Goal: Task Accomplishment & Management: Manage account settings

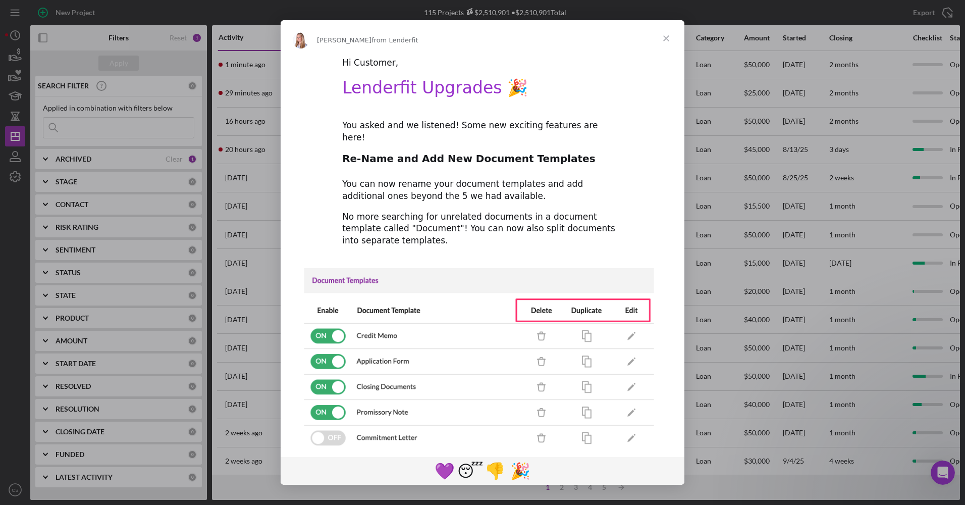
click at [759, 137] on div "Intercom messenger" at bounding box center [482, 252] width 965 height 505
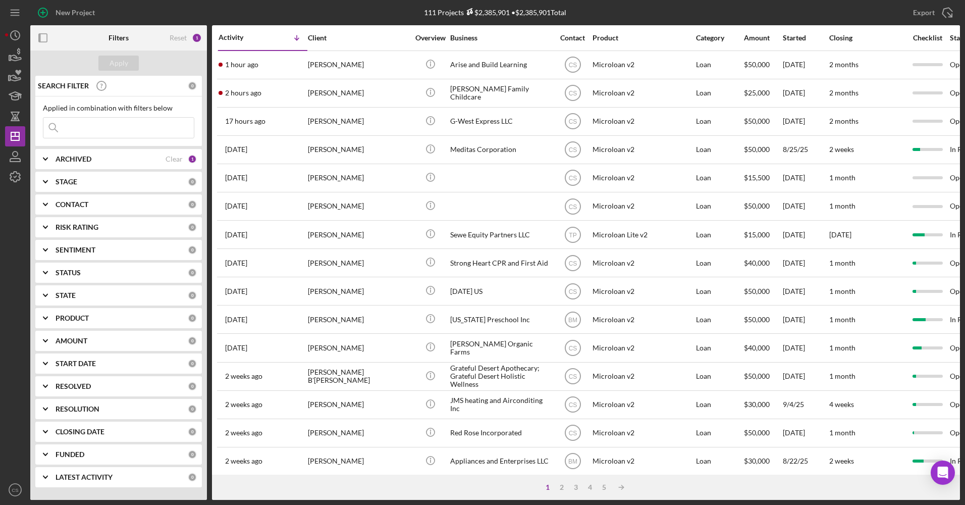
click at [736, 21] on div "Export Icon/Export" at bounding box center [805, 12] width 310 height 25
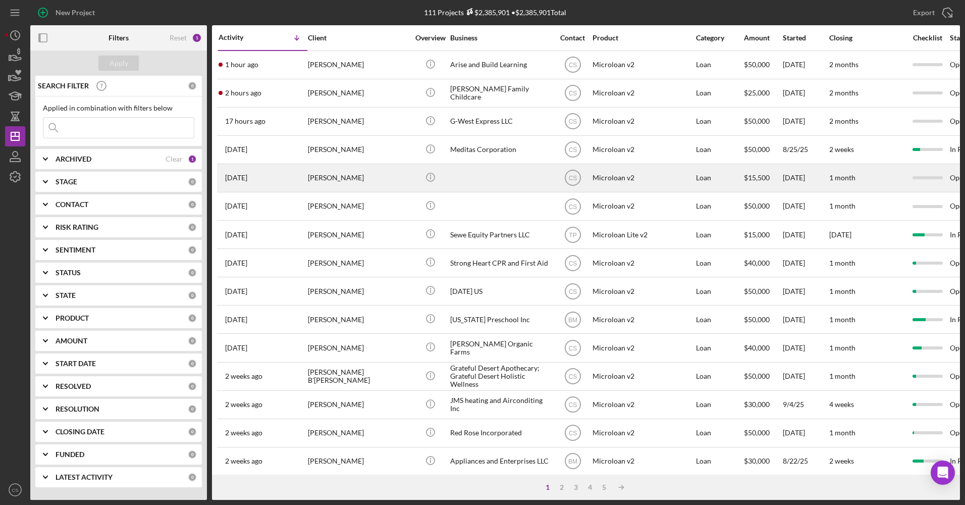
click at [482, 186] on div at bounding box center [500, 178] width 101 height 27
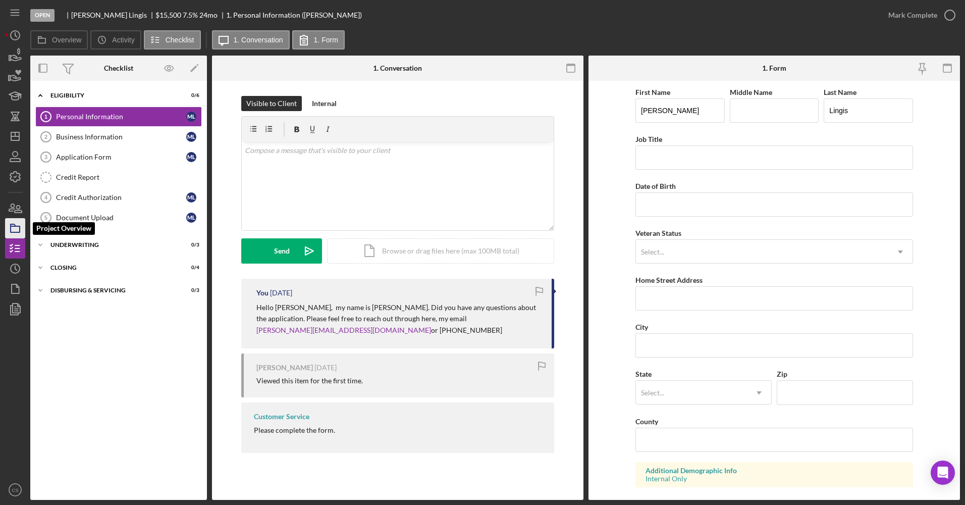
click at [15, 226] on polygon "button" at bounding box center [13, 225] width 5 height 2
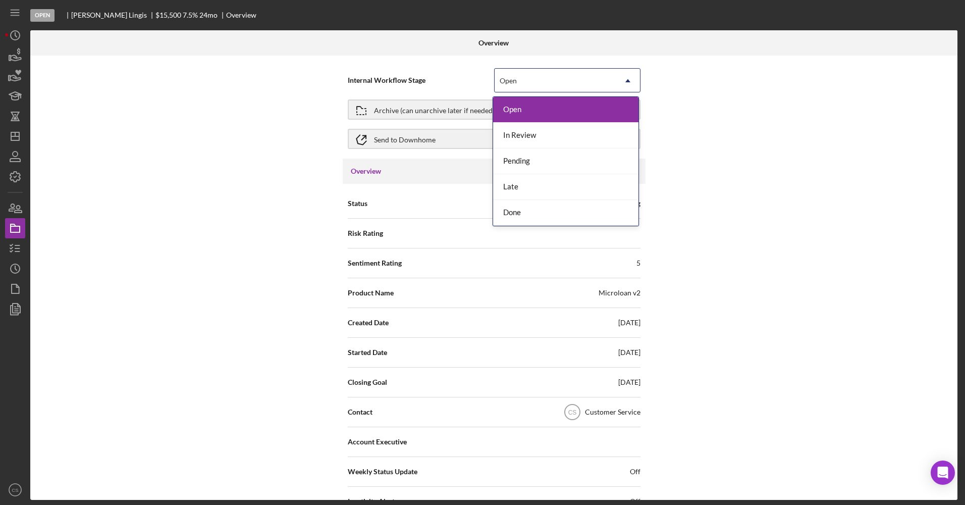
click at [545, 84] on div "Open" at bounding box center [555, 80] width 121 height 23
click at [519, 207] on div "Done" at bounding box center [565, 213] width 145 height 26
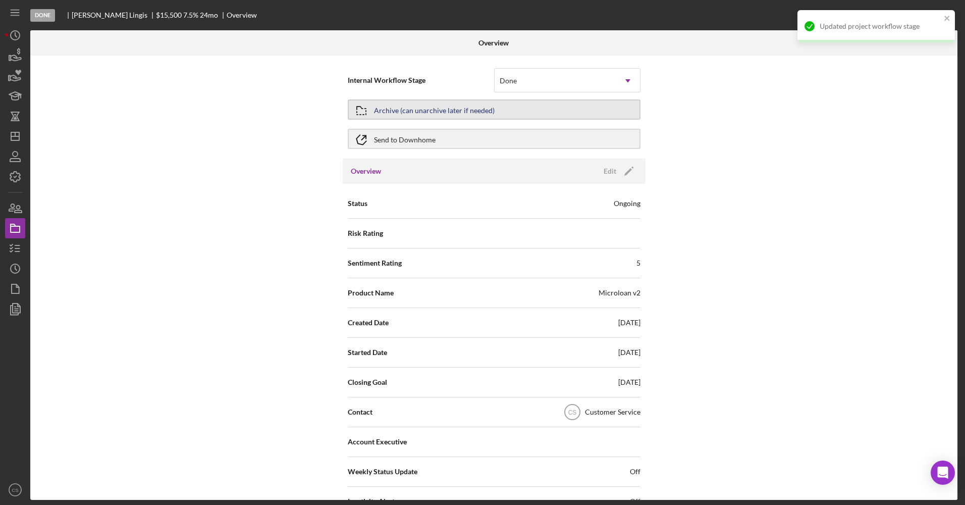
click at [475, 119] on div "Archive (can unarchive later if needed)" at bounding box center [494, 109] width 293 height 25
click at [456, 110] on div "Archive (can unarchive later if needed)" at bounding box center [434, 109] width 121 height 18
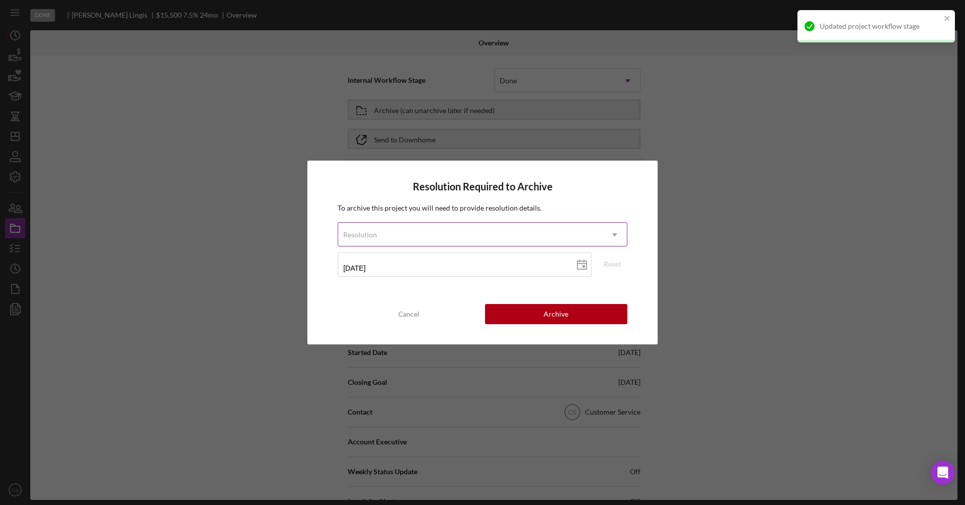
click at [442, 233] on div "Resolution" at bounding box center [470, 234] width 265 height 23
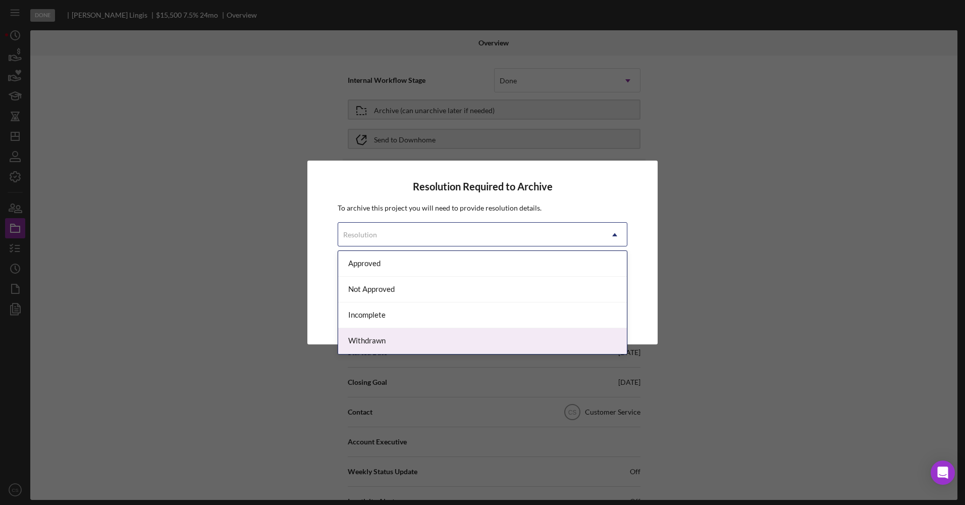
click at [398, 334] on div "Withdrawn" at bounding box center [482, 341] width 289 height 26
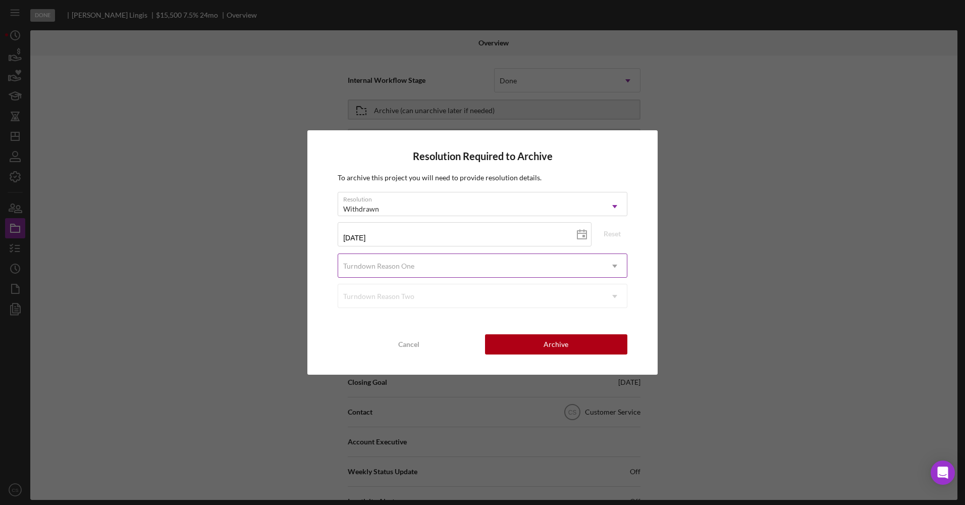
click at [432, 262] on div "Turndown Reason One" at bounding box center [470, 265] width 265 height 23
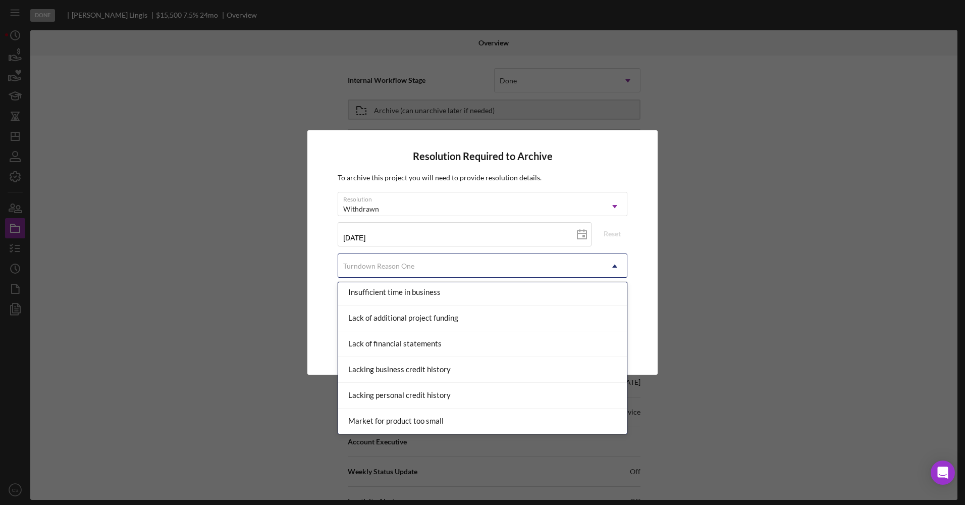
scroll to position [606, 0]
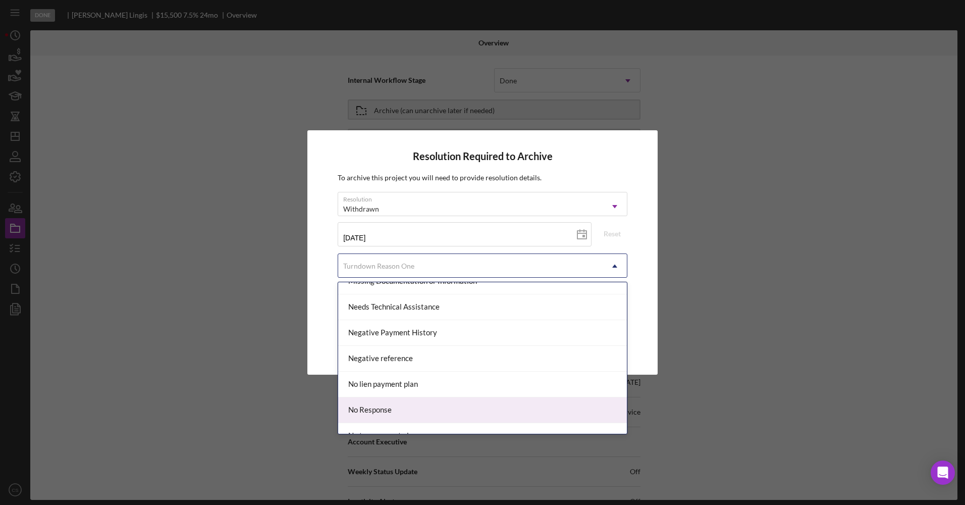
click at [426, 406] on div "No Response" at bounding box center [482, 410] width 289 height 26
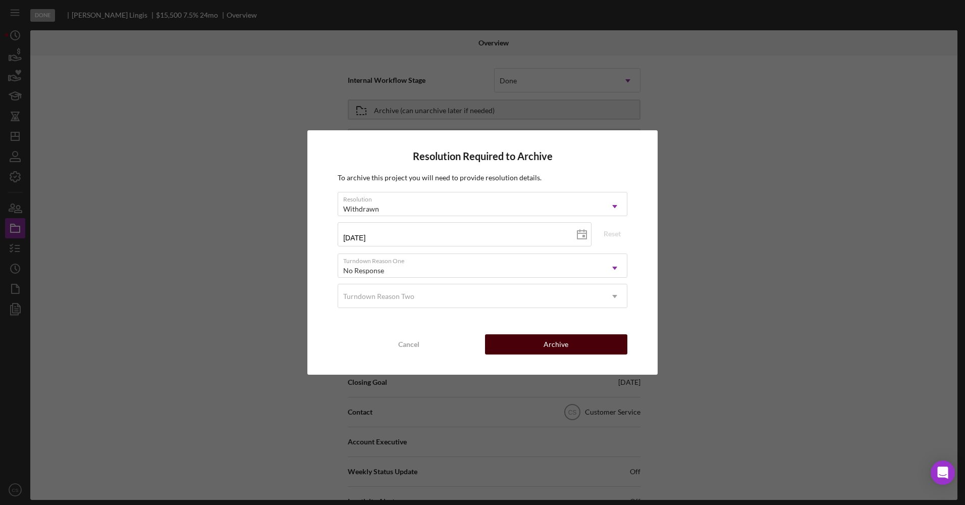
click at [560, 337] on div "Archive" at bounding box center [556, 344] width 25 height 20
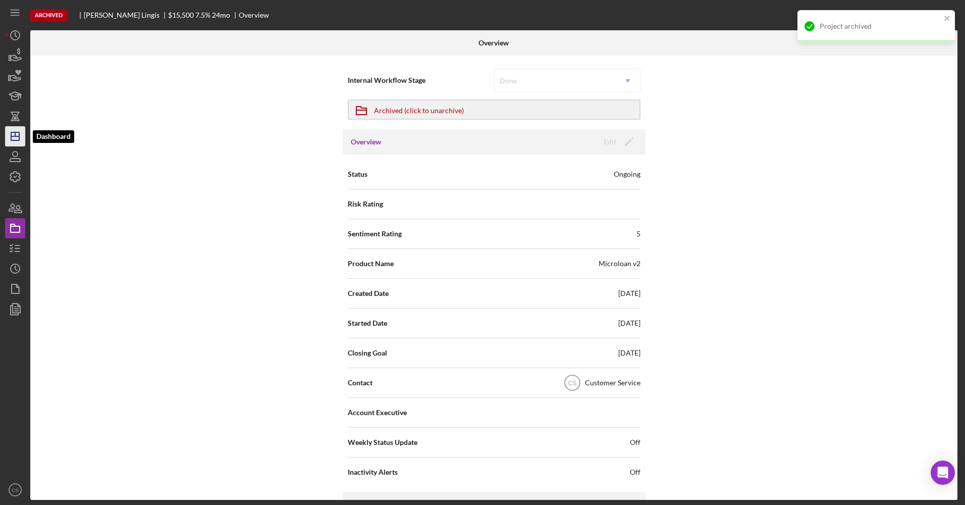
click at [11, 129] on icon "Icon/Dashboard" at bounding box center [15, 136] width 25 height 25
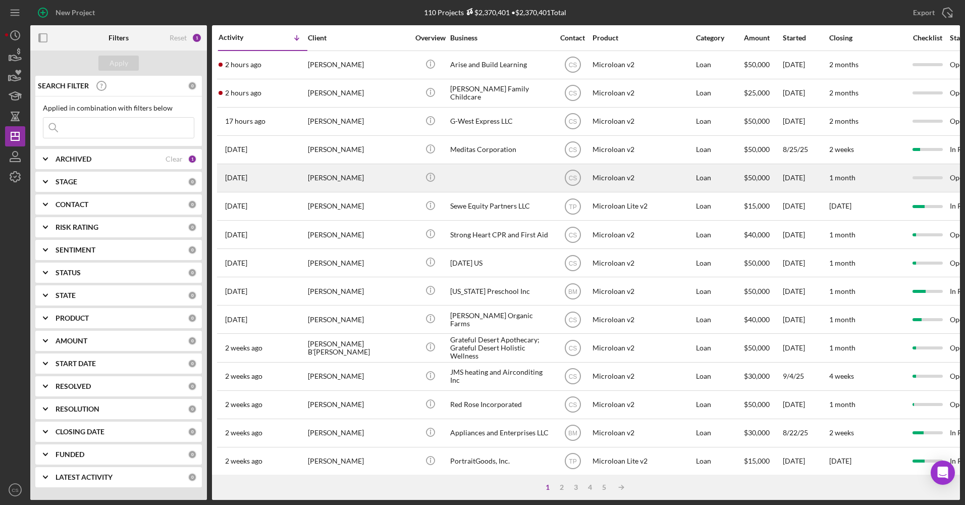
click at [468, 177] on div at bounding box center [500, 178] width 101 height 27
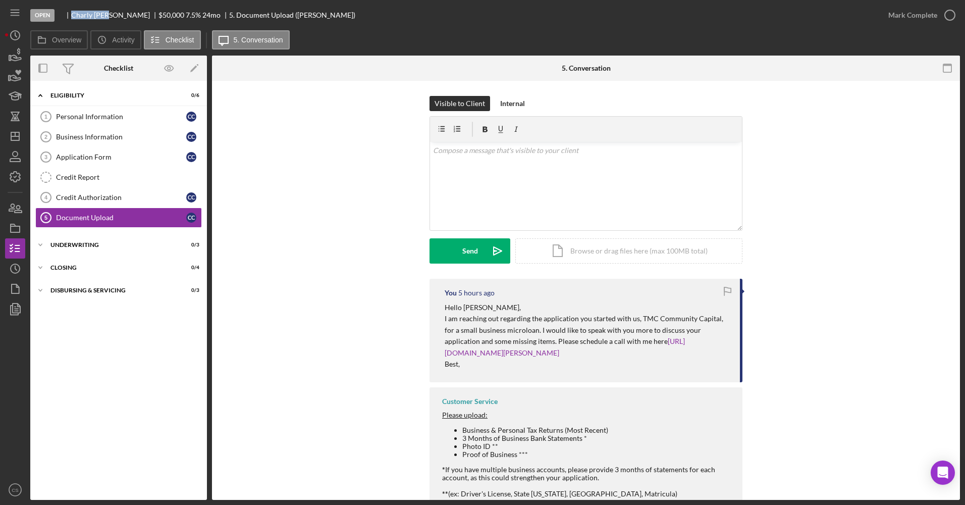
drag, startPoint x: 70, startPoint y: 13, endPoint x: 110, endPoint y: 20, distance: 40.6
click at [110, 20] on div "Open Charly Chau $50,000 $50,000 7.5 % 24 mo 5. Document Upload (Charly C.)" at bounding box center [454, 15] width 848 height 30
drag, startPoint x: 110, startPoint y: 20, endPoint x: 96, endPoint y: 15, distance: 14.1
copy div "Charly Chau"
click at [13, 232] on rect "button" at bounding box center [15, 229] width 9 height 6
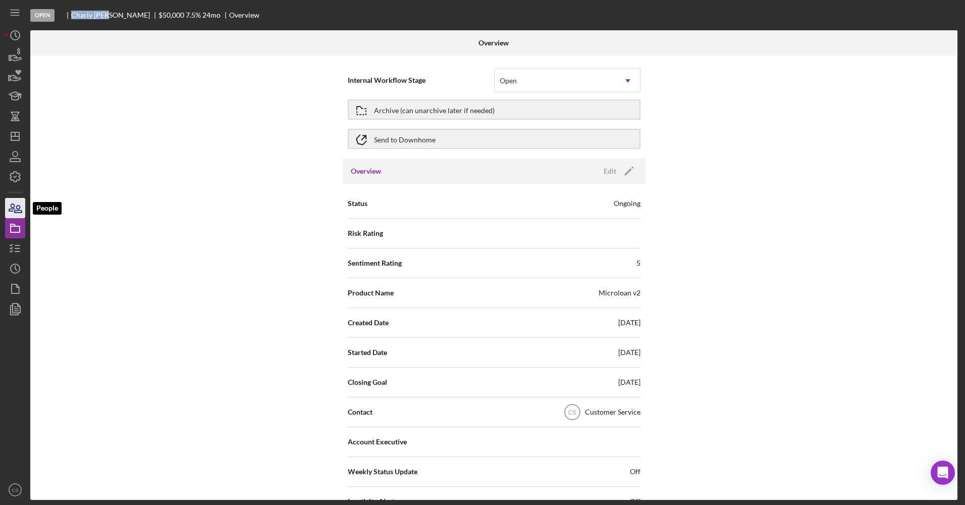
click at [13, 212] on icon "button" at bounding box center [15, 207] width 25 height 25
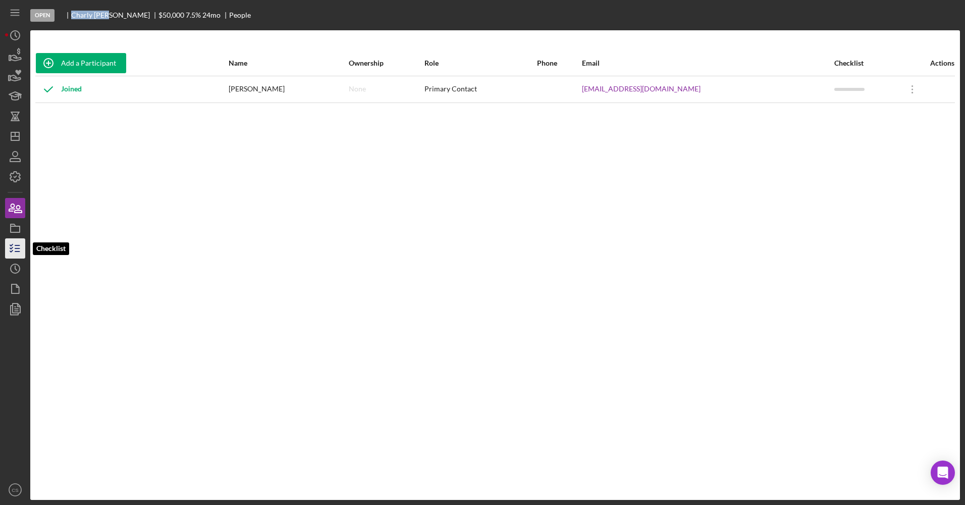
click at [10, 248] on icon "button" at bounding box center [15, 248] width 25 height 25
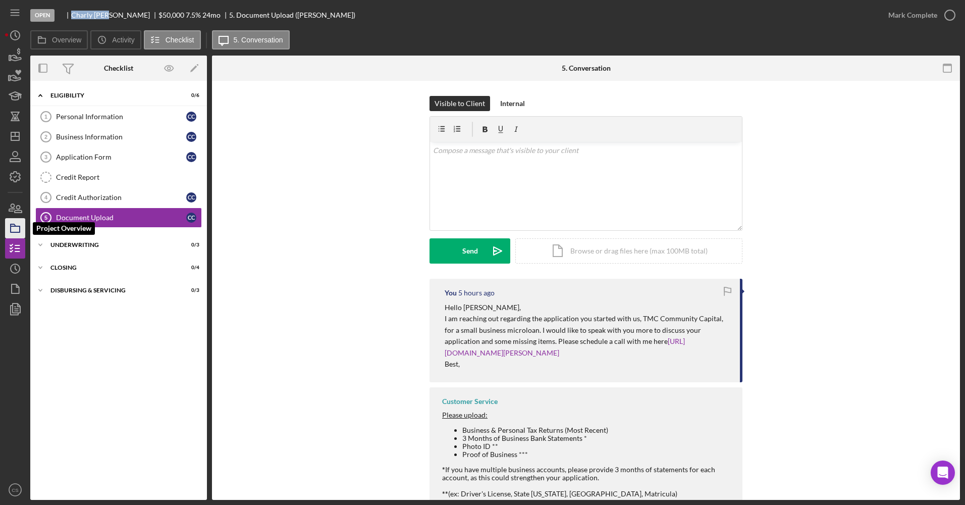
click at [13, 229] on icon "button" at bounding box center [15, 228] width 25 height 25
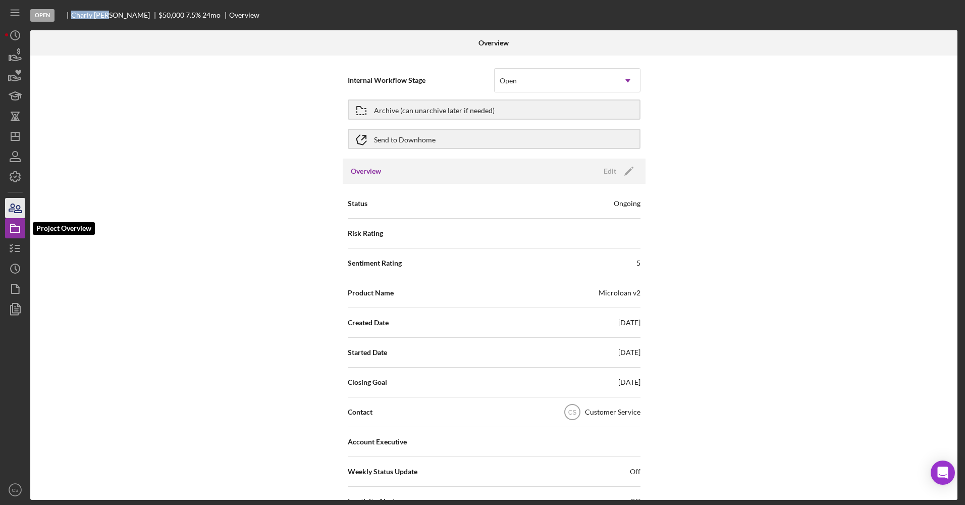
click at [14, 213] on icon "button" at bounding box center [15, 207] width 25 height 25
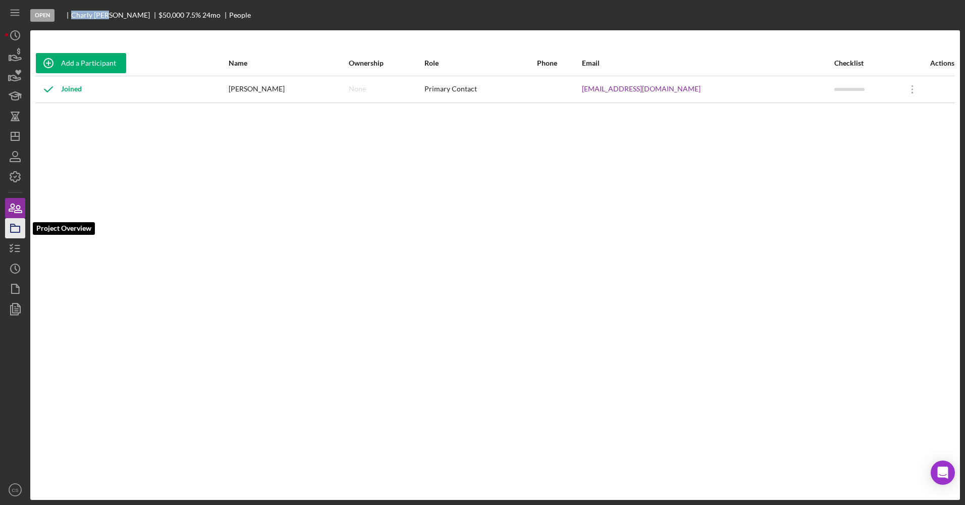
click at [16, 224] on icon "button" at bounding box center [15, 228] width 25 height 25
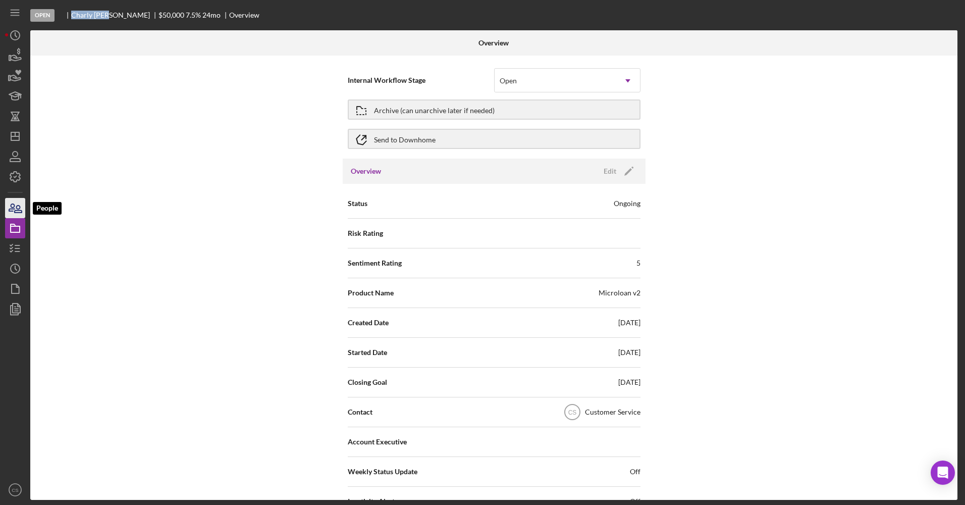
click at [16, 209] on icon "button" at bounding box center [15, 207] width 25 height 25
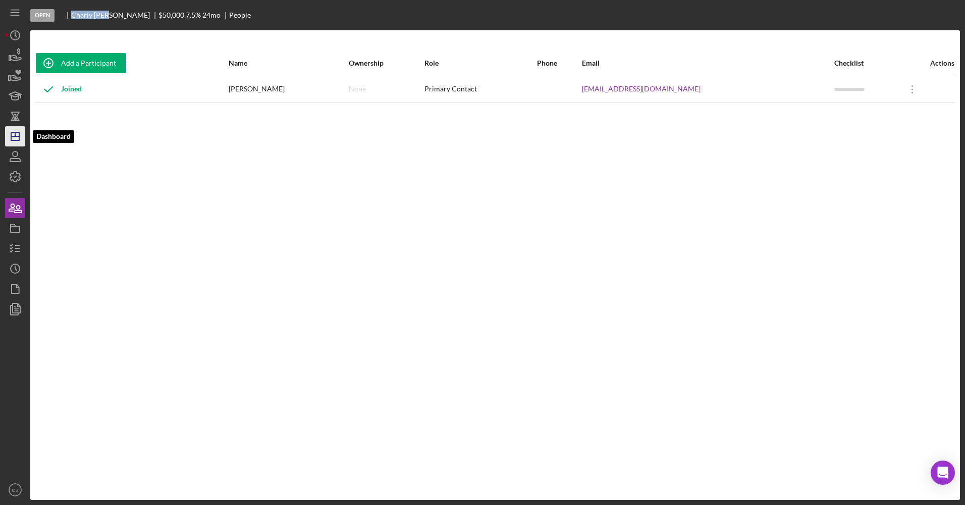
click at [10, 133] on icon "Icon/Dashboard" at bounding box center [15, 136] width 25 height 25
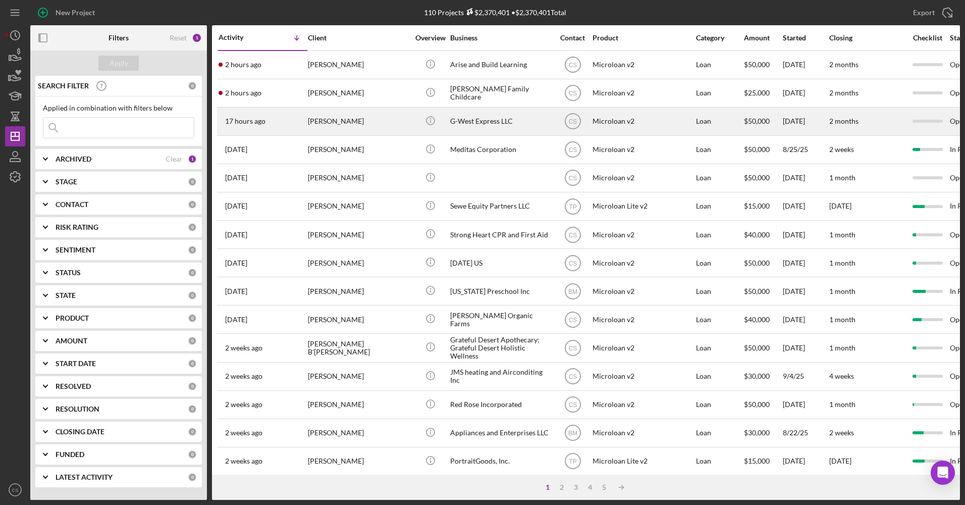
click at [470, 130] on div "G-West Express LLC" at bounding box center [500, 121] width 101 height 27
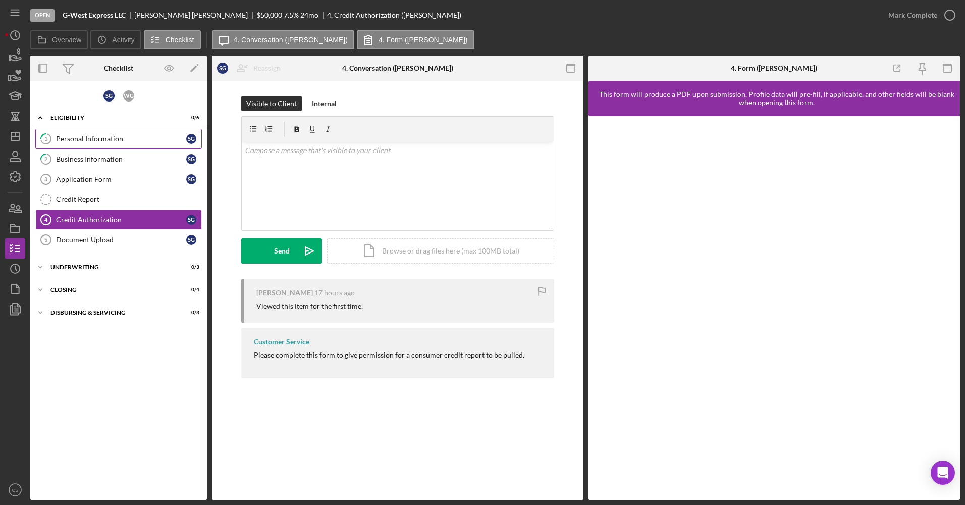
click at [83, 142] on div "Personal Information" at bounding box center [121, 139] width 130 height 8
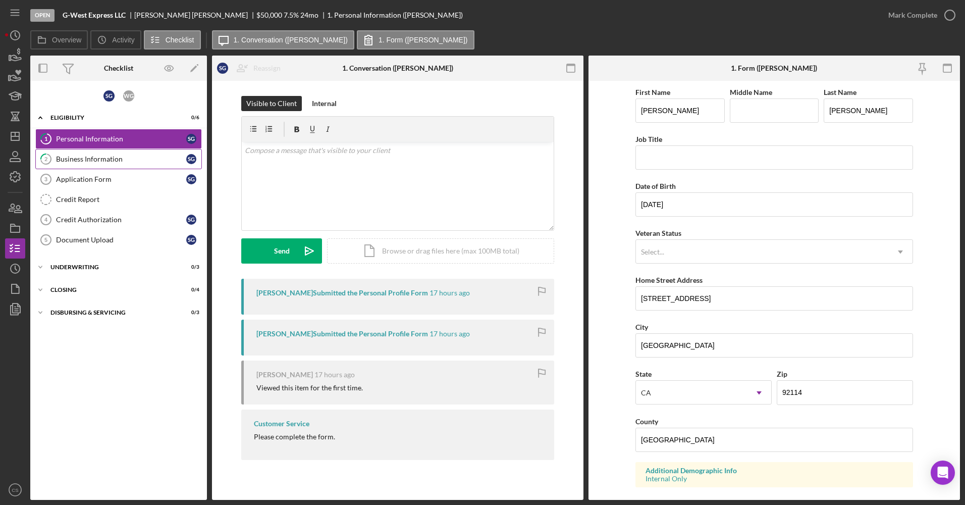
click at [82, 160] on div "Business Information" at bounding box center [121, 159] width 130 height 8
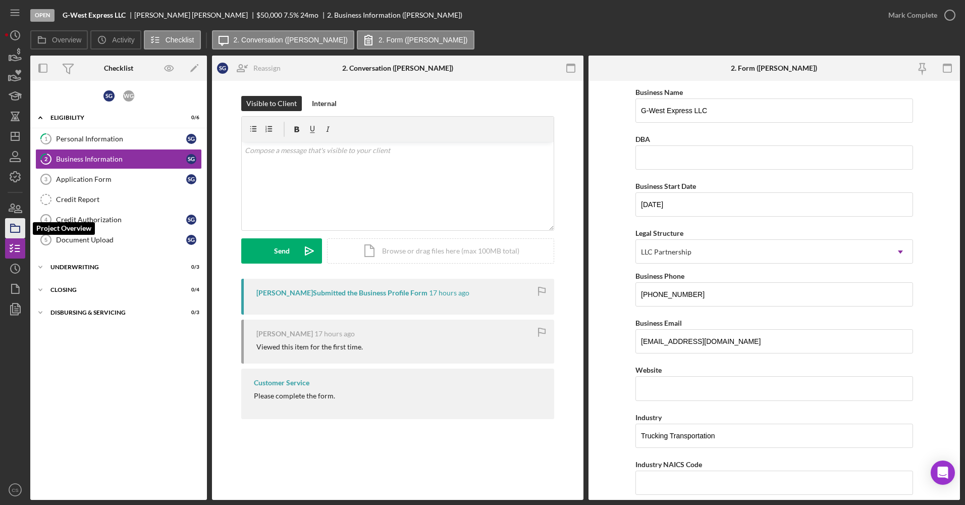
click at [6, 230] on icon "button" at bounding box center [15, 228] width 25 height 25
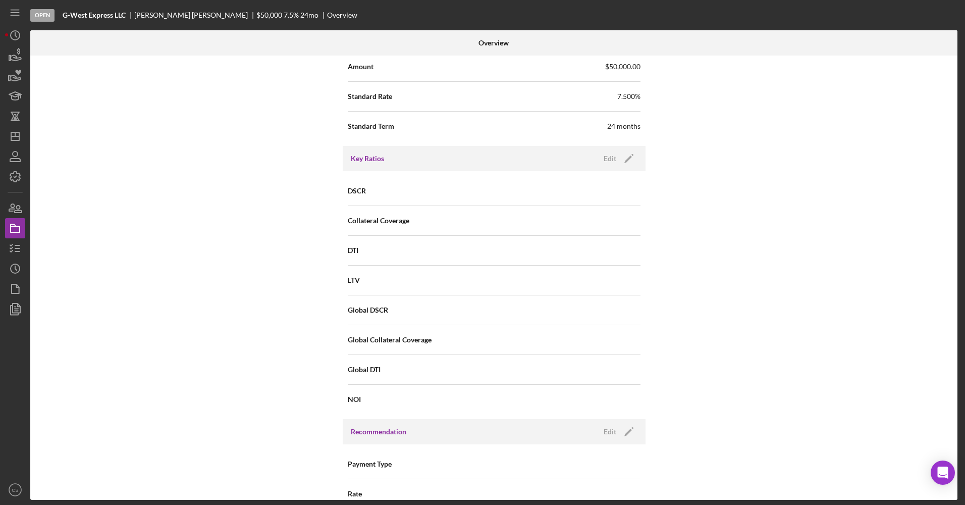
scroll to position [505, 0]
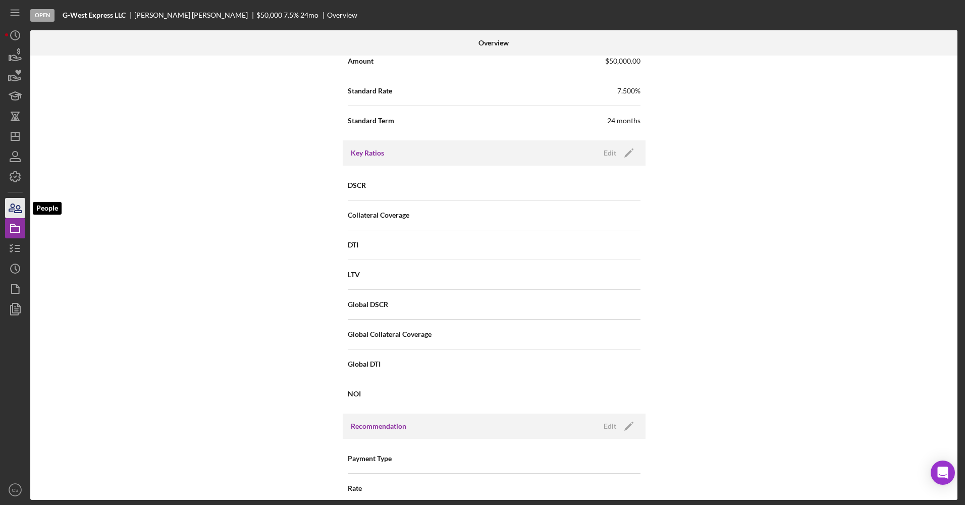
click at [23, 213] on icon "button" at bounding box center [15, 207] width 25 height 25
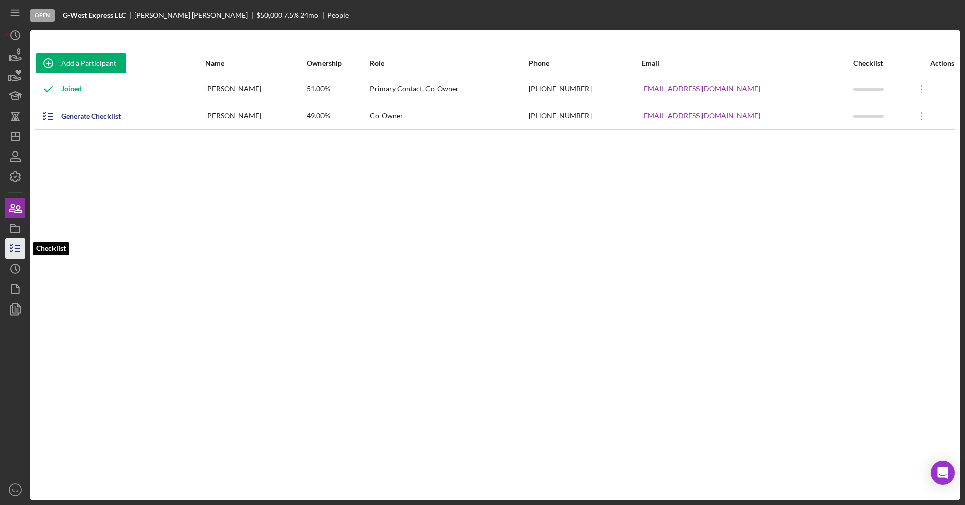
click at [15, 239] on icon "button" at bounding box center [15, 248] width 25 height 25
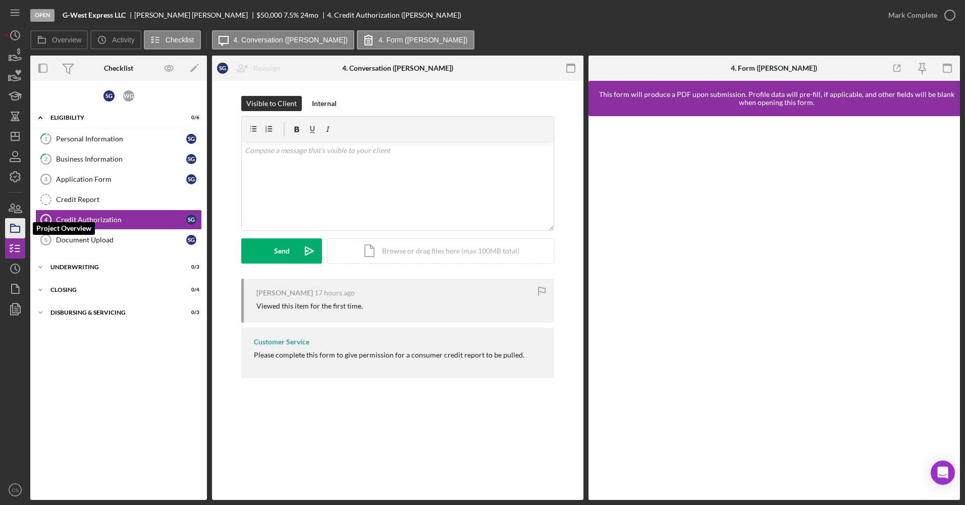
click at [17, 225] on icon "button" at bounding box center [15, 228] width 25 height 25
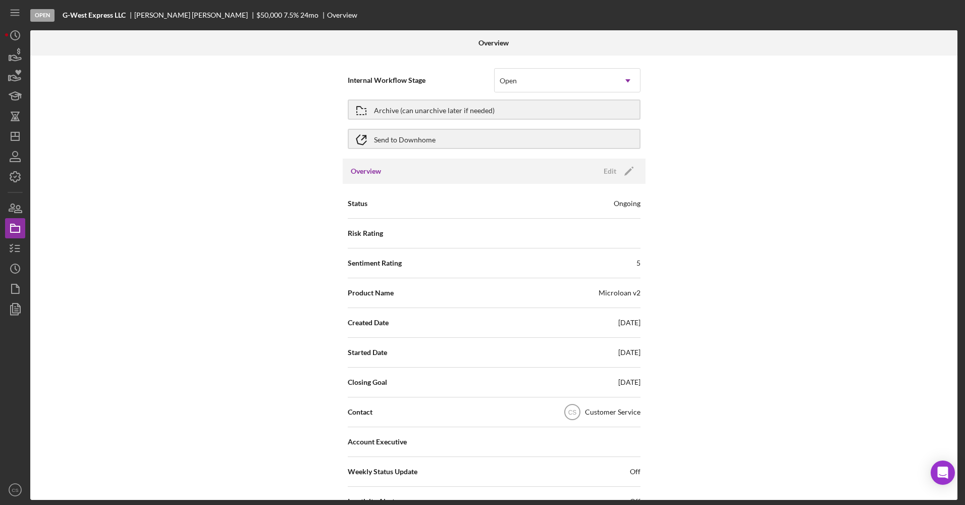
click at [95, 14] on b "G-West Express LLC" at bounding box center [94, 15] width 63 height 8
click at [95, 13] on b "G-West Express LLC" at bounding box center [94, 15] width 63 height 8
copy b "G-West Express LLC"
drag, startPoint x: 186, startPoint y: 16, endPoint x: 134, endPoint y: 6, distance: 52.9
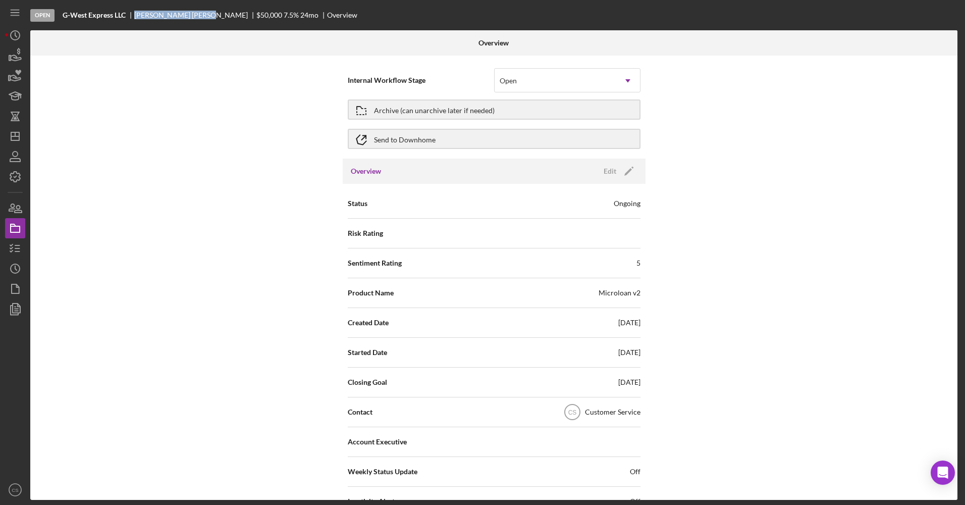
click at [134, 6] on div "Open G-West Express LLC Stephanie Garcia $50,000 $50,000 7.5 % 24 mo Overview" at bounding box center [495, 15] width 930 height 30
copy div "Stephanie Garcia"
click at [17, 242] on icon "button" at bounding box center [15, 248] width 25 height 25
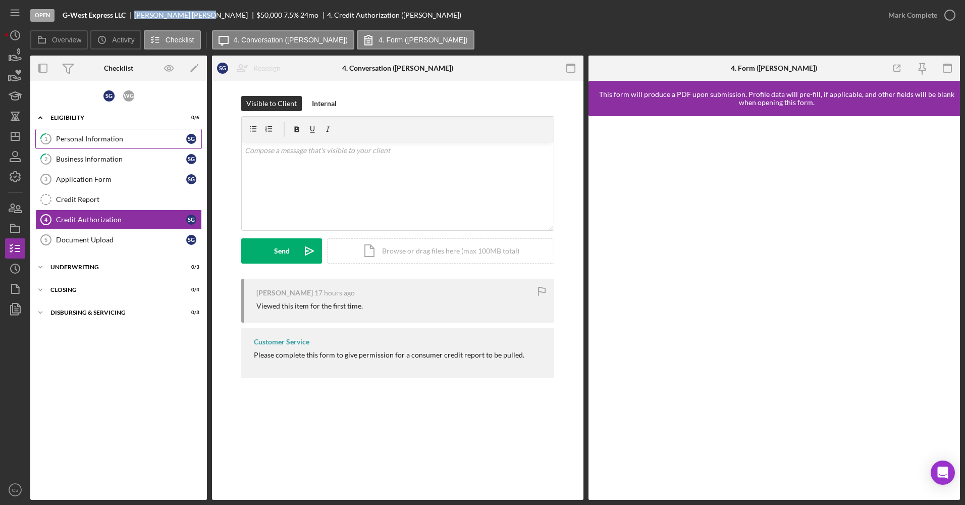
click at [101, 135] on div "Personal Information" at bounding box center [121, 139] width 130 height 8
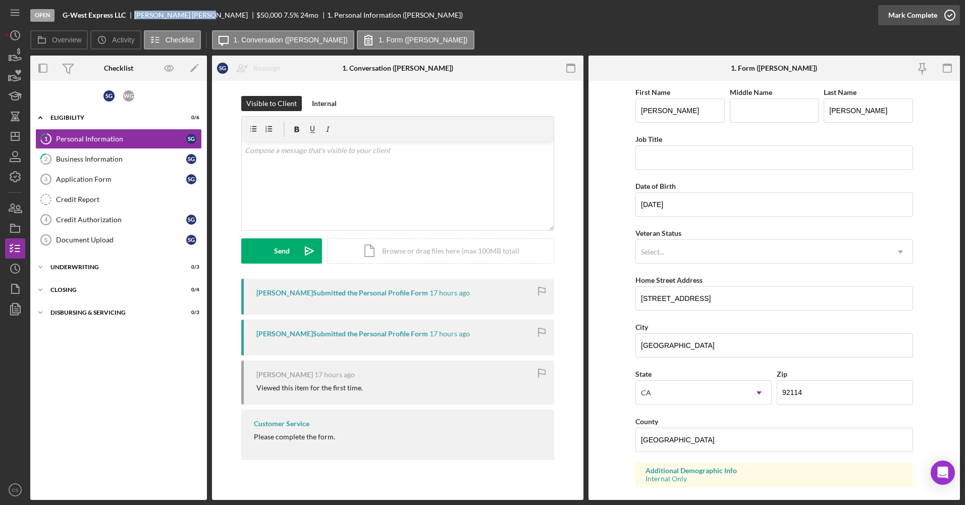
click at [941, 14] on icon "button" at bounding box center [950, 15] width 25 height 25
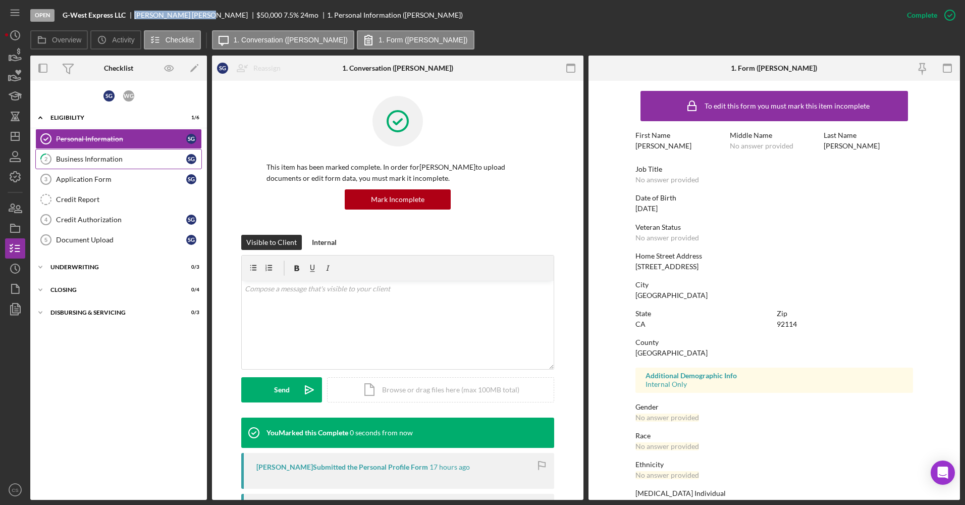
click at [139, 159] on div "Business Information" at bounding box center [121, 159] width 130 height 8
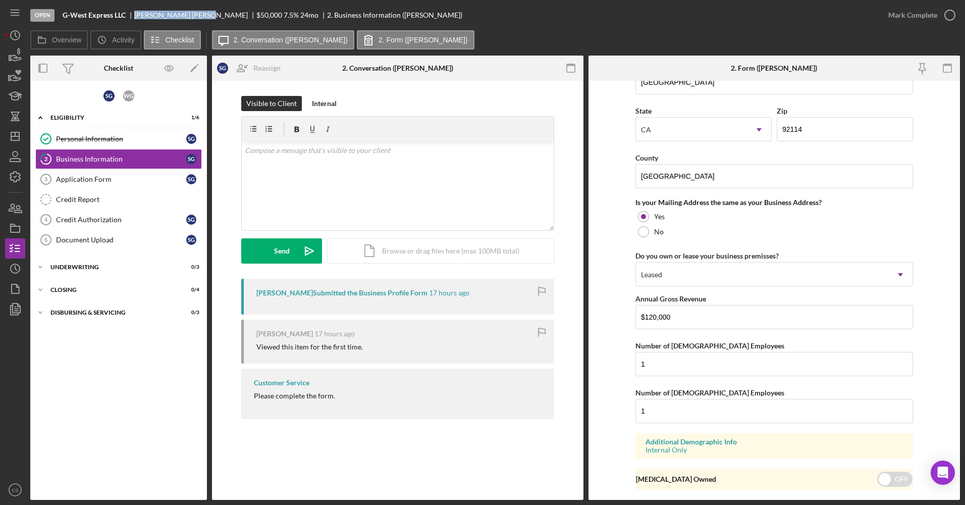
scroll to position [835, 0]
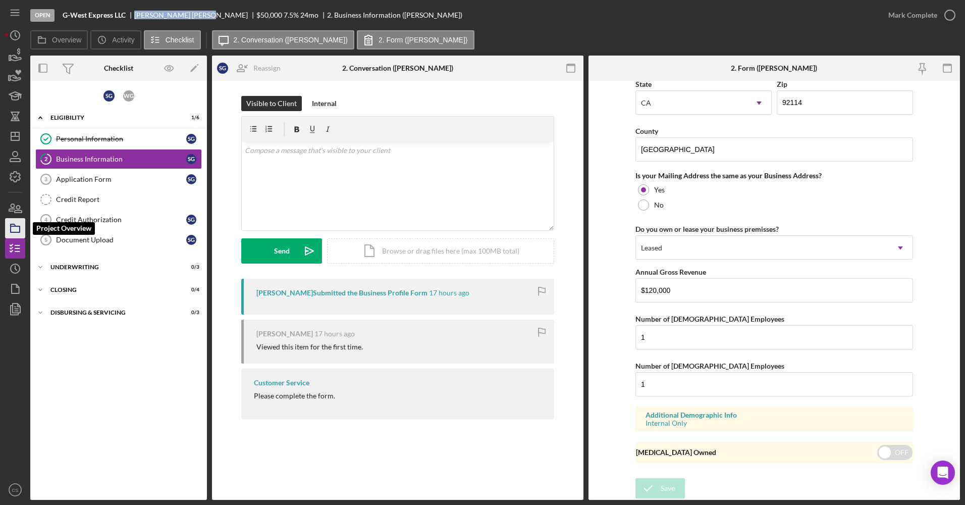
click at [18, 236] on icon "button" at bounding box center [15, 228] width 25 height 25
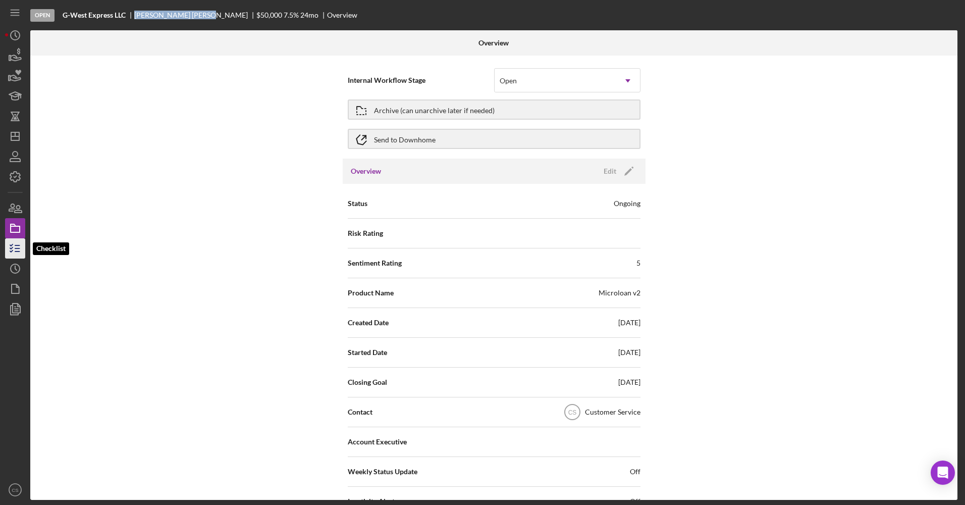
click at [14, 245] on icon "button" at bounding box center [15, 248] width 25 height 25
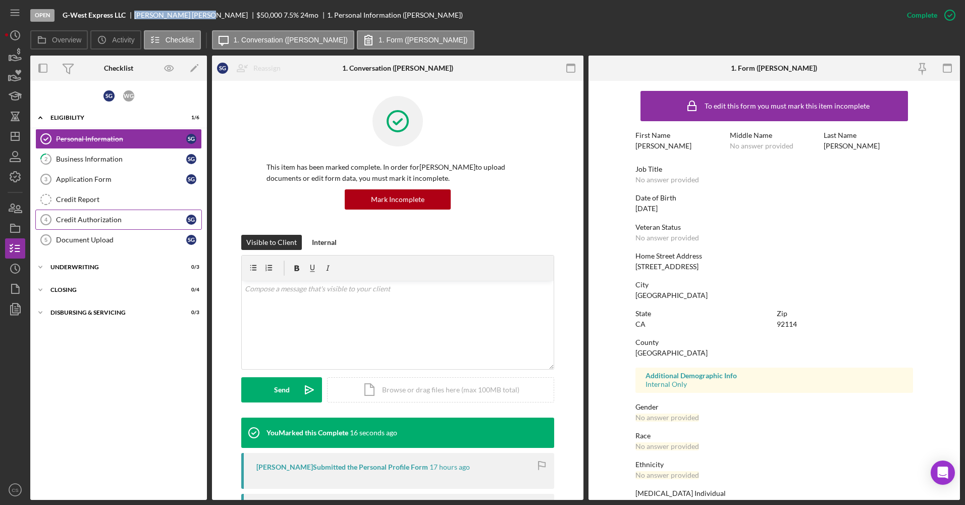
click at [111, 218] on div "Credit Authorization" at bounding box center [121, 220] width 130 height 8
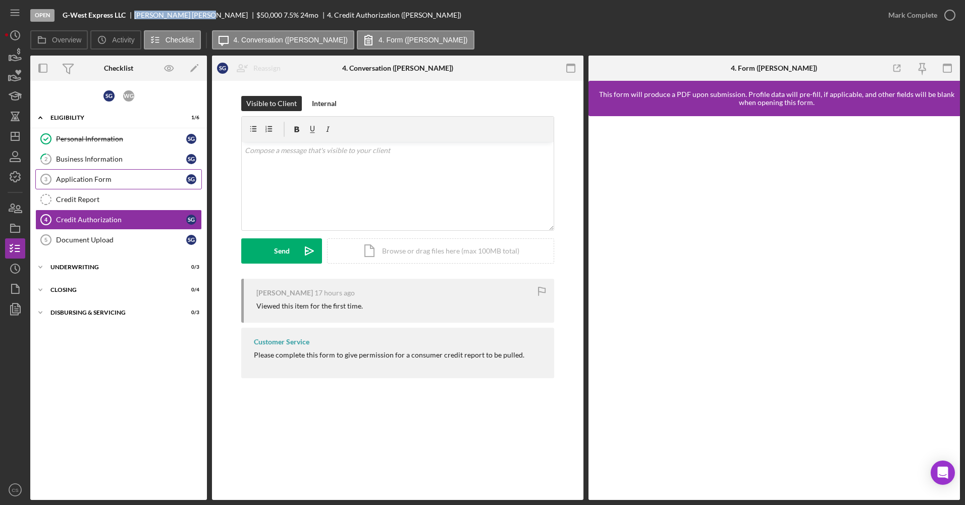
click at [121, 182] on div "Application Form" at bounding box center [121, 179] width 130 height 8
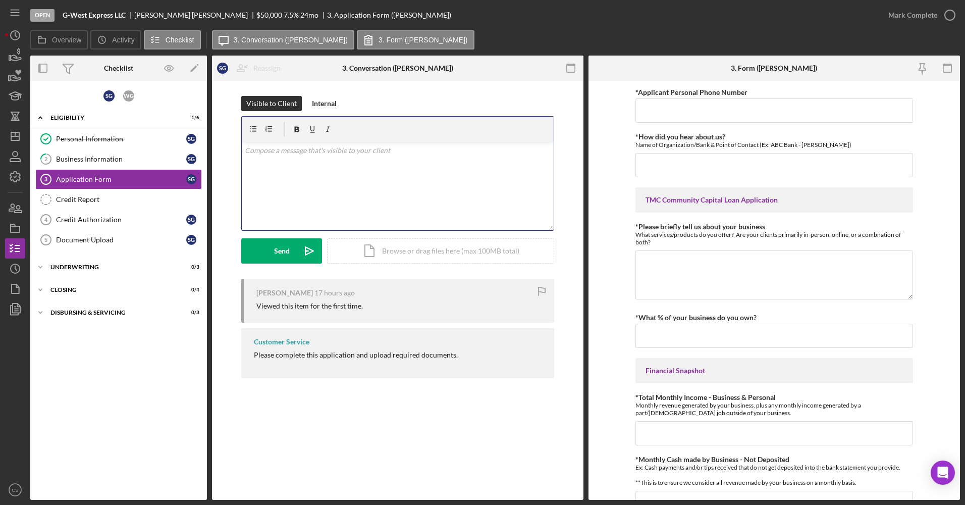
click at [335, 181] on div "v Color teal Color pink Remove color Add row above Add row below Add column bef…" at bounding box center [398, 186] width 312 height 88
click at [5, 226] on icon "button" at bounding box center [15, 228] width 25 height 25
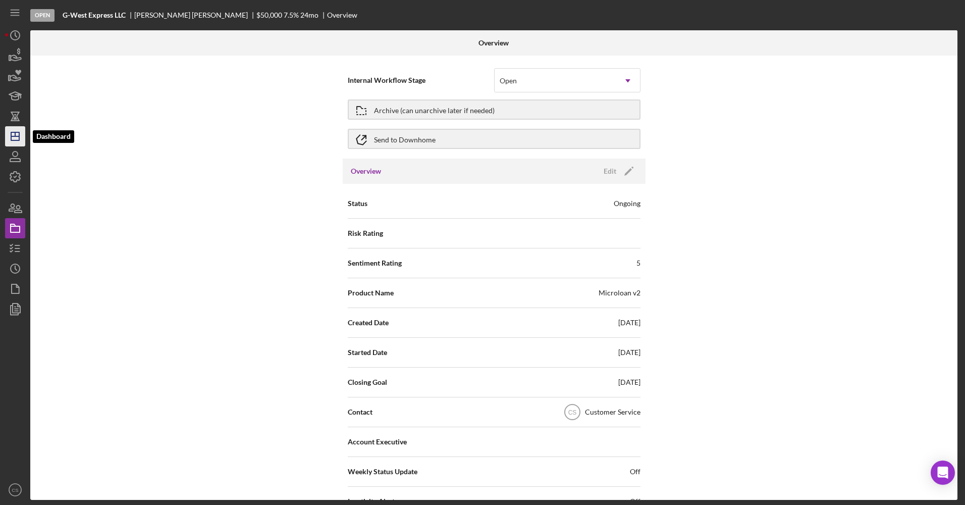
click at [16, 129] on icon "Icon/Dashboard" at bounding box center [15, 136] width 25 height 25
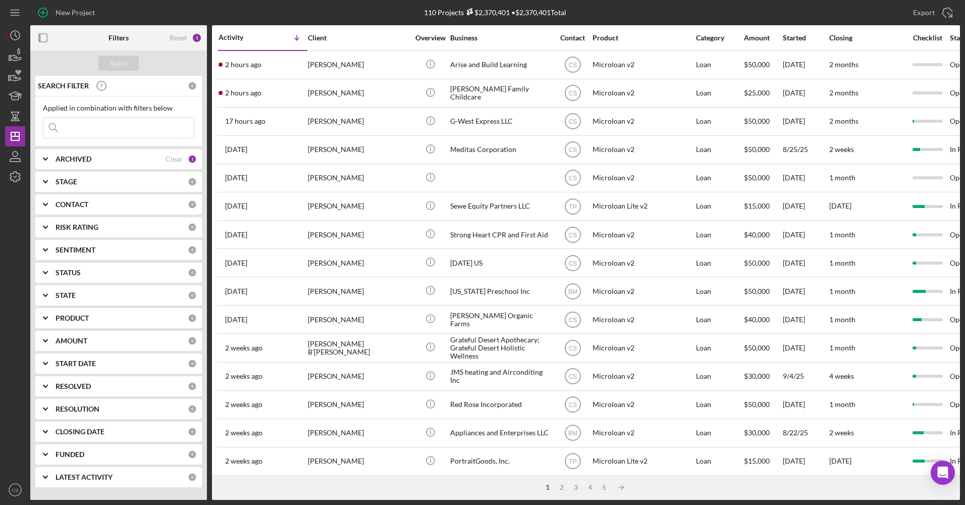
click at [84, 135] on input at bounding box center [118, 128] width 150 height 20
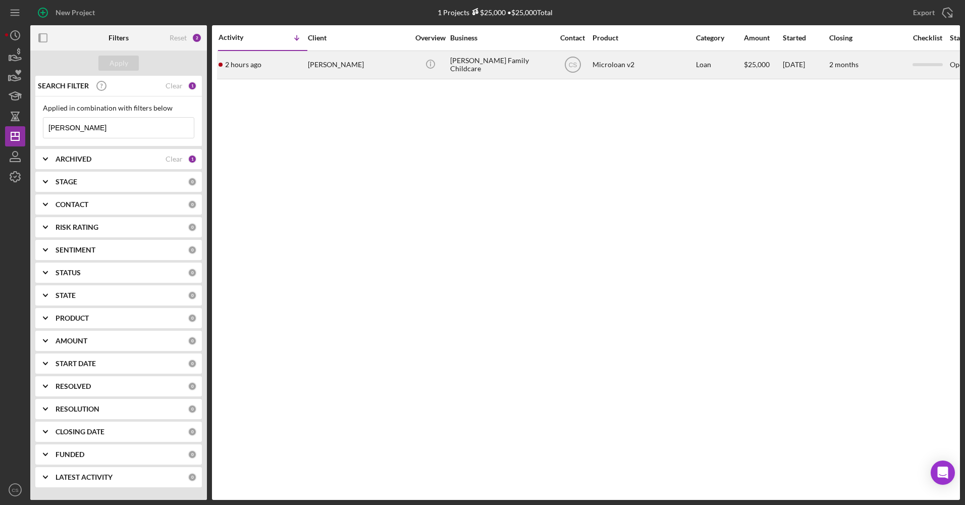
type input "marisa"
click at [493, 70] on div "[PERSON_NAME] Family Childcare" at bounding box center [500, 64] width 101 height 27
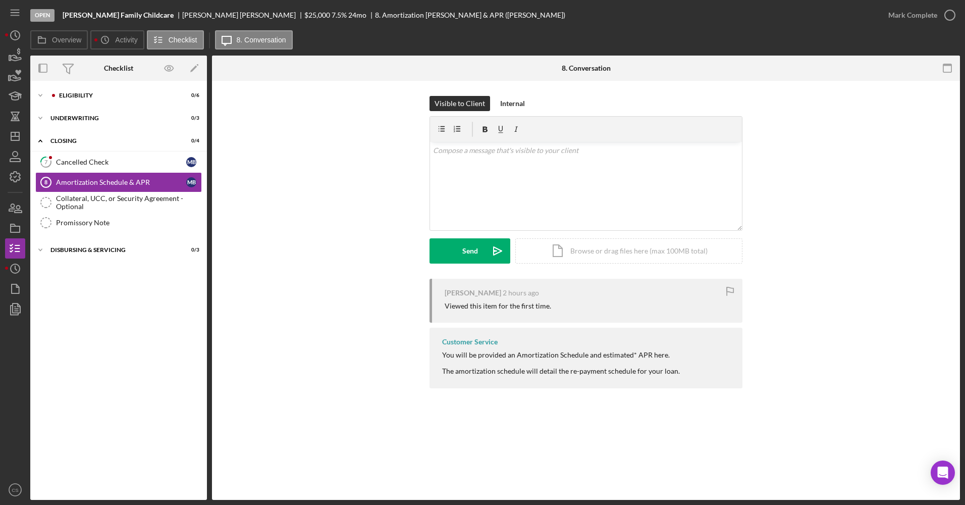
click at [76, 106] on div "Icon/Expander Eligibility 0 / 6 Icon/Expander Underwriting 0 / 3 Icon/Expander …" at bounding box center [118, 290] width 177 height 409
click at [97, 101] on div "Icon/Expander Eligibility 0 / 6" at bounding box center [118, 95] width 177 height 20
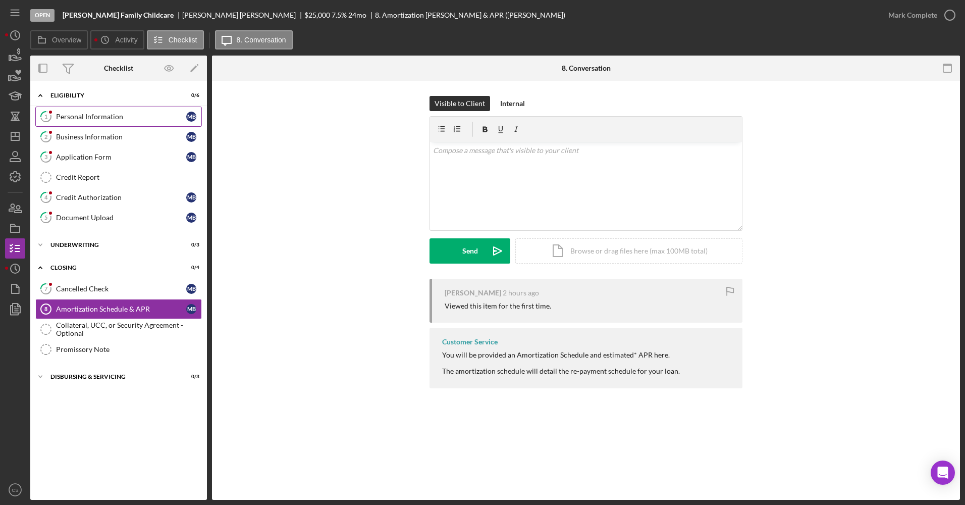
click at [110, 109] on link "1 Personal Information M B" at bounding box center [118, 117] width 167 height 20
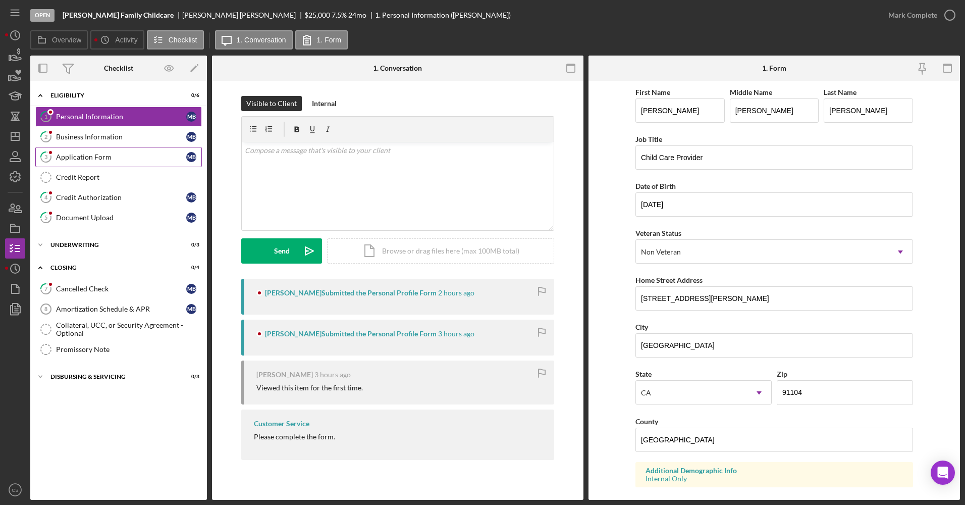
click at [121, 160] on div "Application Form" at bounding box center [121, 157] width 130 height 8
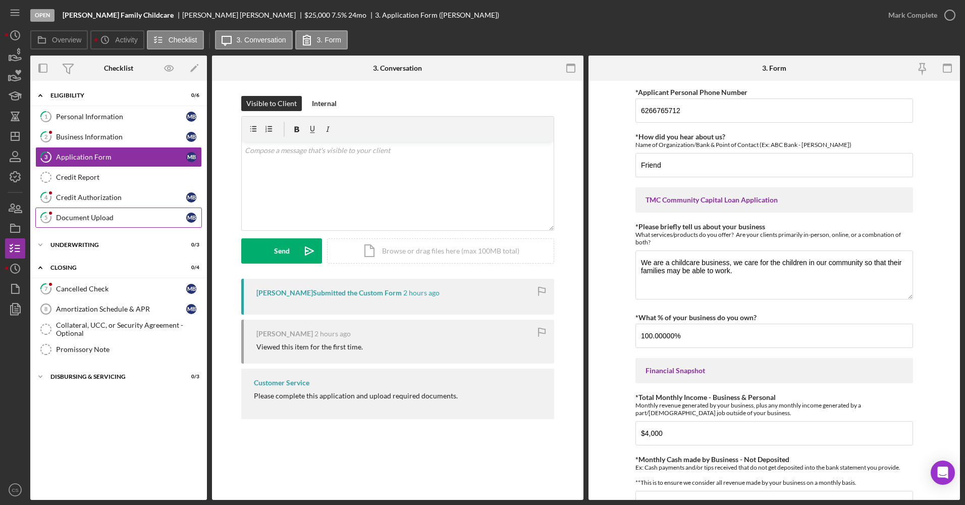
click at [134, 227] on link "5 Document Upload M B" at bounding box center [118, 218] width 167 height 20
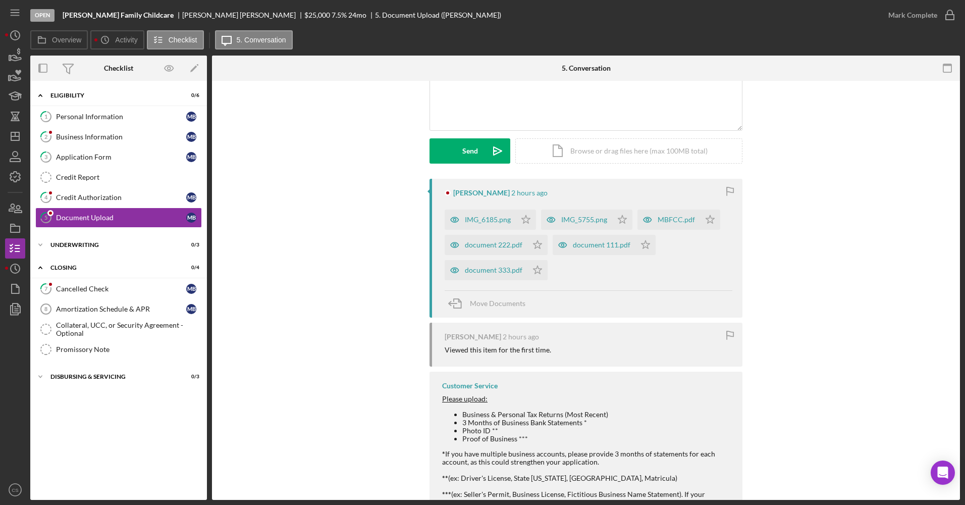
scroll to position [101, 0]
click at [485, 263] on div "document 333.pdf" at bounding box center [486, 269] width 83 height 20
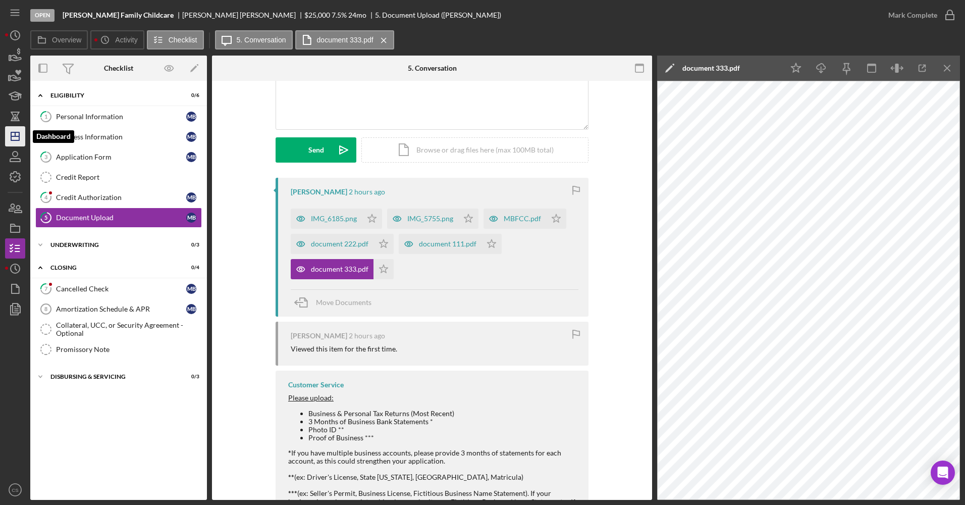
click at [21, 144] on icon "Icon/Dashboard" at bounding box center [15, 136] width 25 height 25
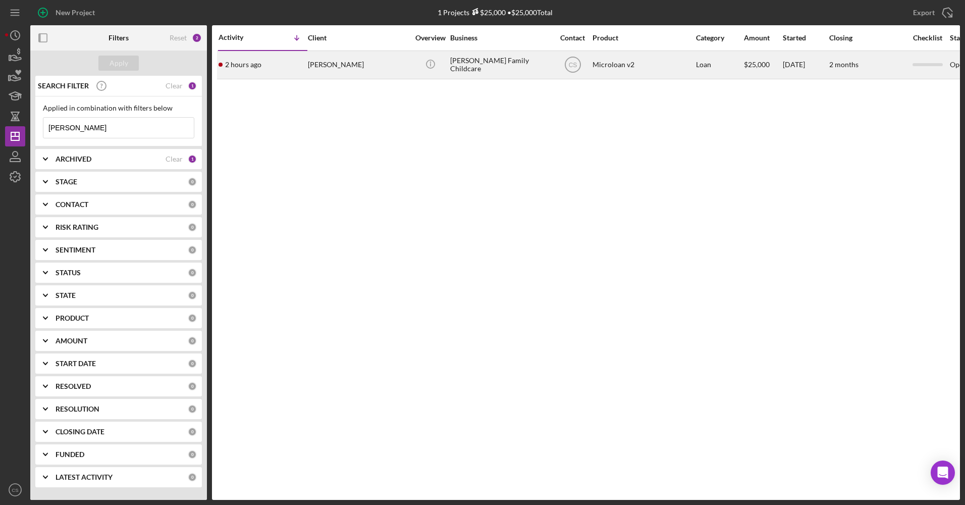
click at [382, 63] on div "[PERSON_NAME]" at bounding box center [358, 64] width 101 height 27
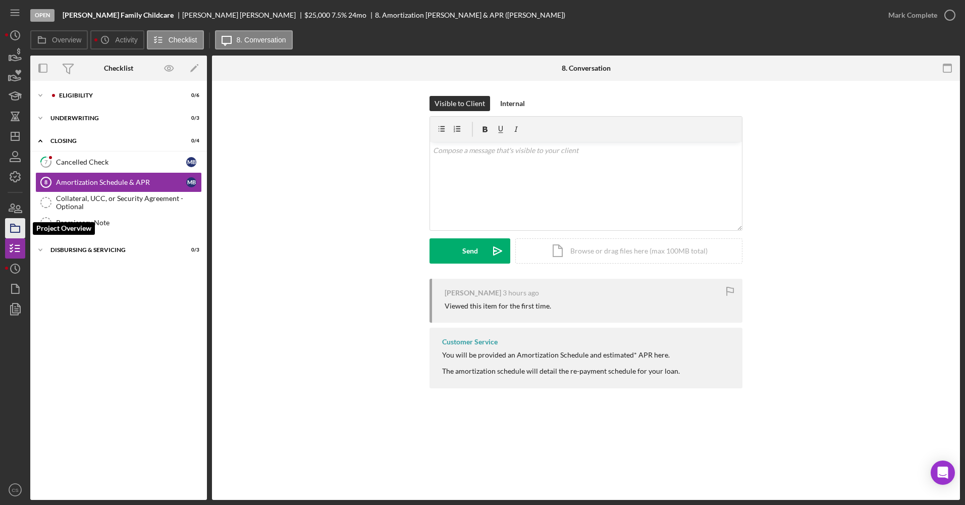
click at [19, 222] on icon "button" at bounding box center [15, 228] width 25 height 25
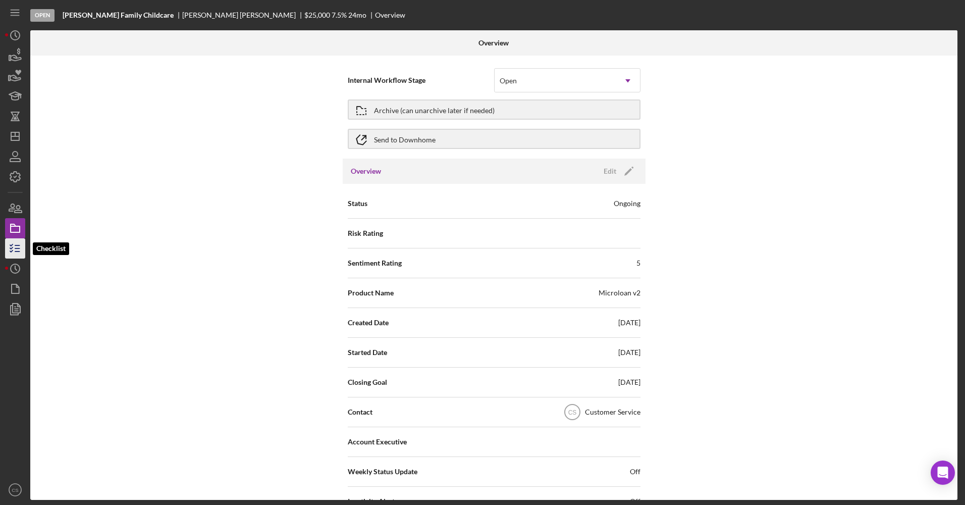
click at [15, 245] on line "button" at bounding box center [17, 245] width 5 height 0
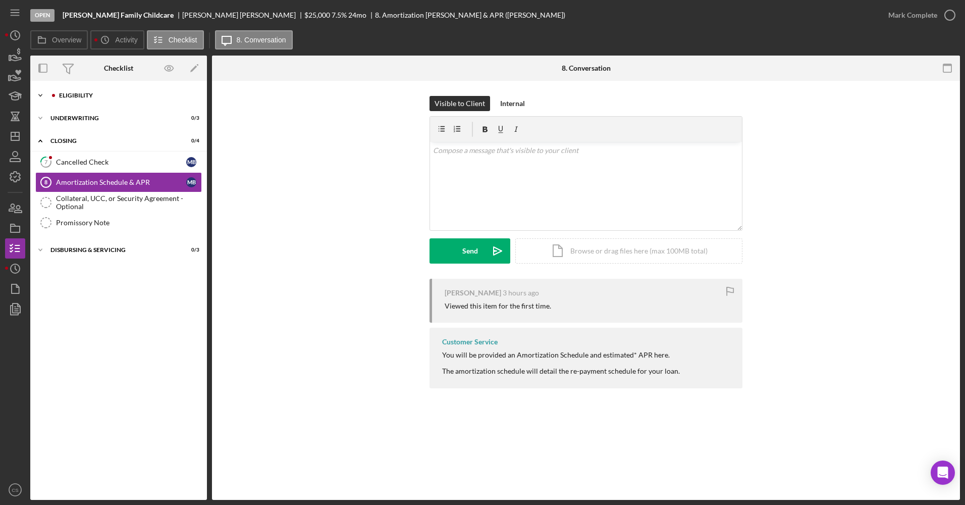
click at [69, 91] on div "Icon/Expander Eligibility 0 / 6" at bounding box center [118, 95] width 177 height 20
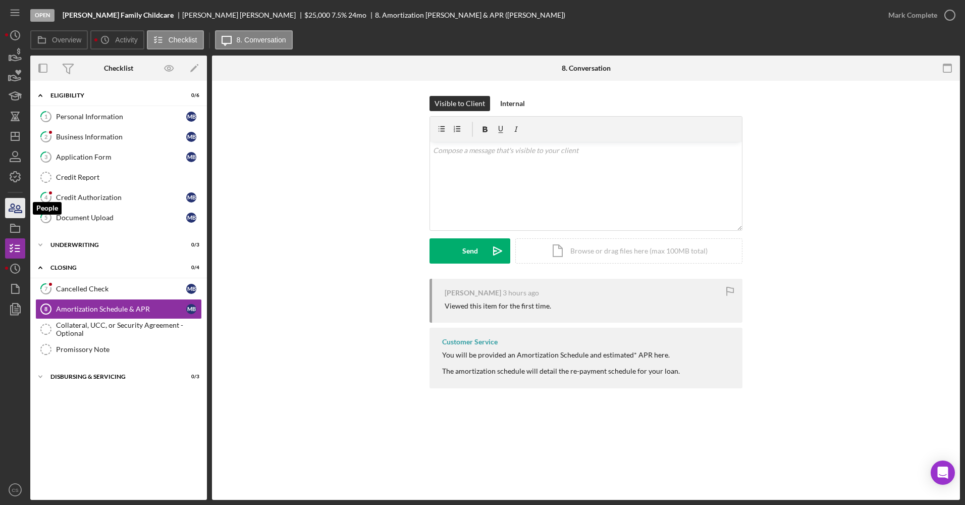
click at [14, 215] on icon "button" at bounding box center [15, 207] width 25 height 25
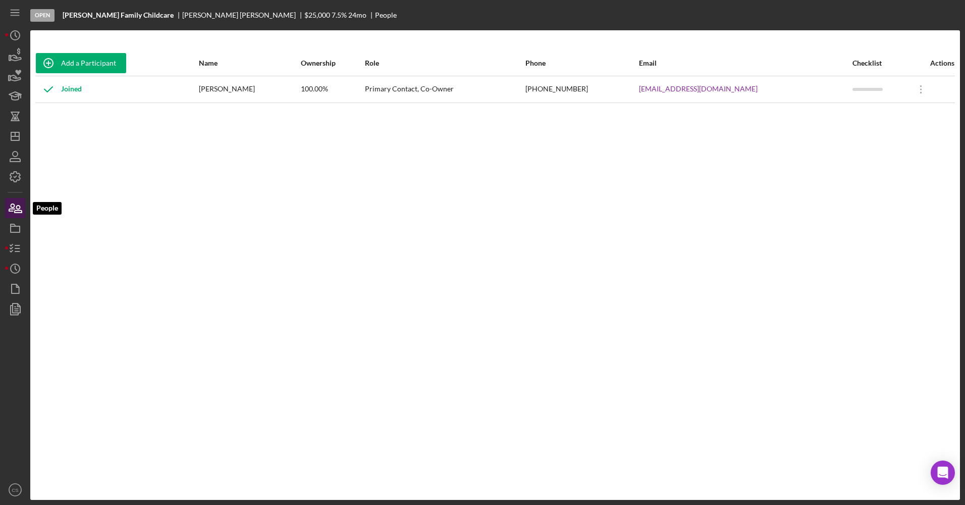
click at [16, 218] on icon "button" at bounding box center [15, 207] width 25 height 25
click at [370, 393] on div "Add a Participant Name Ownership Role Phone Email Checklist Actions Joined Mari…" at bounding box center [495, 264] width 930 height 429
click at [20, 252] on icon "button" at bounding box center [15, 248] width 25 height 25
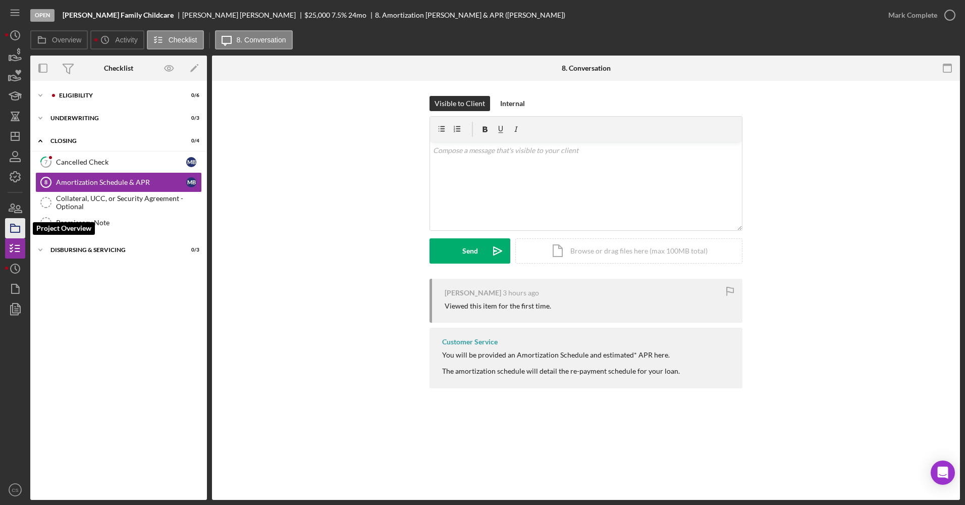
click at [11, 228] on rect "button" at bounding box center [15, 229] width 9 height 6
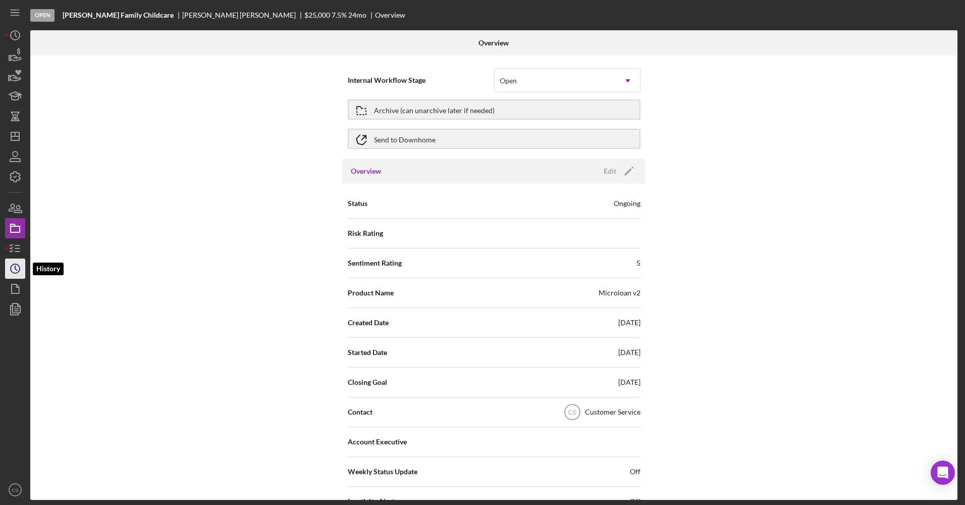
click at [15, 260] on icon "Icon/History" at bounding box center [15, 268] width 25 height 25
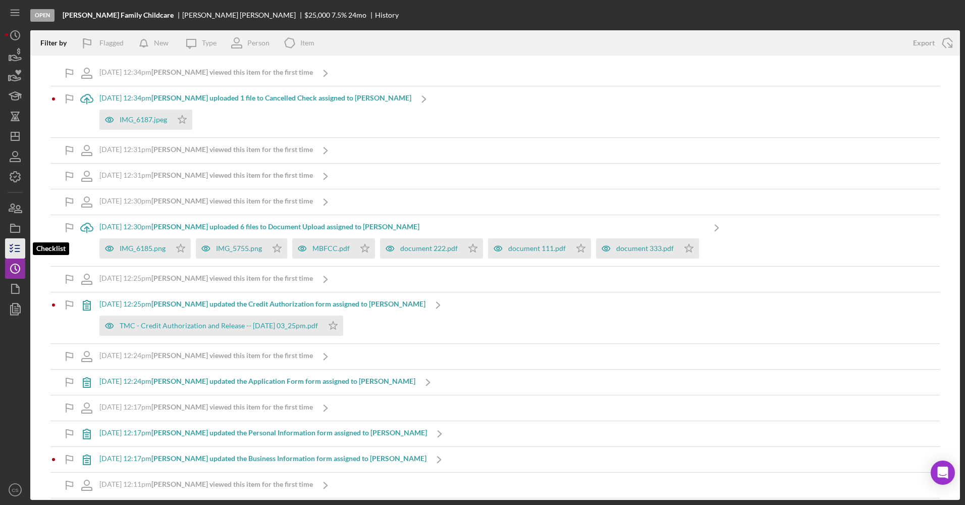
click at [14, 247] on icon "button" at bounding box center [15, 248] width 25 height 25
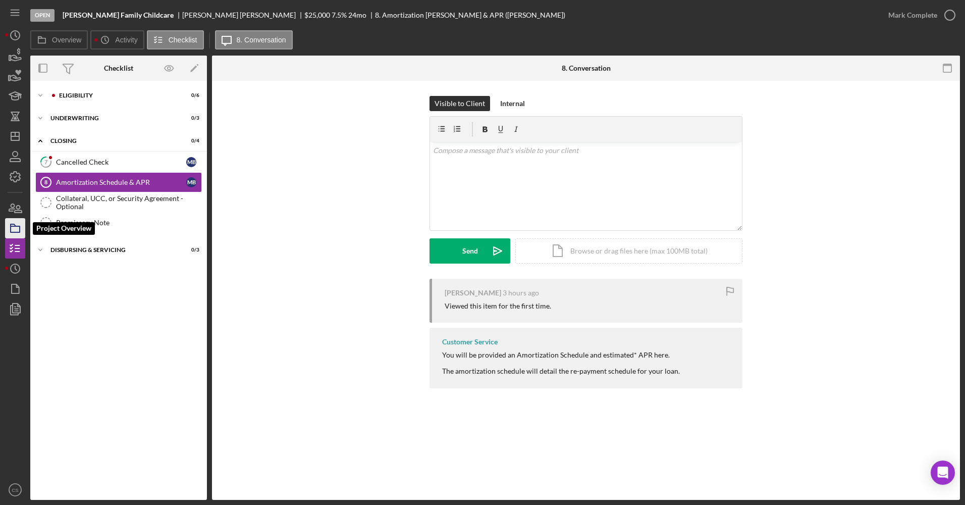
click at [12, 236] on icon "button" at bounding box center [15, 228] width 25 height 25
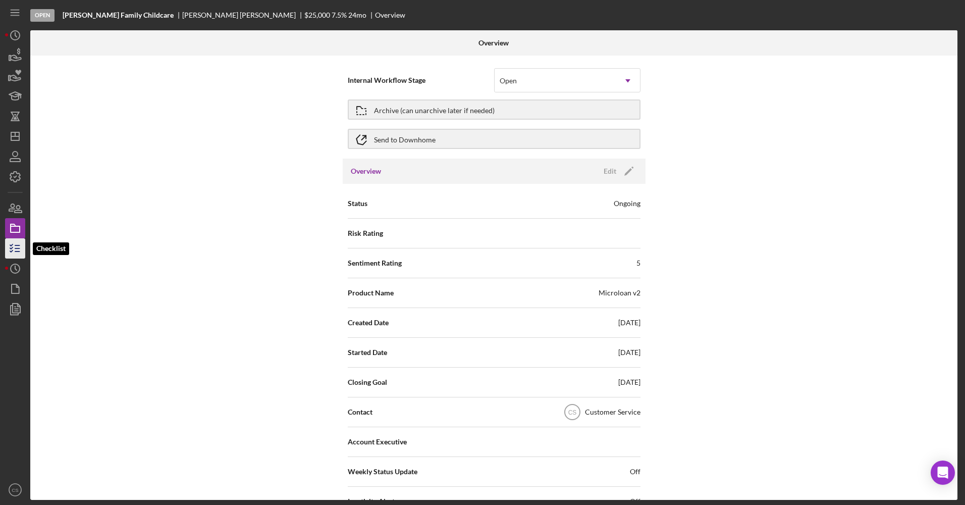
click at [12, 250] on icon "button" at bounding box center [15, 248] width 25 height 25
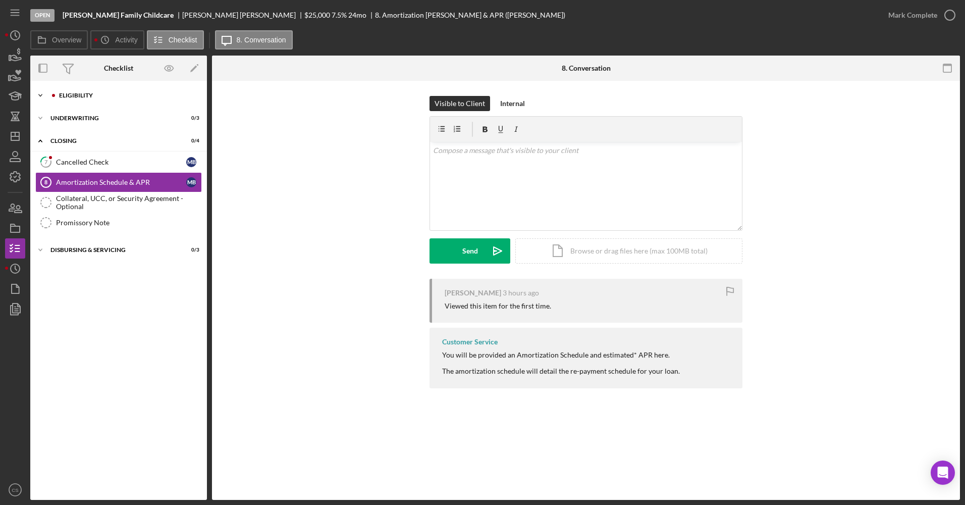
click at [100, 88] on div "Icon/Expander Eligibility 0 / 6" at bounding box center [118, 95] width 177 height 20
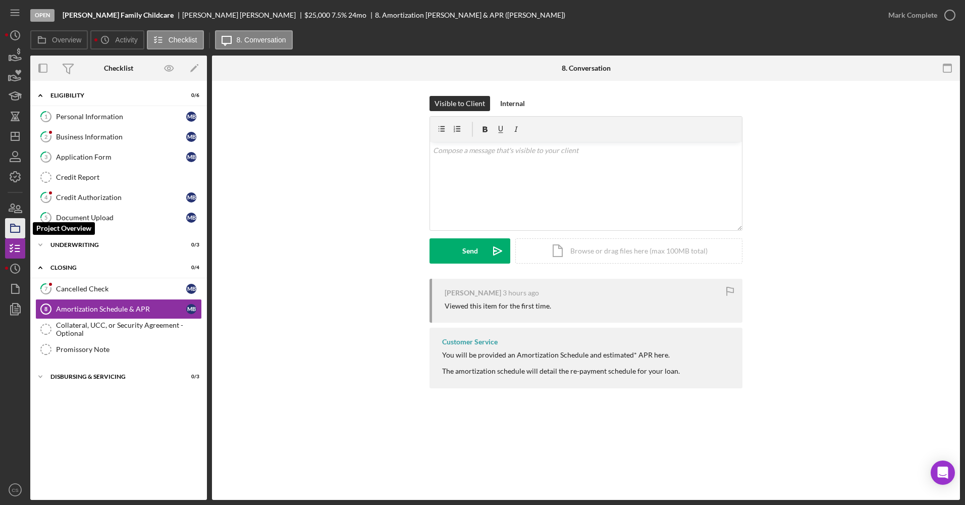
click at [18, 231] on icon "button" at bounding box center [15, 228] width 25 height 25
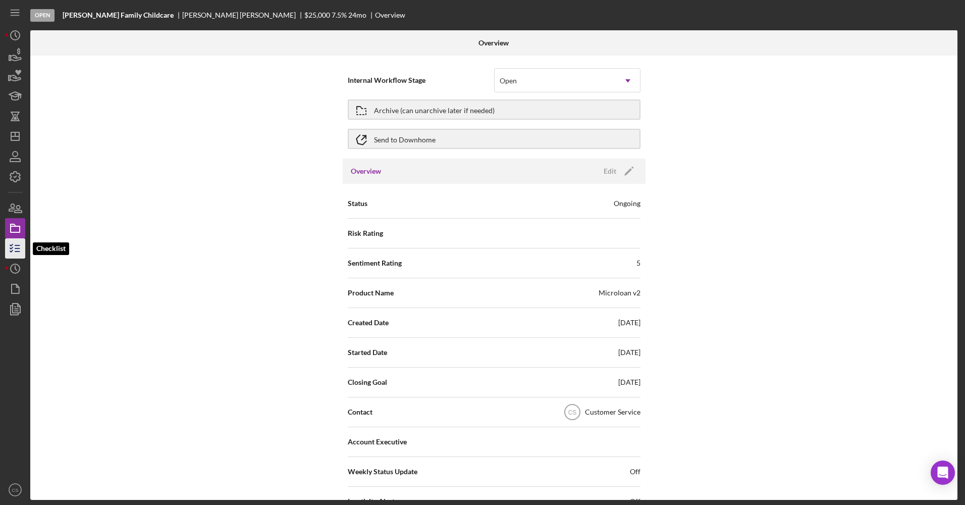
click at [18, 248] on line "button" at bounding box center [17, 248] width 5 height 0
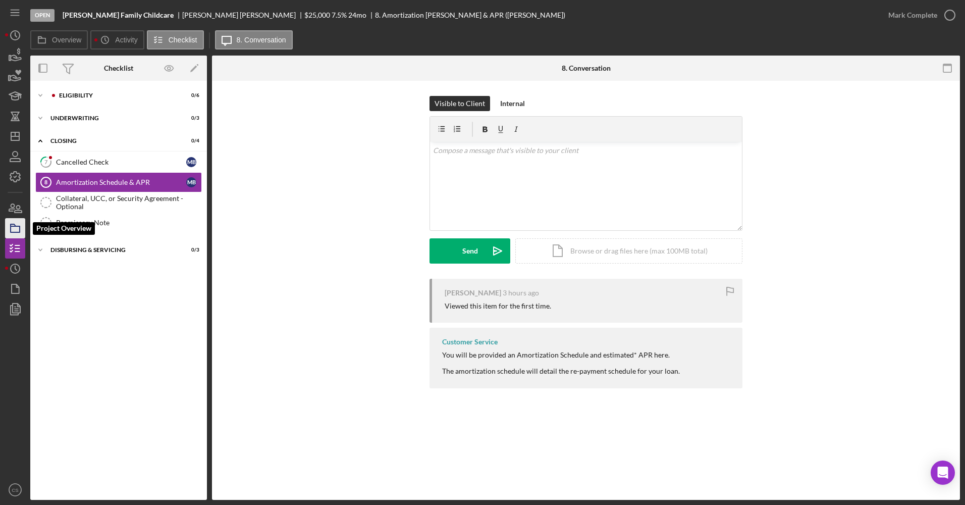
click at [13, 225] on polygon "button" at bounding box center [13, 225] width 5 height 2
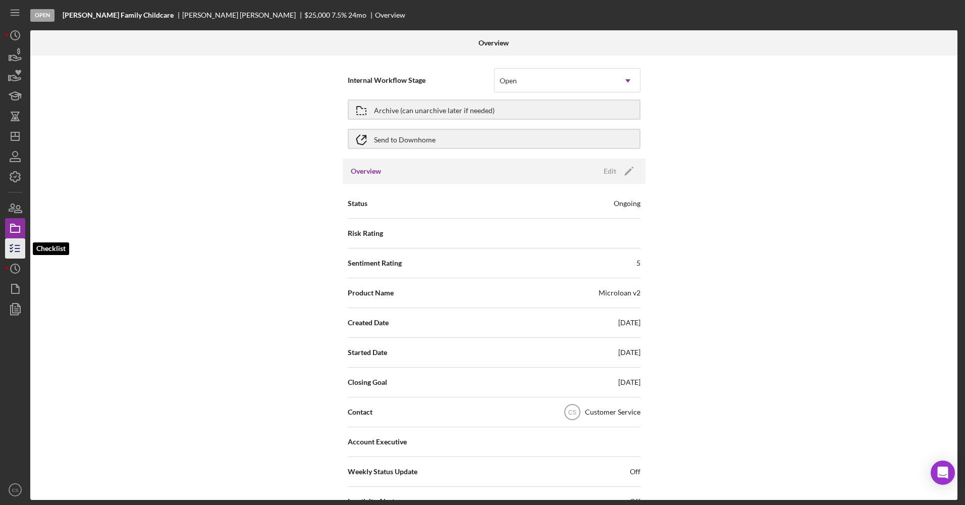
click at [17, 242] on icon "button" at bounding box center [15, 248] width 25 height 25
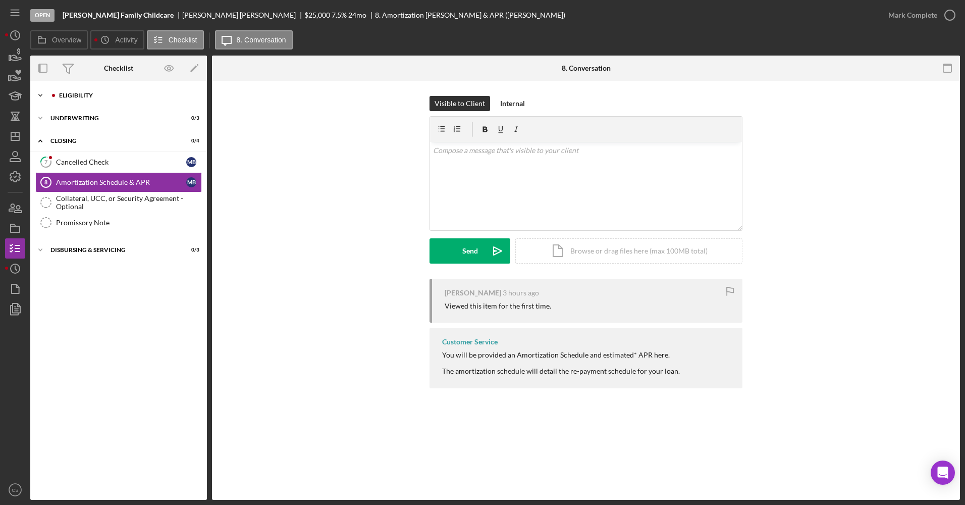
click at [96, 99] on div "Icon/Expander Eligibility 0 / 6" at bounding box center [118, 95] width 177 height 20
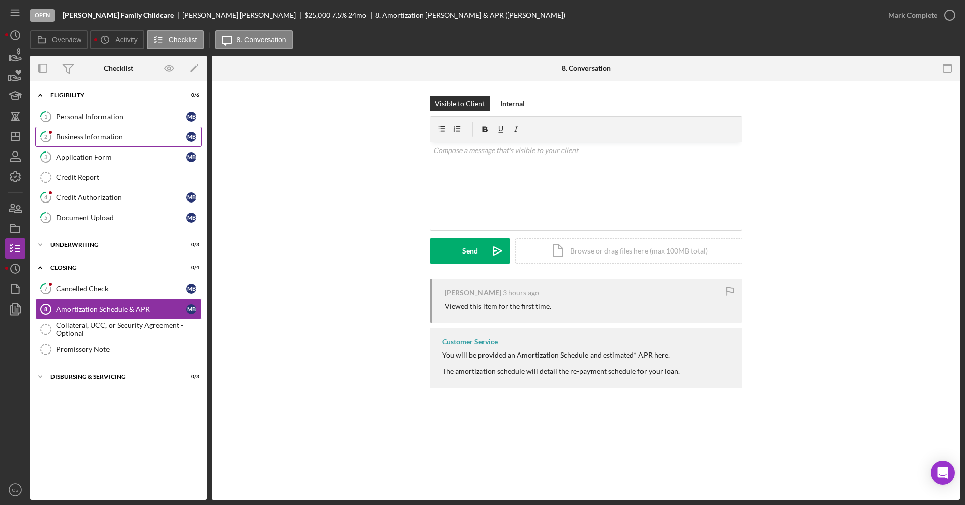
click at [92, 137] on div "Business Information" at bounding box center [121, 137] width 130 height 8
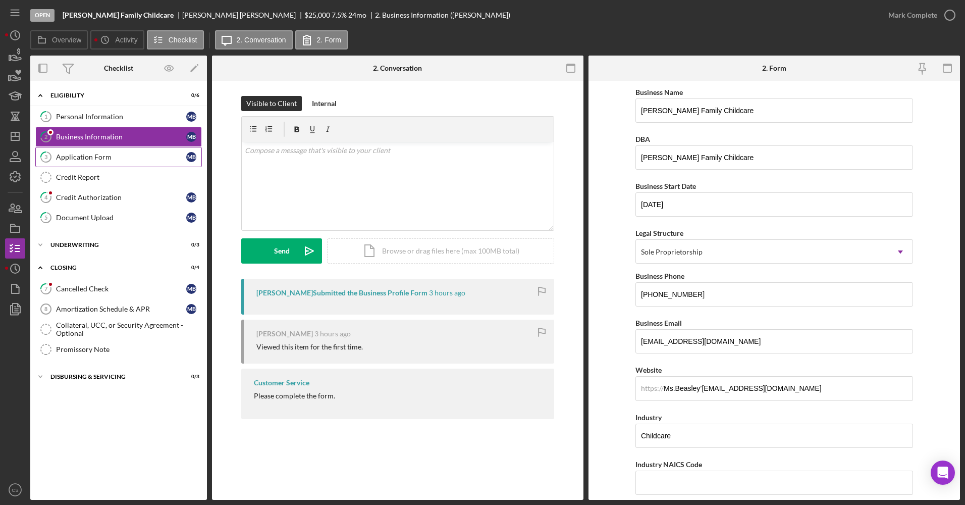
click at [96, 161] on div "Application Form" at bounding box center [121, 157] width 130 height 8
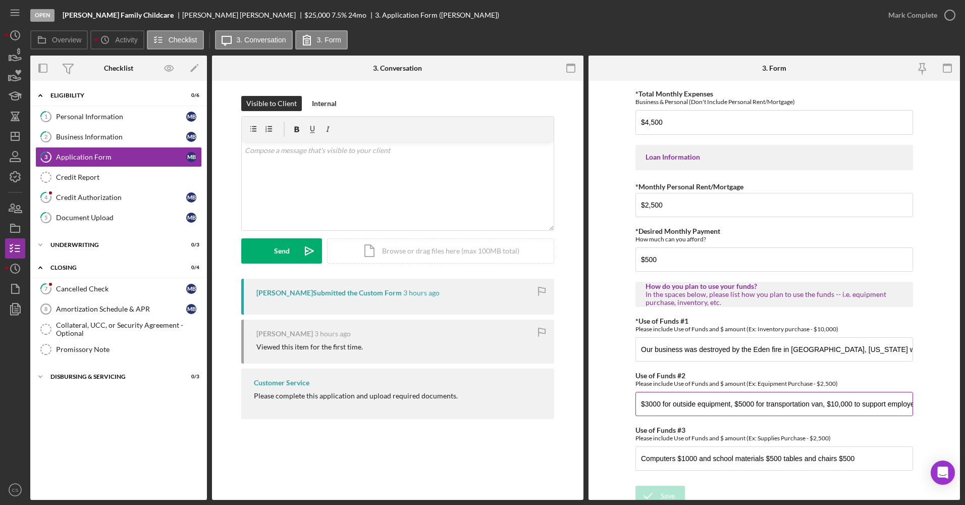
scroll to position [450, 0]
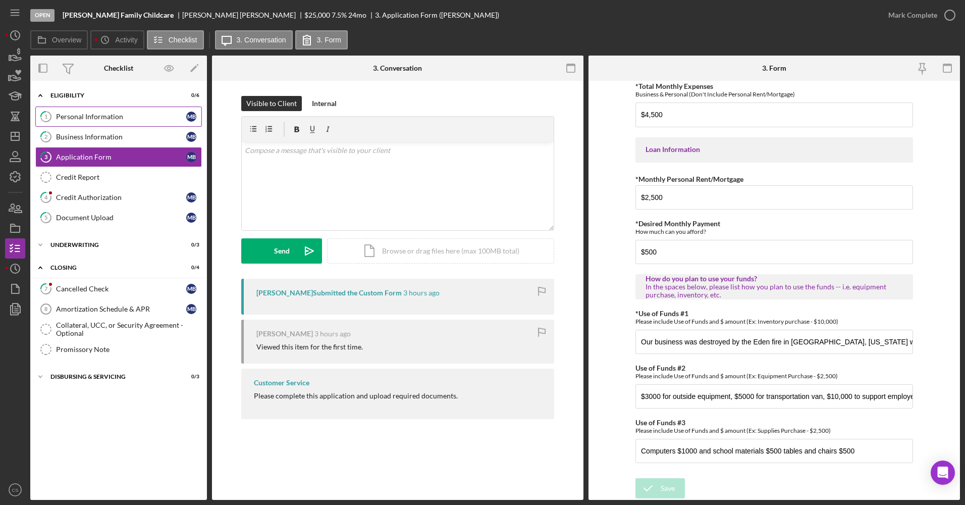
click at [87, 123] on link "1 Personal Information M B" at bounding box center [118, 117] width 167 height 20
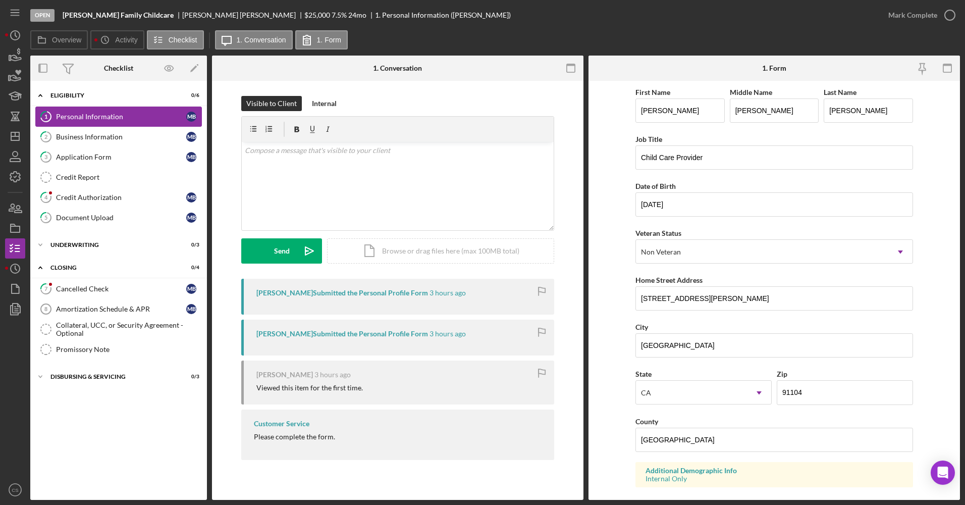
drag, startPoint x: 80, startPoint y: 141, endPoint x: 102, endPoint y: 112, distance: 37.1
click at [80, 141] on div "Business Information" at bounding box center [121, 137] width 130 height 8
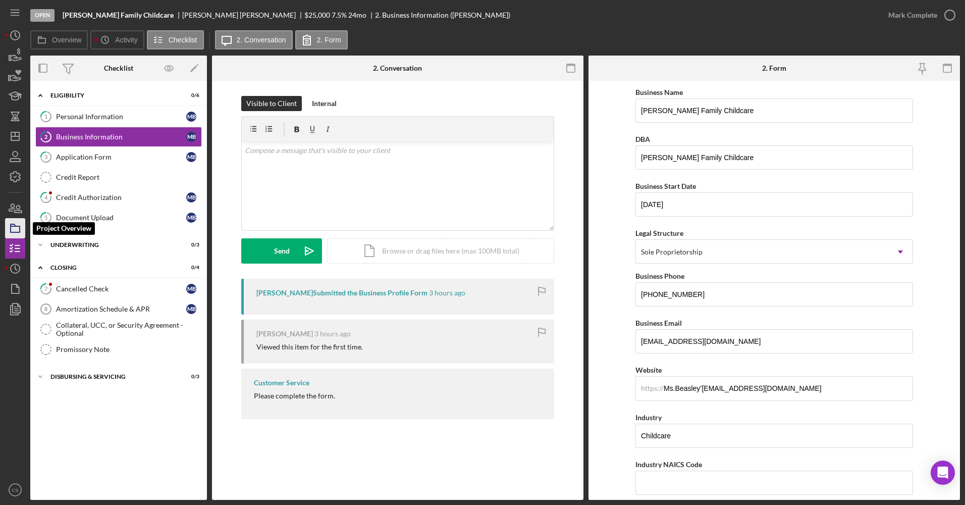
click at [15, 227] on icon "button" at bounding box center [15, 228] width 25 height 25
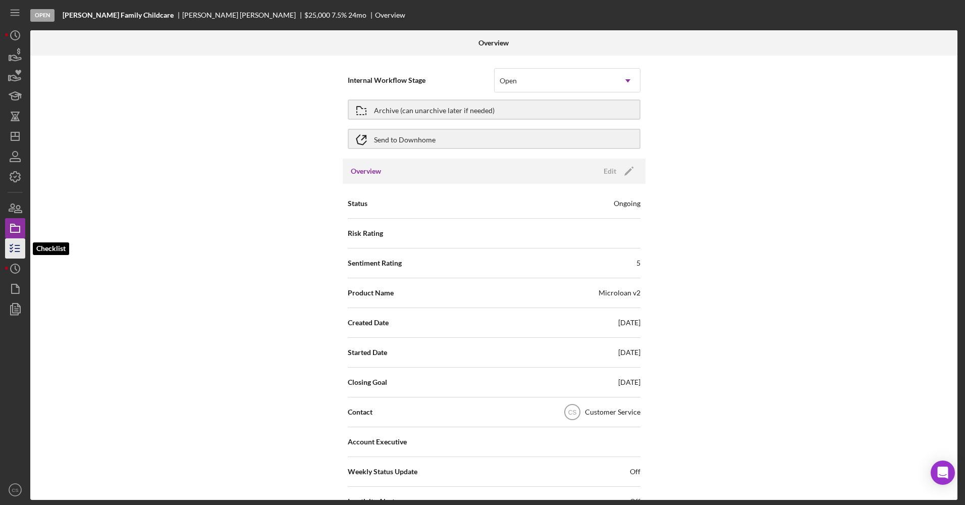
click at [24, 252] on icon "button" at bounding box center [15, 248] width 25 height 25
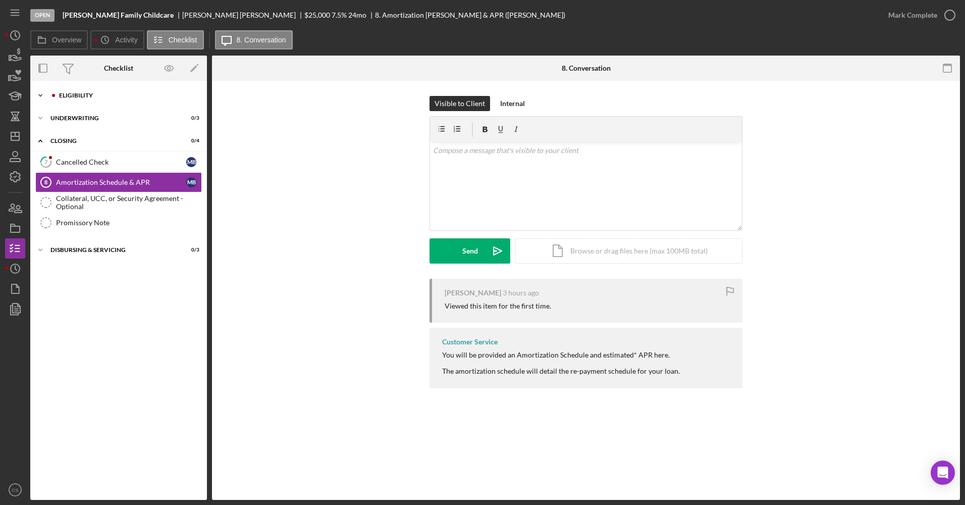
click at [78, 89] on div "Icon/Expander Eligibility 0 / 6" at bounding box center [118, 95] width 177 height 20
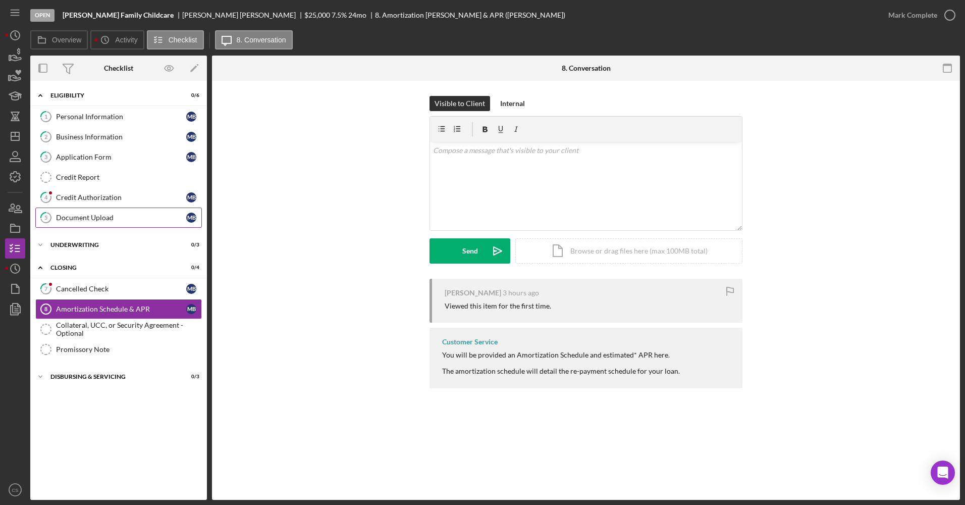
click at [127, 213] on link "5 Document Upload M B" at bounding box center [118, 218] width 167 height 20
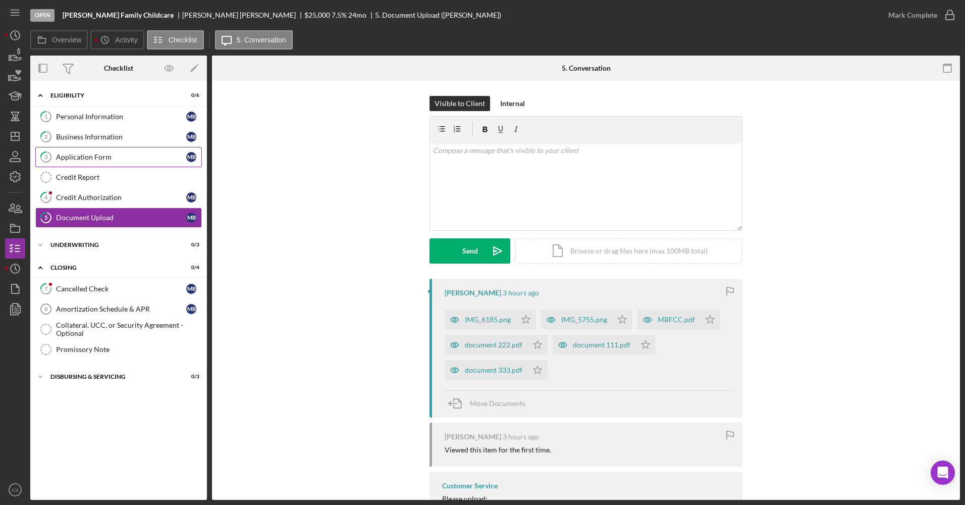
click at [78, 149] on link "3 Application Form M B" at bounding box center [118, 157] width 167 height 20
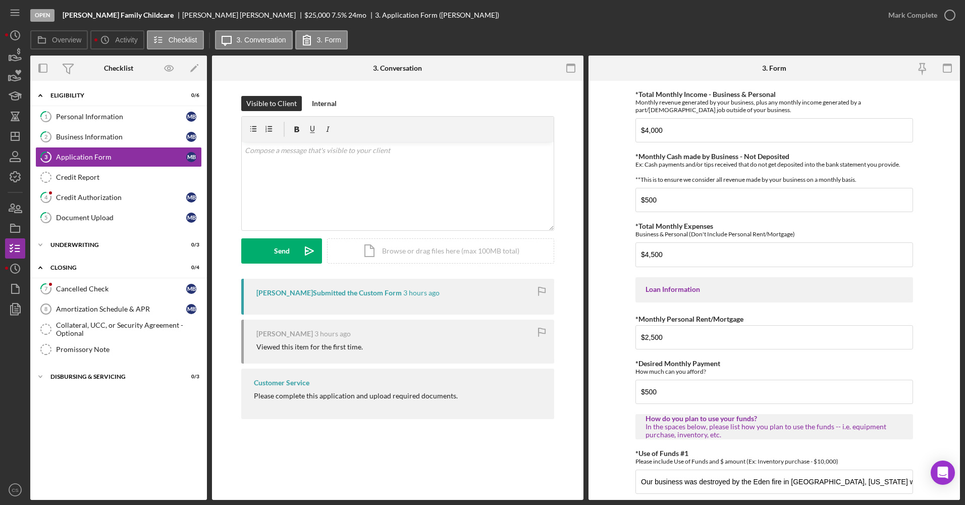
scroll to position [450, 0]
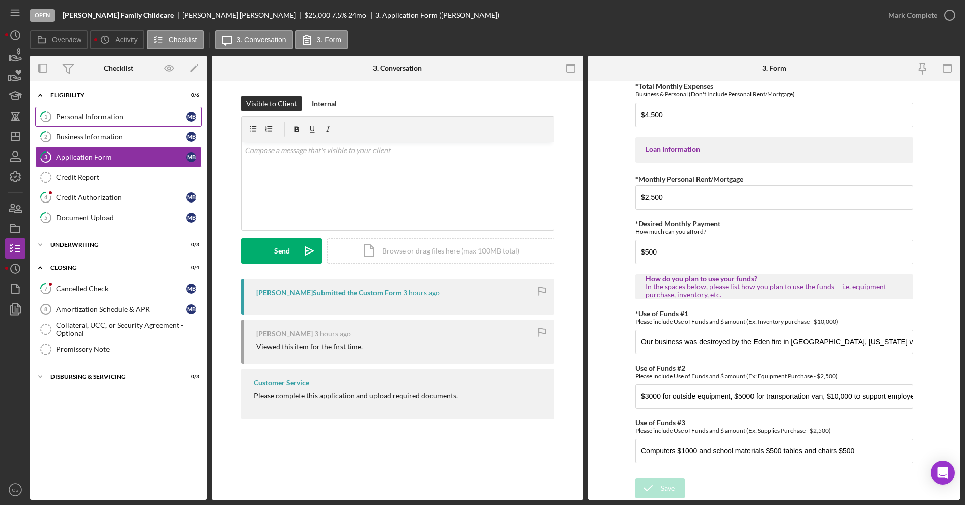
click at [149, 114] on div "Personal Information" at bounding box center [121, 117] width 130 height 8
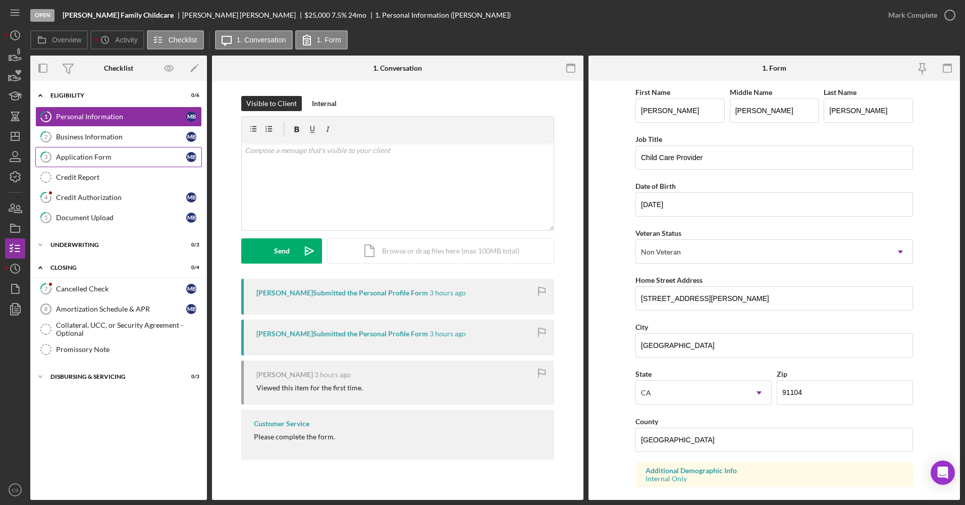
click at [140, 150] on link "3 Application Form M B" at bounding box center [118, 157] width 167 height 20
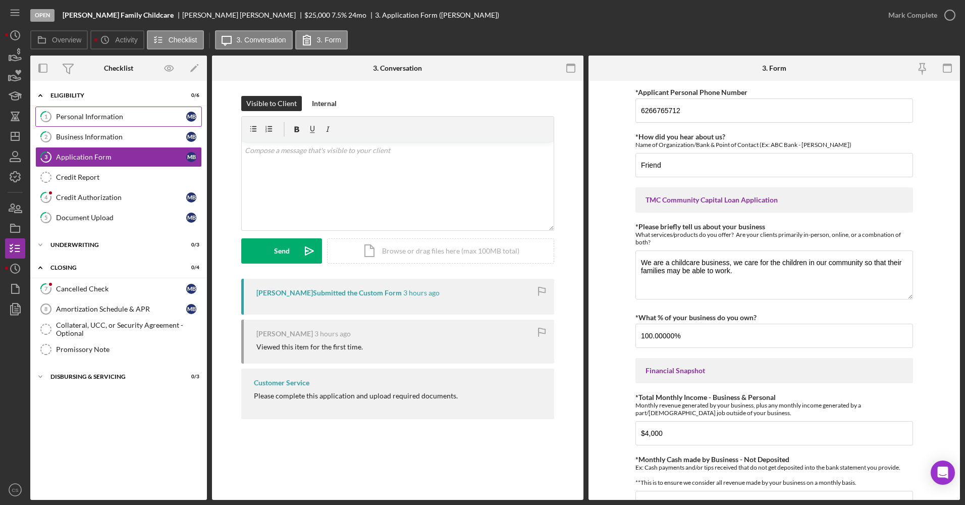
click at [159, 112] on link "1 Personal Information M B" at bounding box center [118, 117] width 167 height 20
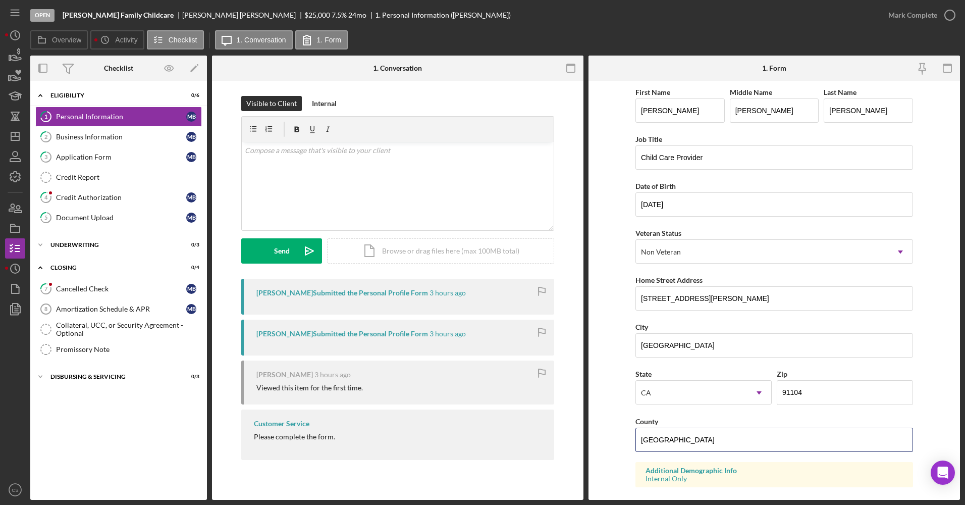
drag, startPoint x: 695, startPoint y: 432, endPoint x: 621, endPoint y: 425, distance: 74.1
click at [621, 425] on form "First Name Marisa Middle Name Darlene Last Name Beasley Job Title Child Care Pr…" at bounding box center [775, 290] width 372 height 419
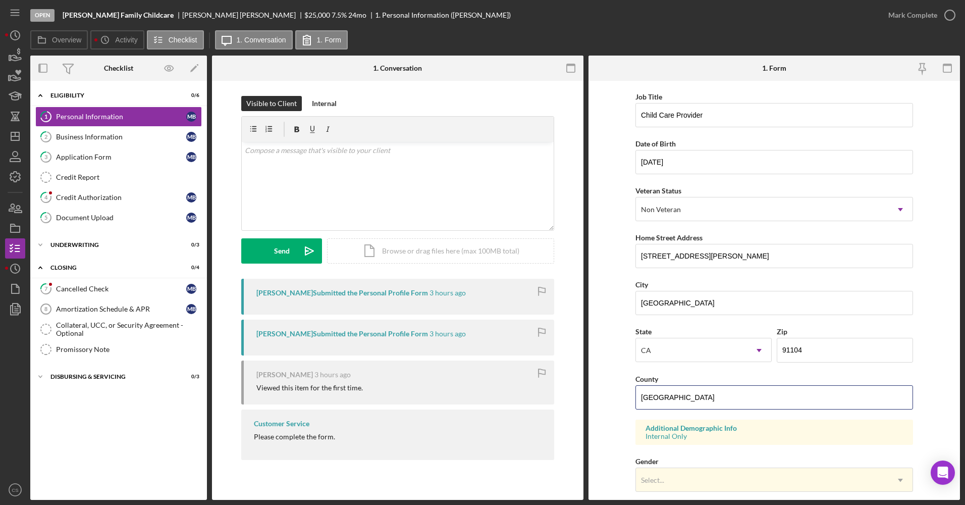
scroll to position [101, 0]
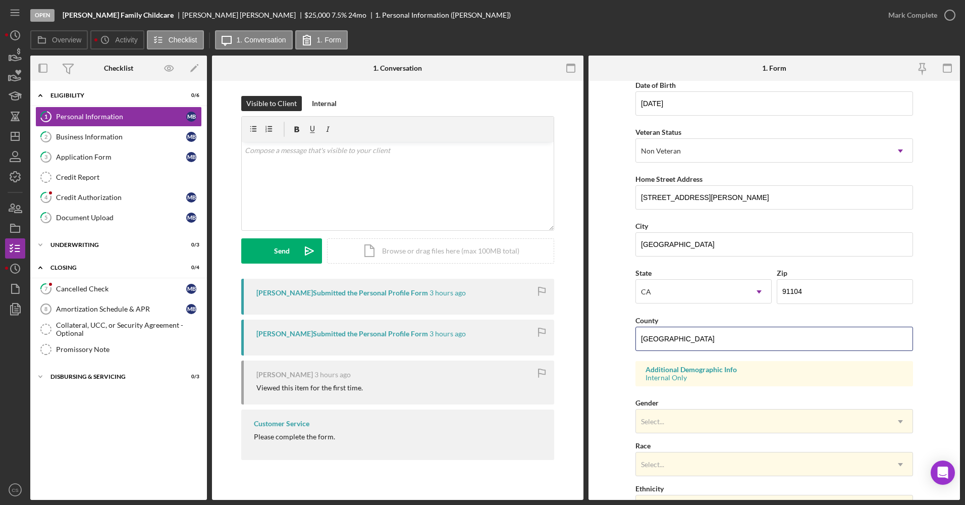
type input "Los Angeles"
click at [569, 470] on div "Visible to Client Internal v Color teal Color pink Remove color Add row above A…" at bounding box center [398, 280] width 372 height 399
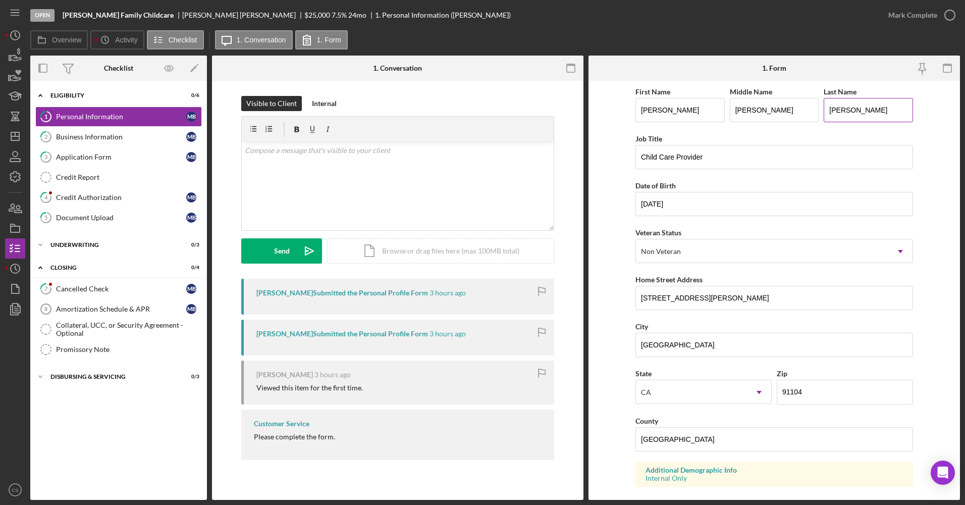
scroll to position [0, 0]
click at [902, 10] on div "Mark Complete" at bounding box center [913, 15] width 49 height 20
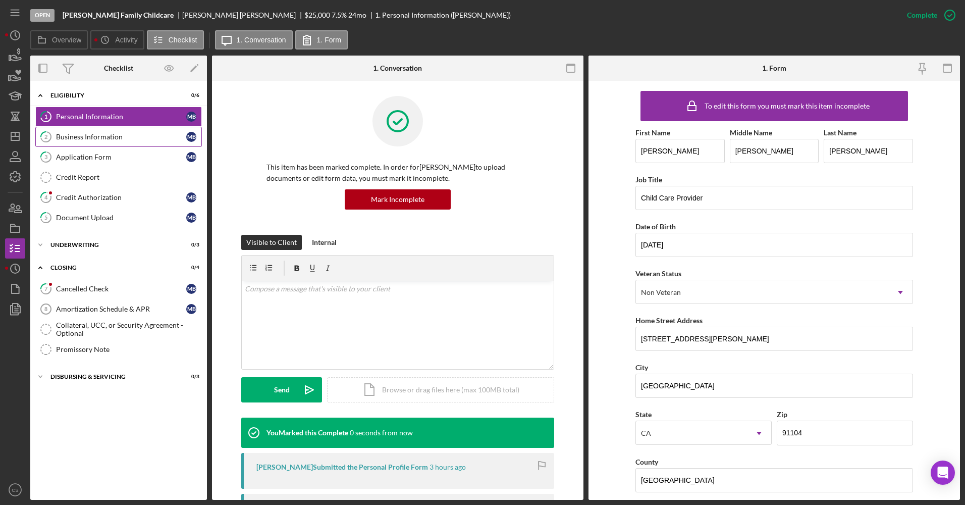
click at [107, 141] on div "Business Information" at bounding box center [121, 137] width 130 height 8
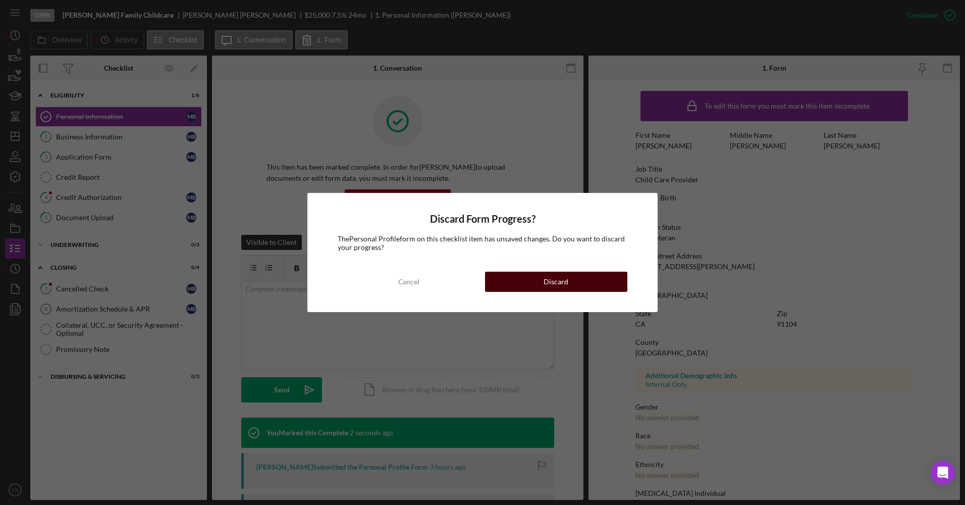
click at [536, 284] on button "Discard" at bounding box center [556, 282] width 142 height 20
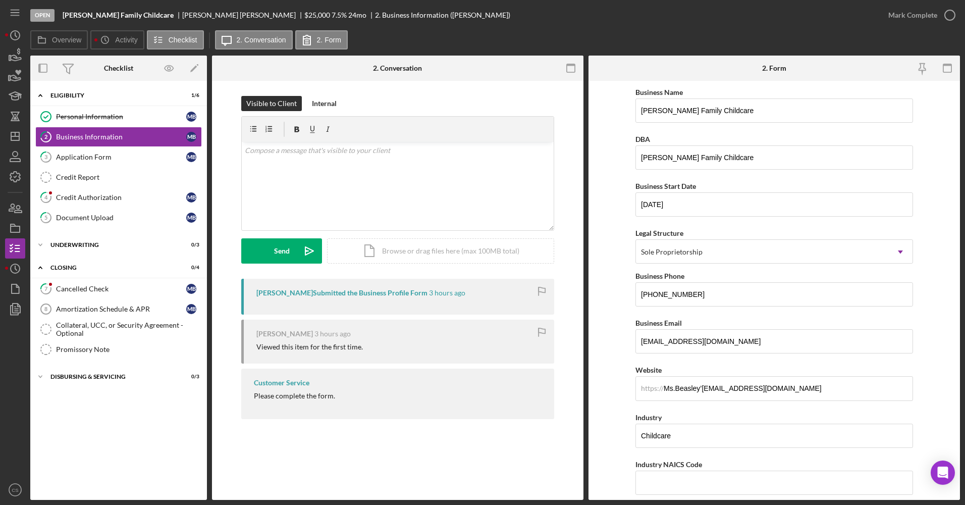
click at [561, 393] on div "Marisa Beasley Submitted the Business Profile Form 3 hours ago Marisa Beasley 3…" at bounding box center [397, 351] width 341 height 145
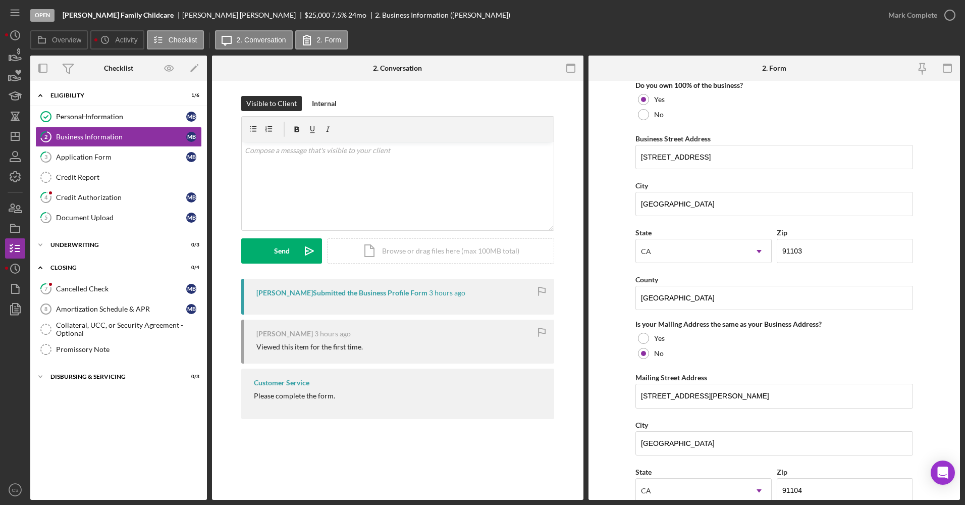
scroll to position [555, 0]
drag, startPoint x: 713, startPoint y: 298, endPoint x: 649, endPoint y: 301, distance: 64.2
click at [649, 301] on input "USA" at bounding box center [775, 295] width 278 height 24
type input "U"
type input "Los Angeles"
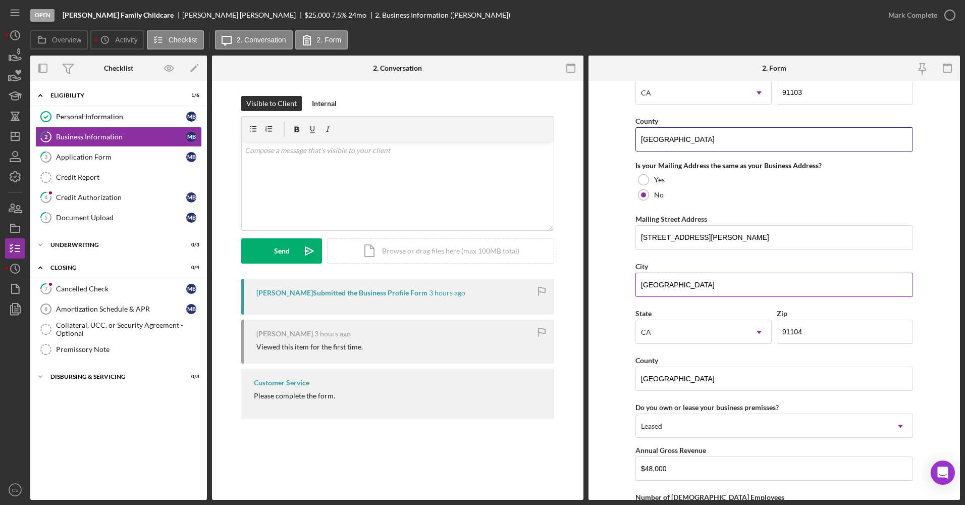
scroll to position [688, 0]
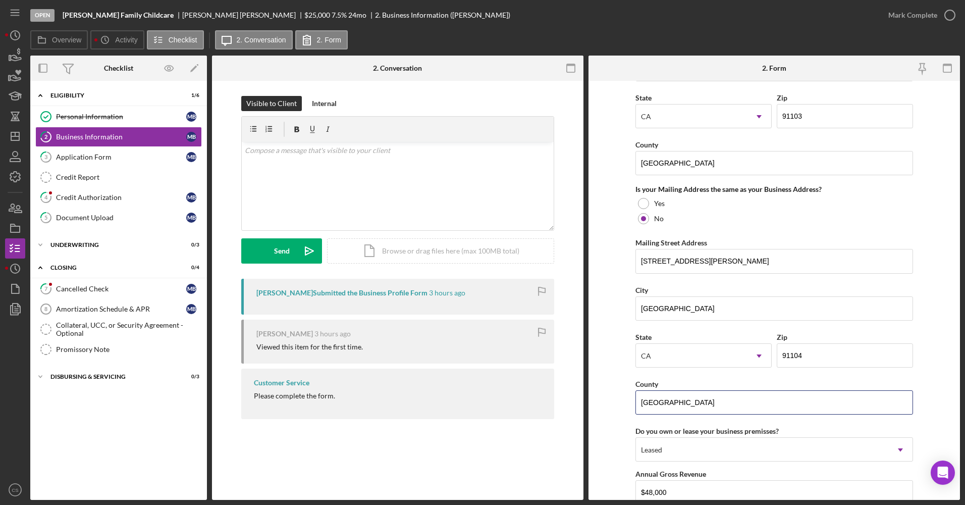
drag, startPoint x: 692, startPoint y: 411, endPoint x: 610, endPoint y: 400, distance: 82.5
click at [610, 400] on form "Business Name Ms. Beasley’s Family Childcare DBA Ms. Beasley’s Family Childcare…" at bounding box center [775, 290] width 372 height 419
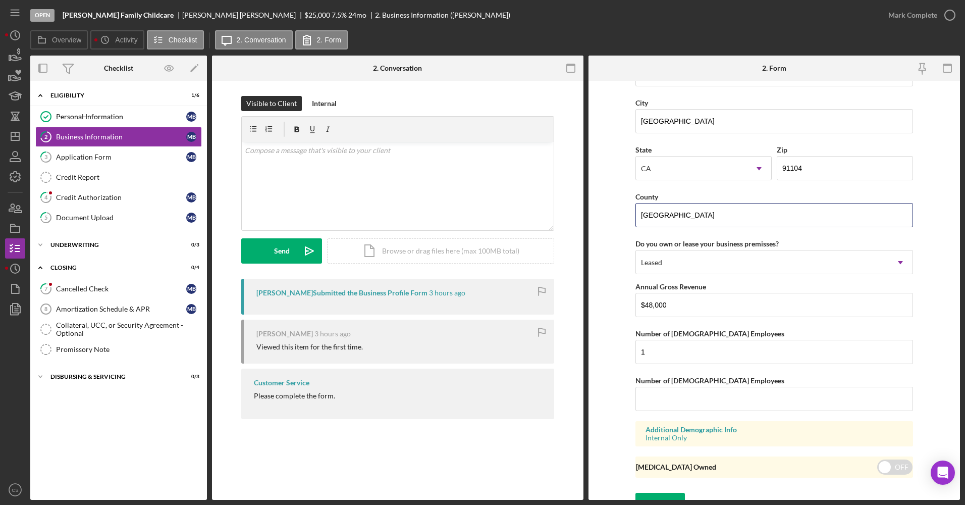
scroll to position [890, 0]
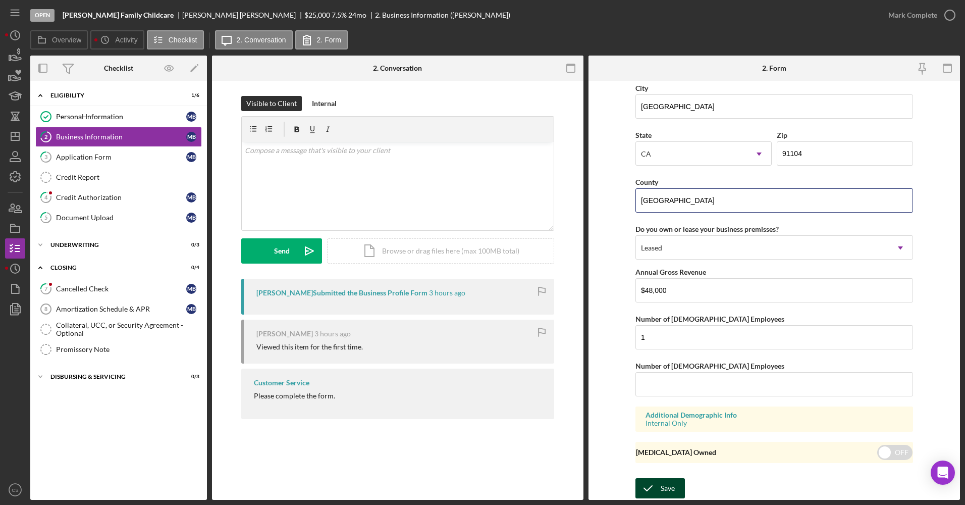
type input "los angeles"
click at [662, 479] on div "Save" at bounding box center [668, 488] width 14 height 20
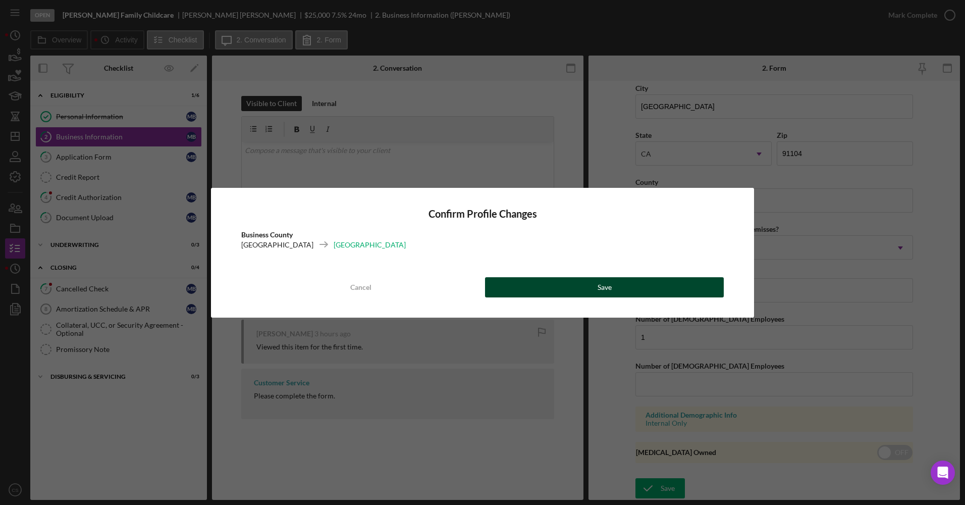
click at [620, 295] on button "Save" at bounding box center [604, 287] width 239 height 20
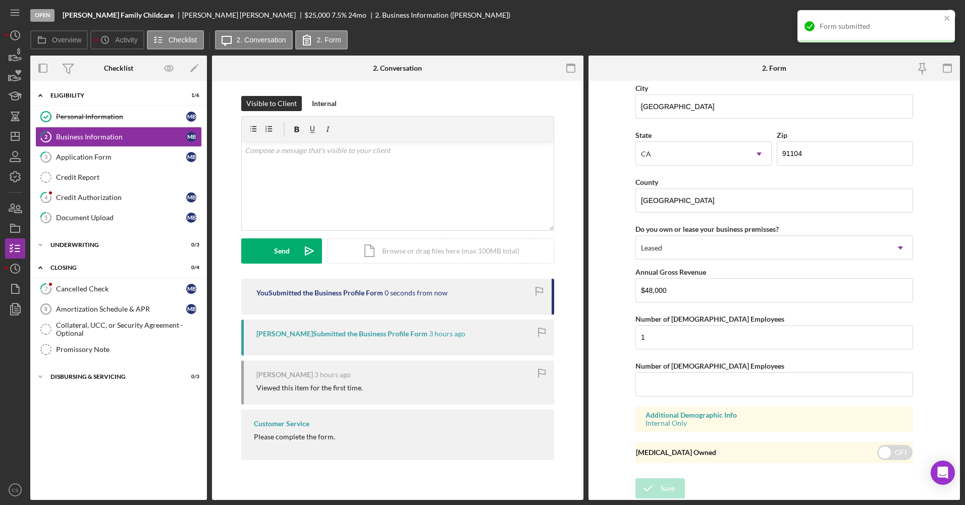
click at [900, 18] on div "Form submitted" at bounding box center [873, 26] width 142 height 16
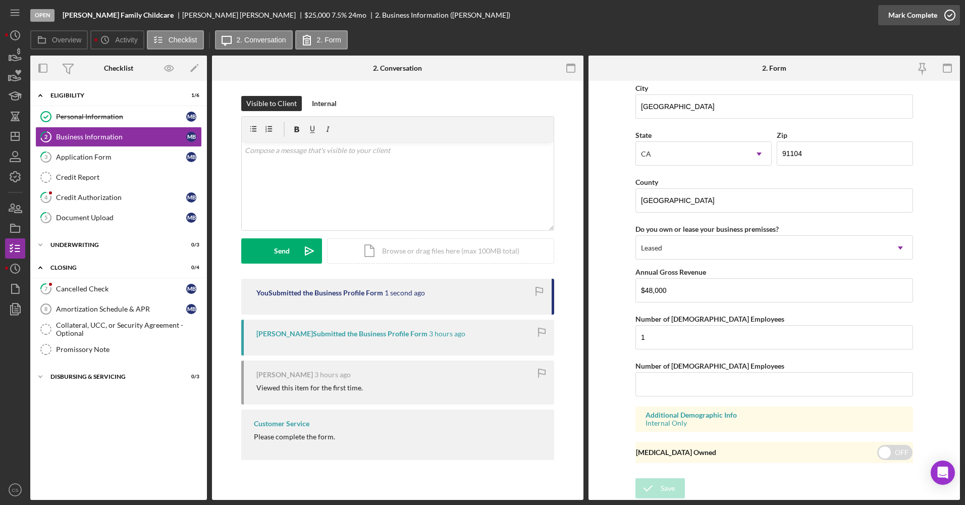
drag, startPoint x: 900, startPoint y: 18, endPoint x: 894, endPoint y: 14, distance: 7.7
click at [894, 14] on div "Mark Complete" at bounding box center [913, 15] width 49 height 20
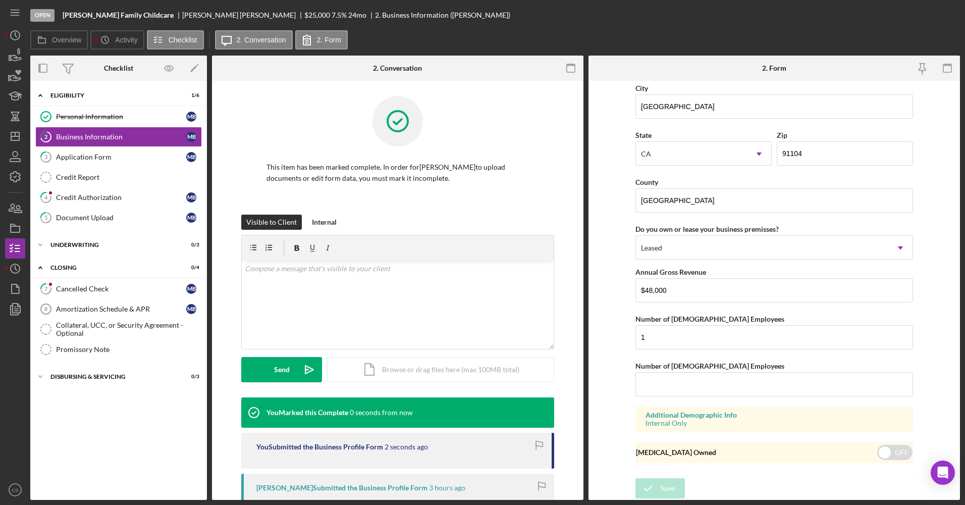
drag, startPoint x: 146, startPoint y: 150, endPoint x: 224, endPoint y: 175, distance: 81.4
click at [146, 150] on link "3 Application Form M B" at bounding box center [118, 157] width 167 height 20
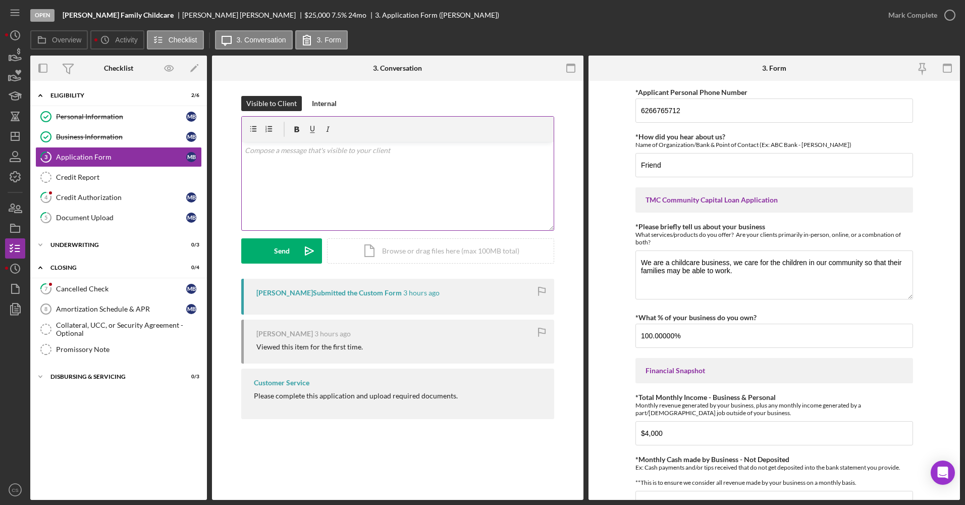
click at [298, 152] on p at bounding box center [398, 150] width 306 height 11
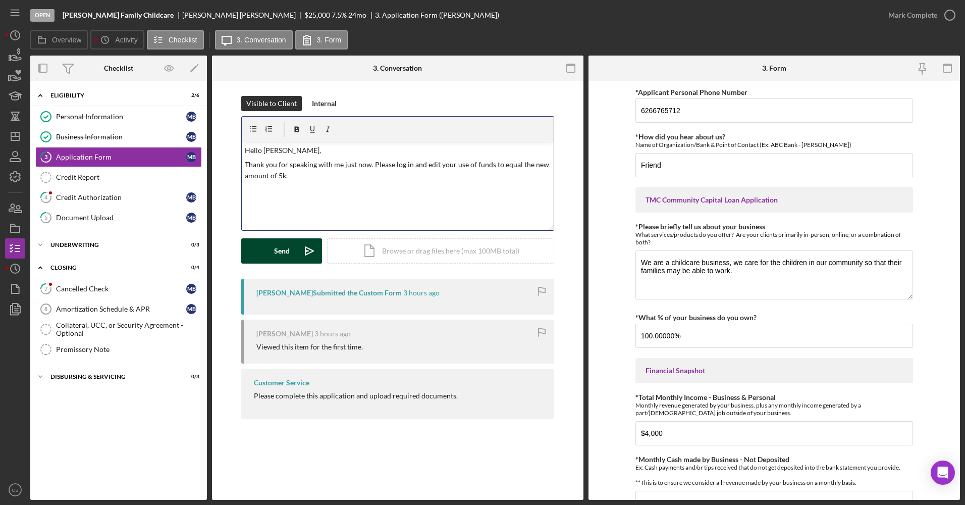
click at [298, 256] on icon "Icon/icon-invite-send" at bounding box center [309, 250] width 25 height 25
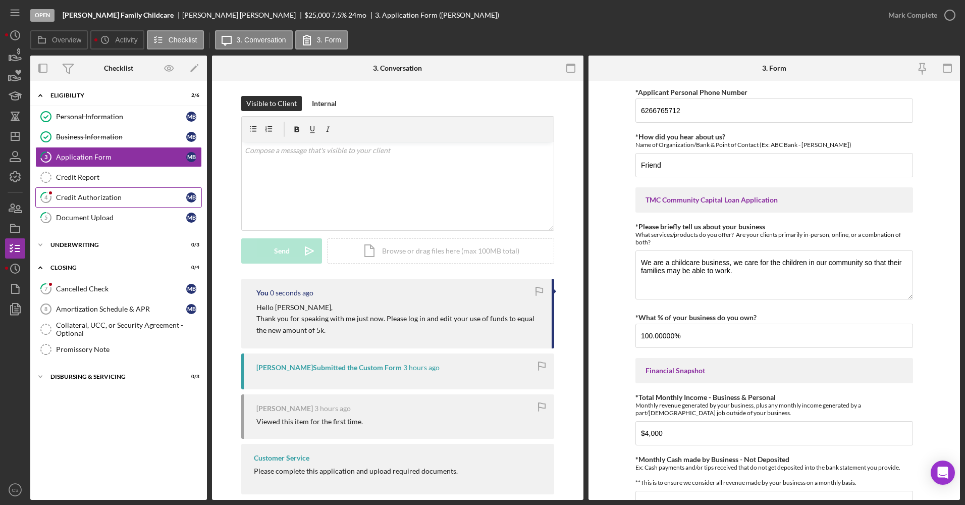
click at [97, 201] on div "Credit Authorization" at bounding box center [121, 197] width 130 height 8
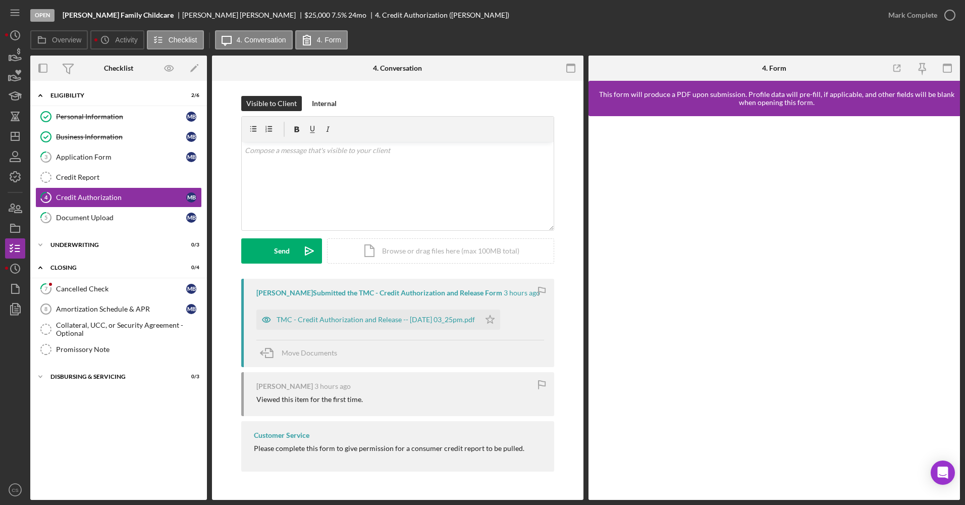
click at [265, 446] on div "Please complete this form to give permission for a consumer credit report to be…" at bounding box center [389, 448] width 271 height 8
click at [394, 317] on div "TMC - Credit Authorization and Release -- 2025-09-24 03_25pm.pdf" at bounding box center [376, 320] width 198 height 8
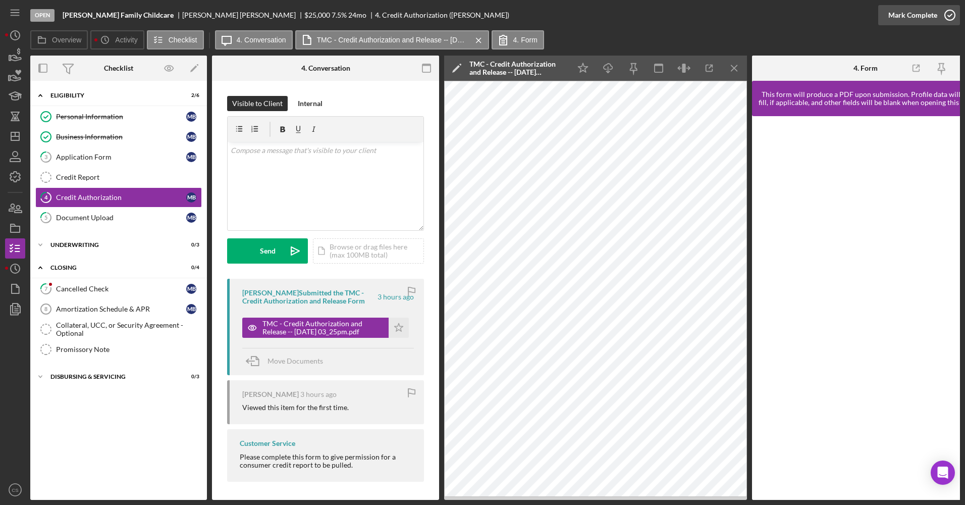
click at [898, 14] on div "Mark Complete" at bounding box center [913, 15] width 49 height 20
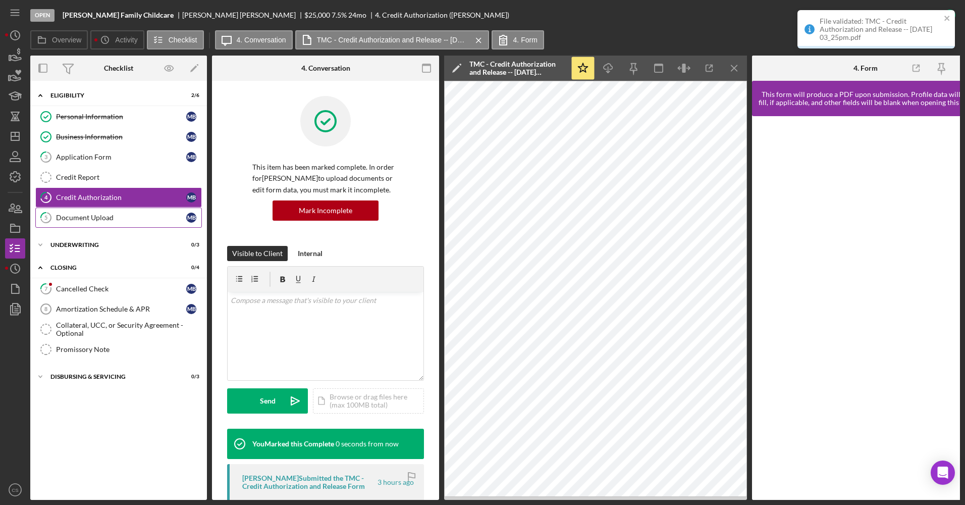
click at [136, 223] on link "5 Document Upload M B" at bounding box center [118, 218] width 167 height 20
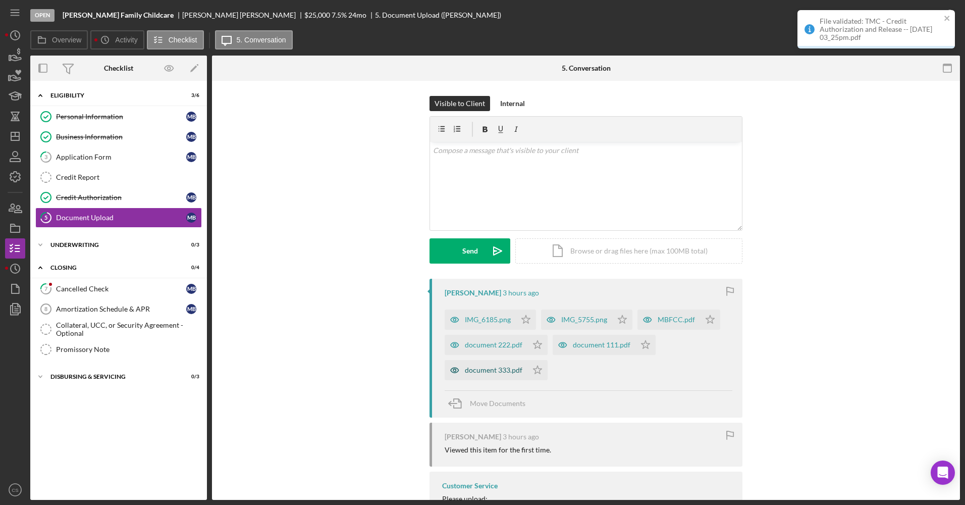
click at [498, 369] on div "document 333.pdf" at bounding box center [494, 370] width 58 height 8
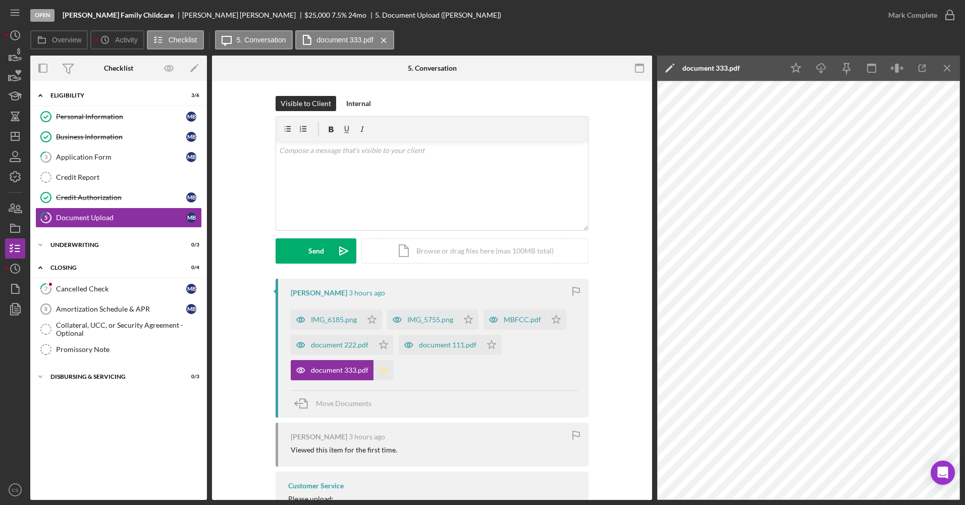
click at [379, 374] on icon "Icon/Star" at bounding box center [384, 370] width 20 height 20
click at [350, 343] on div "document 222.pdf" at bounding box center [340, 345] width 58 height 8
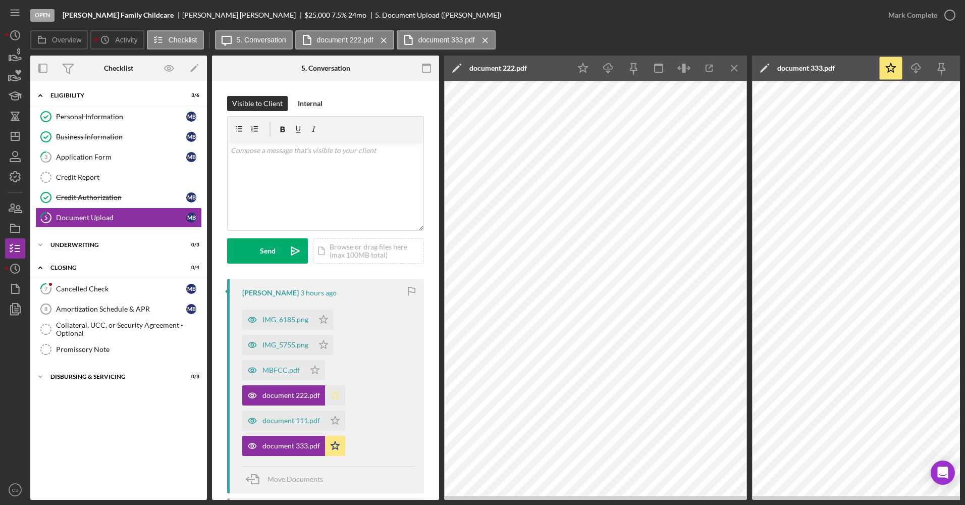
click at [335, 396] on icon "Icon/Star" at bounding box center [335, 395] width 20 height 20
click at [283, 414] on div "document 111.pdf" at bounding box center [283, 420] width 83 height 20
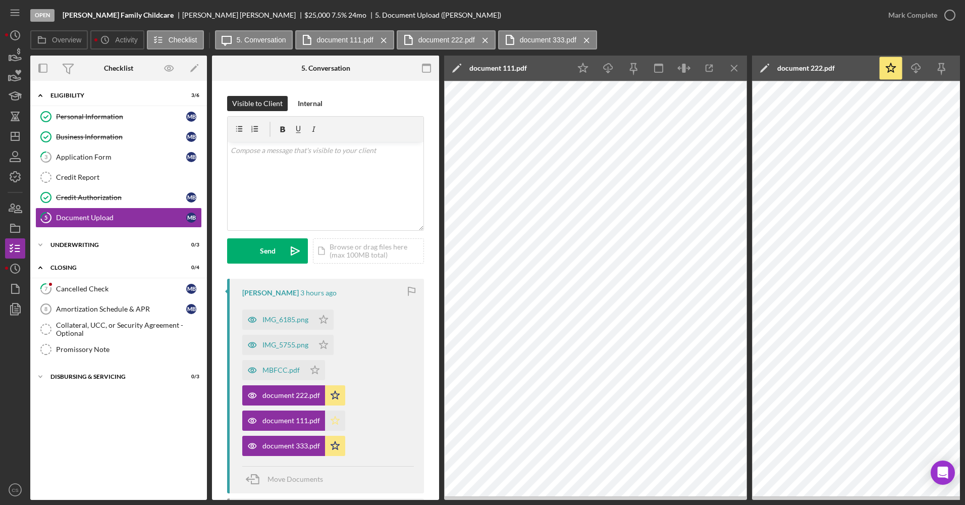
click at [334, 424] on icon "Icon/Star" at bounding box center [335, 420] width 20 height 20
click at [272, 364] on div "MBFCC.pdf" at bounding box center [273, 370] width 63 height 20
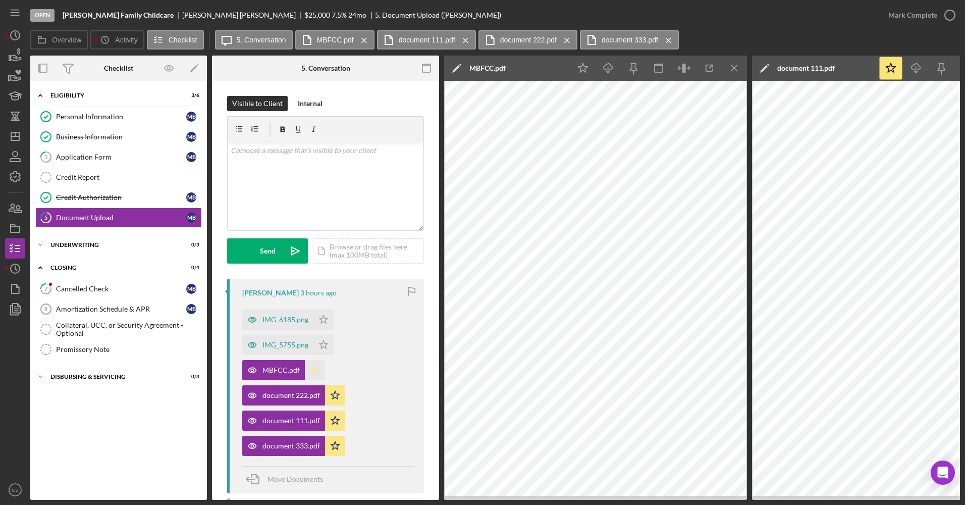
click at [318, 370] on icon "Icon/Star" at bounding box center [315, 370] width 20 height 20
click at [296, 344] on div "IMG_5755.png" at bounding box center [286, 345] width 46 height 8
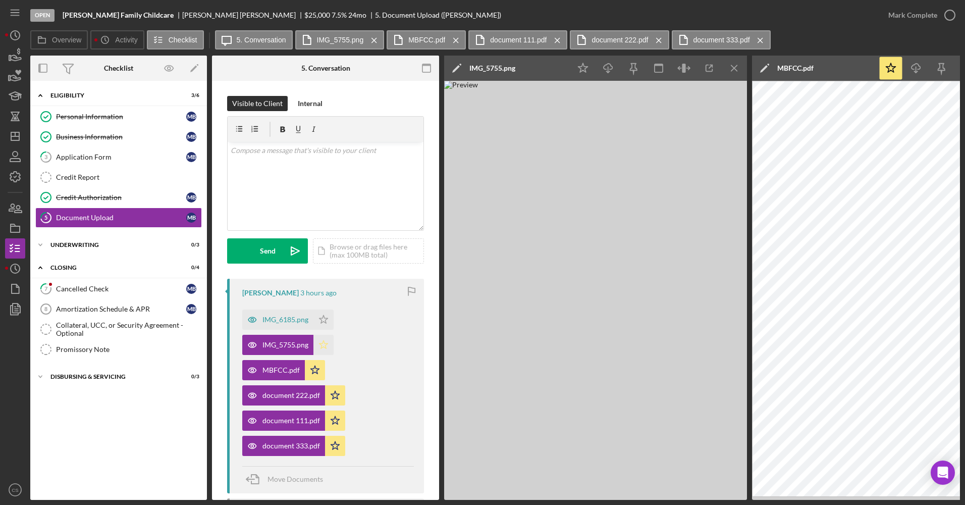
click at [326, 345] on polygon "button" at bounding box center [324, 344] width 9 height 8
click at [288, 322] on div "IMG_6185.png" at bounding box center [286, 320] width 46 height 8
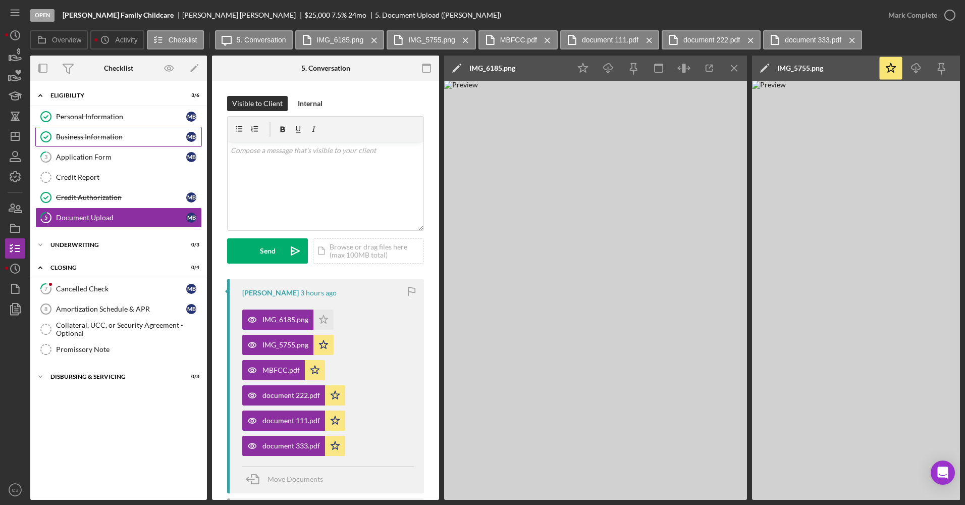
click at [116, 144] on link "Business Information Business Information M B" at bounding box center [118, 137] width 167 height 20
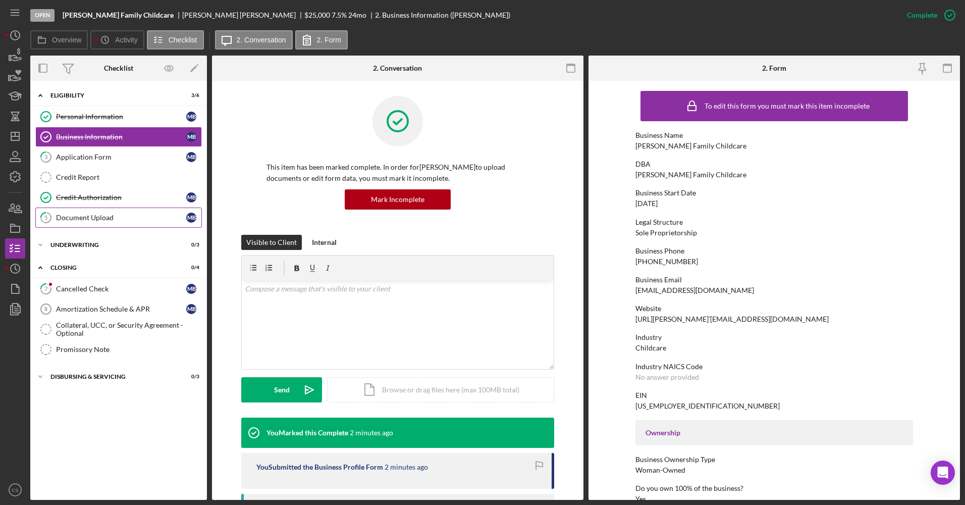
click at [112, 212] on link "5 Document Upload M B" at bounding box center [118, 218] width 167 height 20
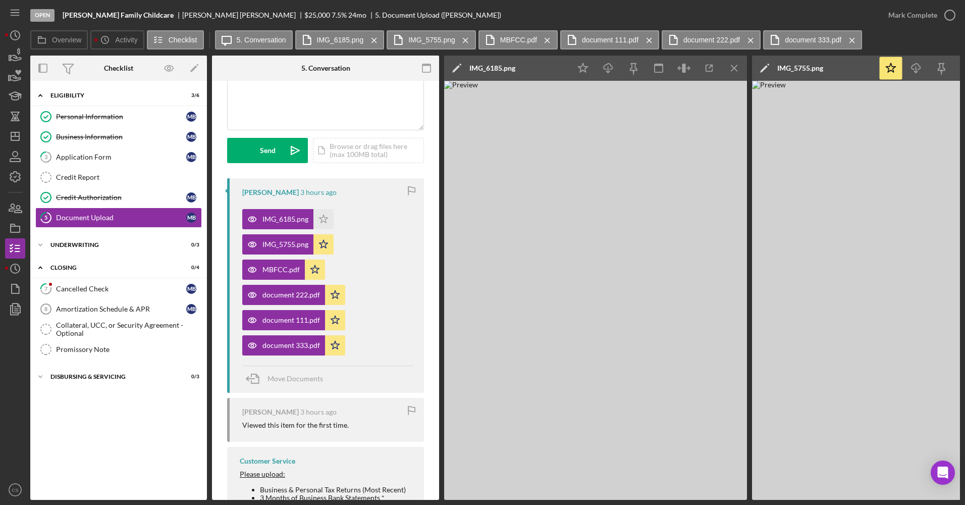
scroll to position [101, 0]
click at [731, 71] on icon "Icon/Menu Close" at bounding box center [735, 68] width 23 height 23
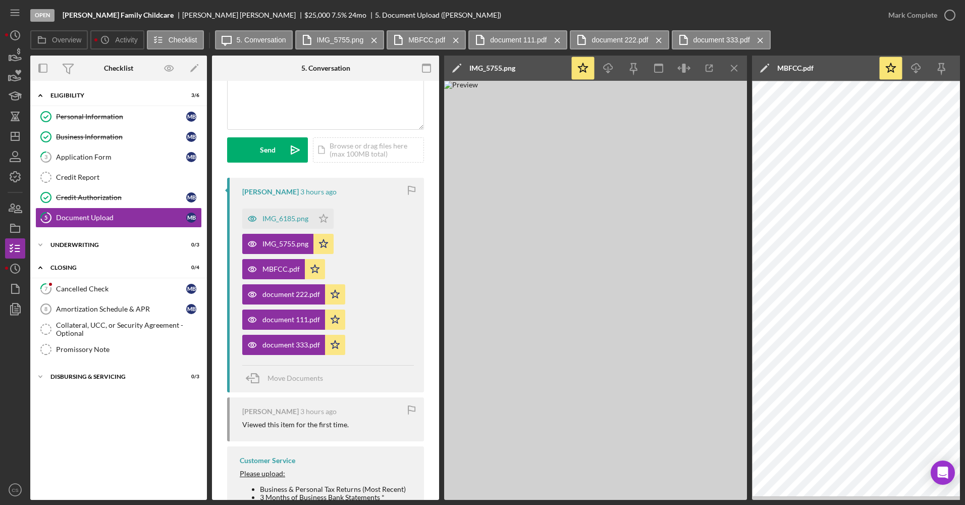
click at [731, 71] on icon "Icon/Menu Close" at bounding box center [735, 68] width 23 height 23
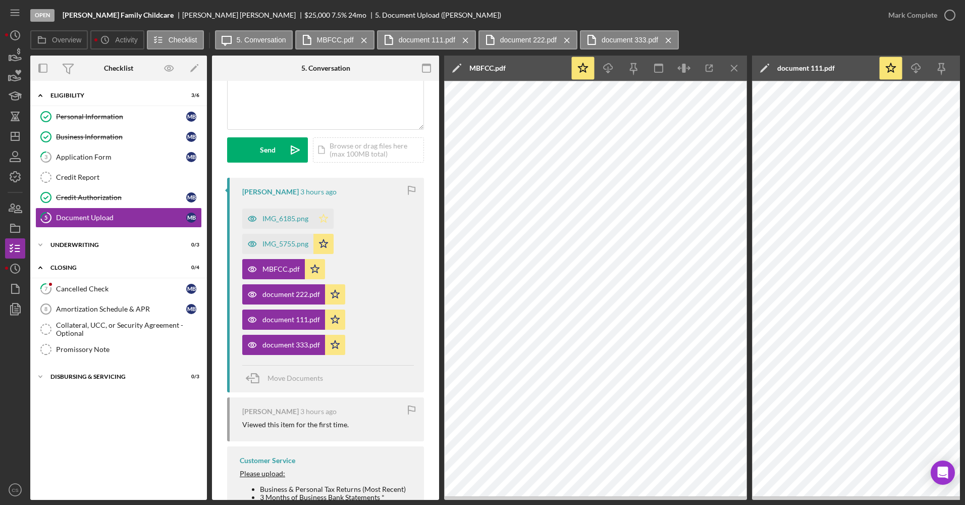
click at [322, 221] on polygon "button" at bounding box center [324, 218] width 9 height 8
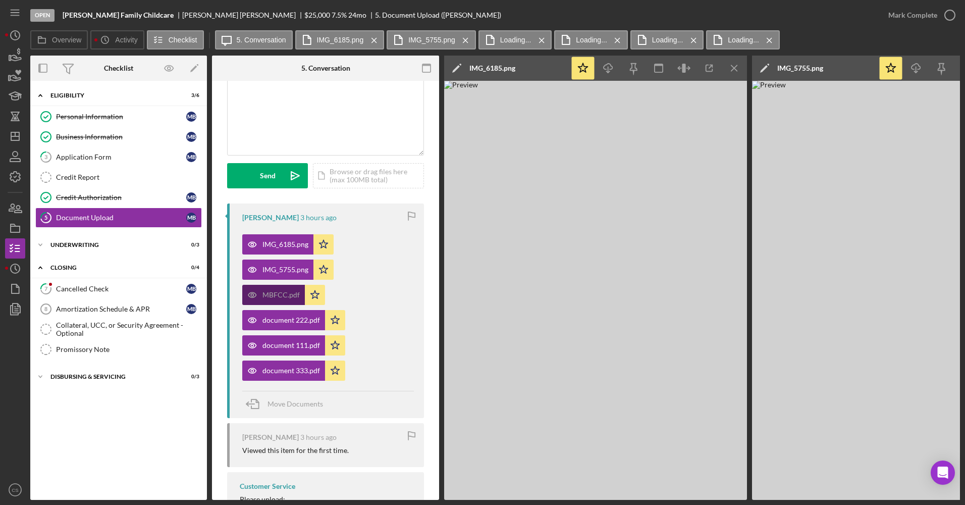
scroll to position [50, 0]
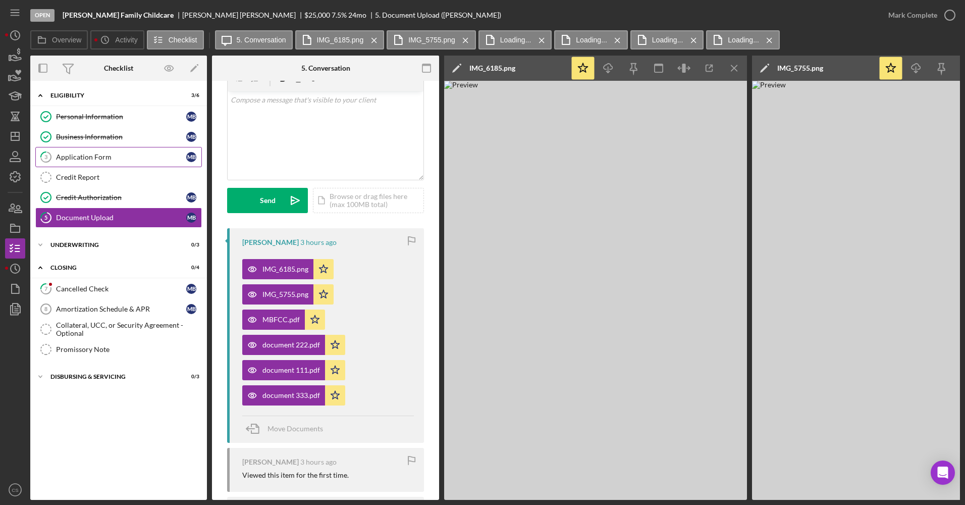
click at [87, 159] on div "Application Form" at bounding box center [121, 157] width 130 height 8
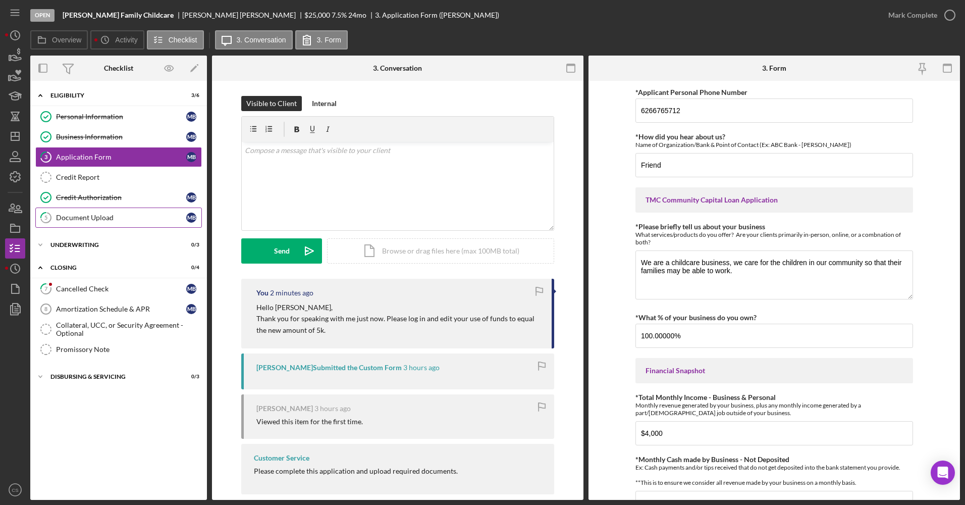
click at [171, 213] on link "5 Document Upload M B" at bounding box center [118, 218] width 167 height 20
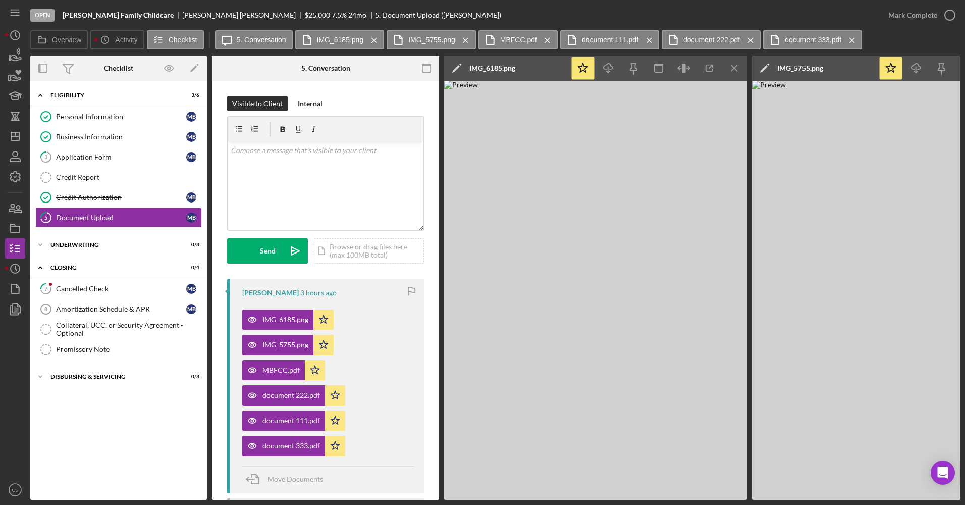
click at [422, 402] on div "Visible to Client Internal v Color teal Color pink Remove color Add row above A…" at bounding box center [325, 418] width 227 height 675
click at [88, 291] on div "Cancelled Check" at bounding box center [121, 289] width 130 height 8
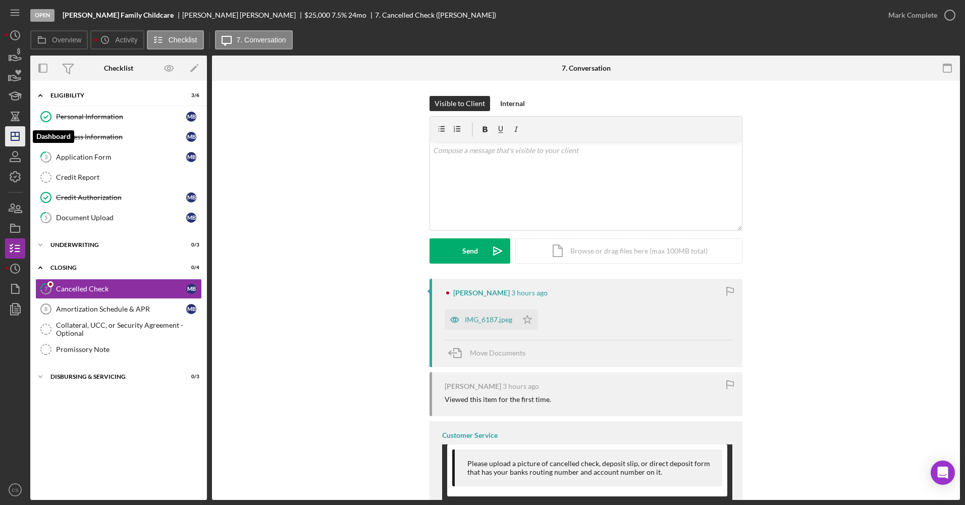
click at [23, 138] on icon "Icon/Dashboard" at bounding box center [15, 136] width 25 height 25
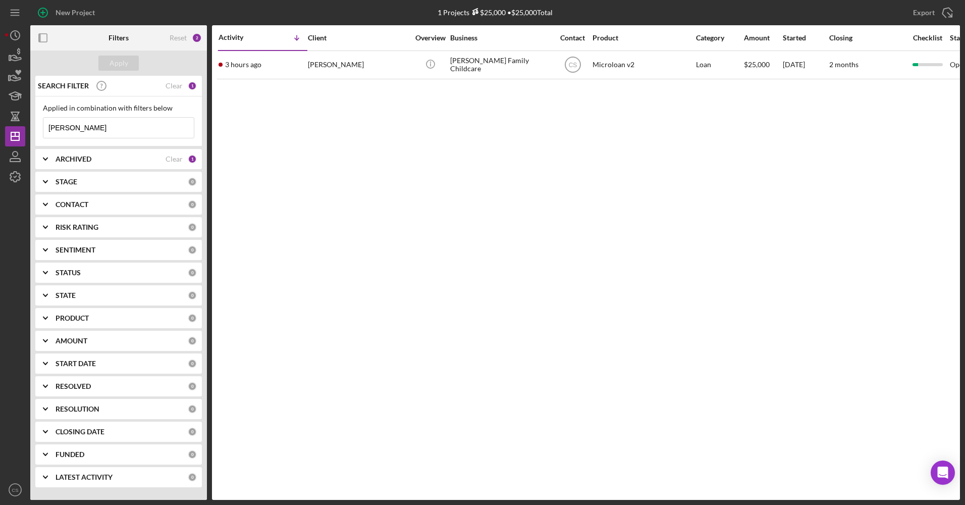
click at [79, 121] on input "marisa" at bounding box center [118, 128] width 150 height 20
drag, startPoint x: 83, startPoint y: 128, endPoint x: 5, endPoint y: 119, distance: 78.3
click at [5, 119] on div "New Project 1 Projects $25,000 • $25,000 Total marisa Export Icon/Export Filter…" at bounding box center [482, 250] width 955 height 500
click at [114, 66] on div "Apply" at bounding box center [119, 63] width 19 height 15
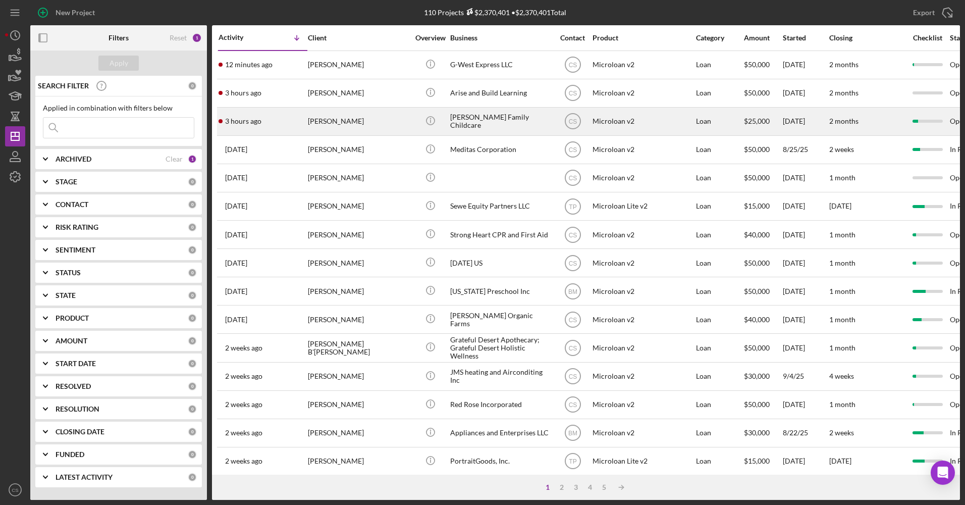
click at [355, 122] on div "[PERSON_NAME]" at bounding box center [358, 121] width 101 height 27
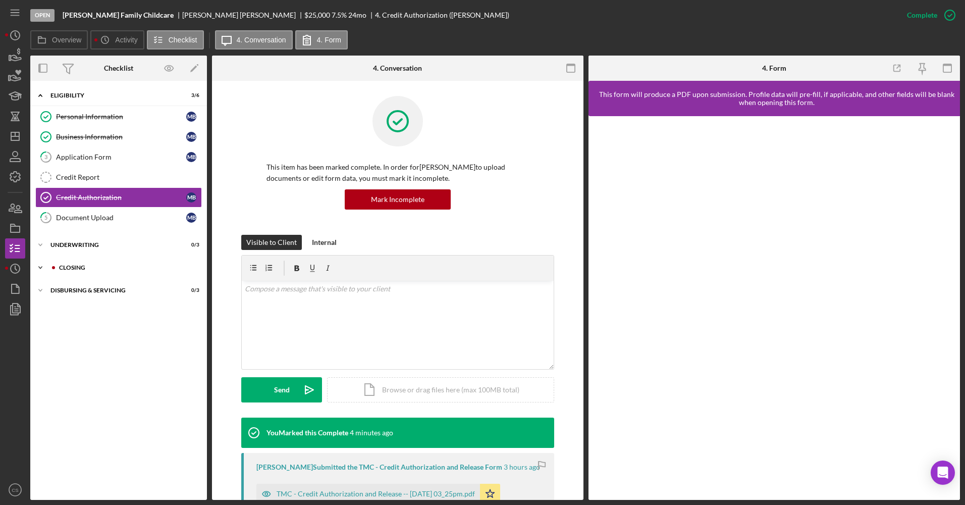
click at [82, 275] on div "Icon/Expander Closing 0 / 4" at bounding box center [118, 267] width 177 height 20
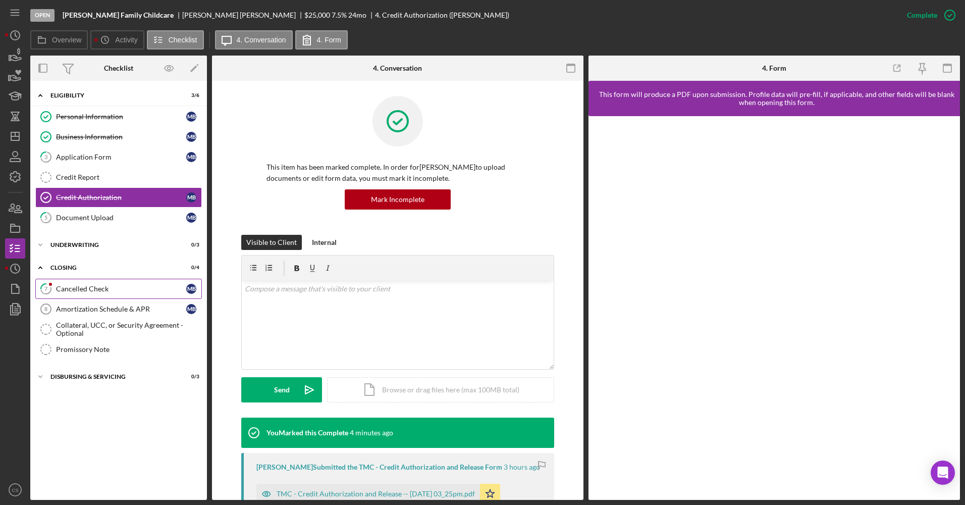
click at [89, 295] on link "7 Cancelled Check M B" at bounding box center [118, 289] width 167 height 20
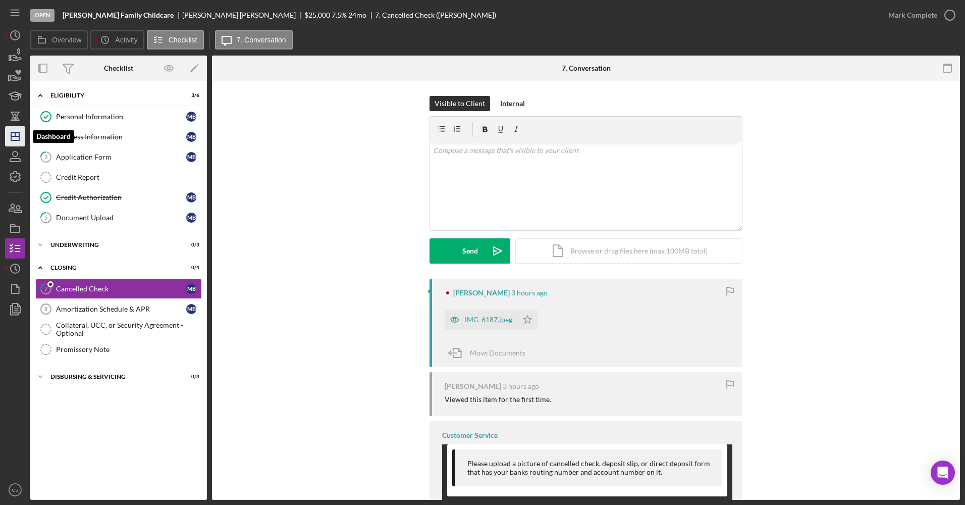
click at [18, 131] on icon "Icon/Dashboard" at bounding box center [15, 136] width 25 height 25
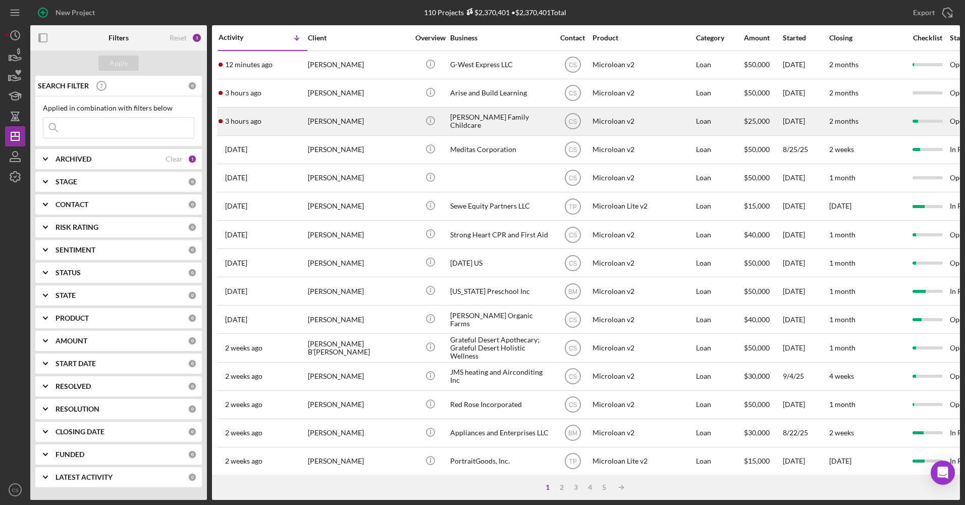
click at [356, 130] on div "[PERSON_NAME]" at bounding box center [358, 121] width 101 height 27
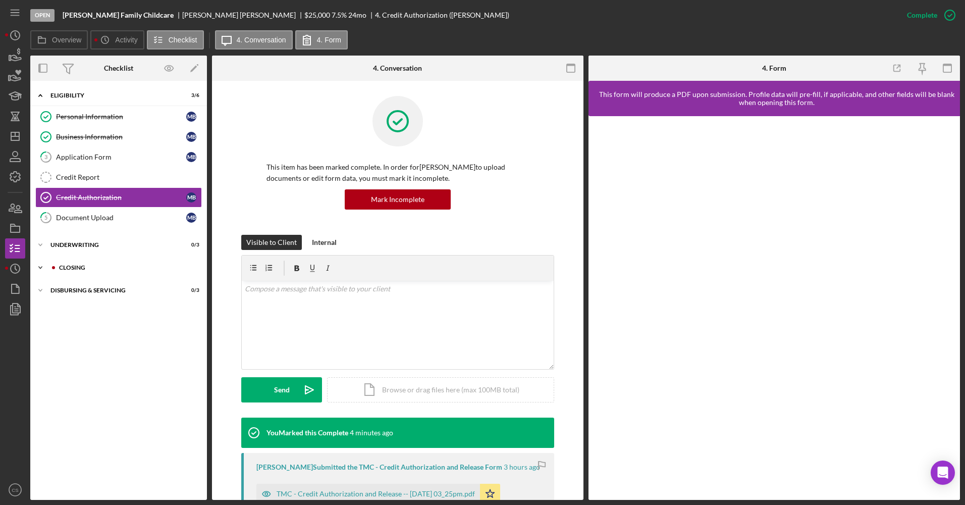
click at [126, 262] on div "Icon/Expander Closing 0 / 4" at bounding box center [118, 267] width 177 height 20
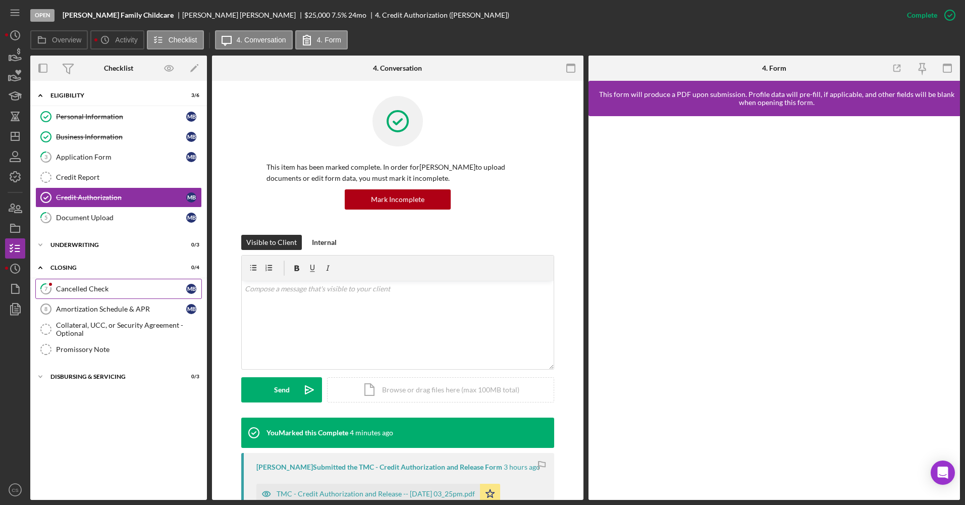
click at [131, 285] on div "Cancelled Check" at bounding box center [121, 289] width 130 height 8
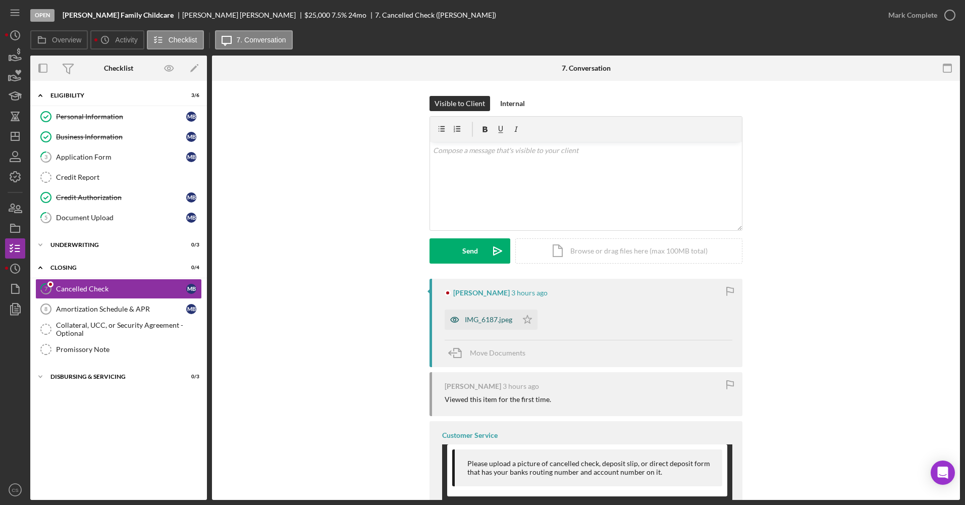
click at [484, 316] on div "IMG_6187.jpeg" at bounding box center [488, 320] width 47 height 8
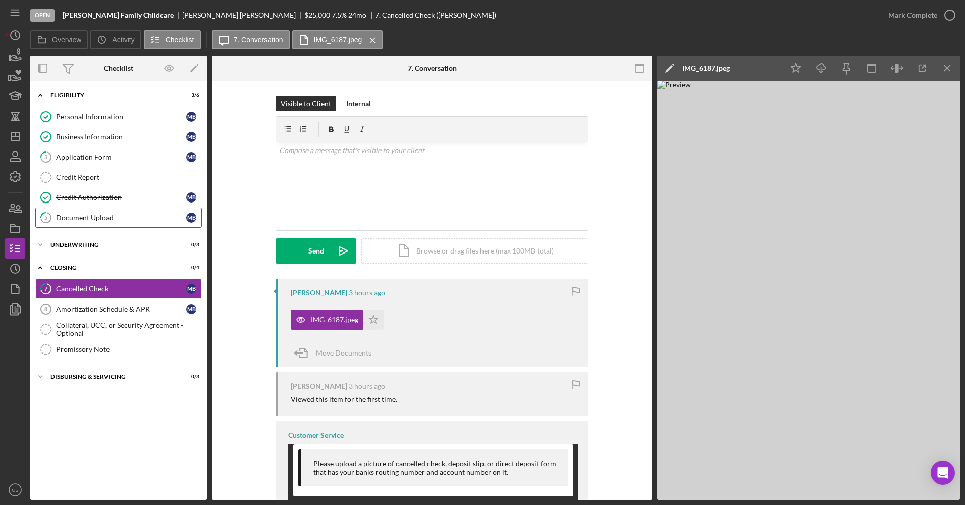
click at [160, 224] on link "5 Document Upload M B" at bounding box center [118, 218] width 167 height 20
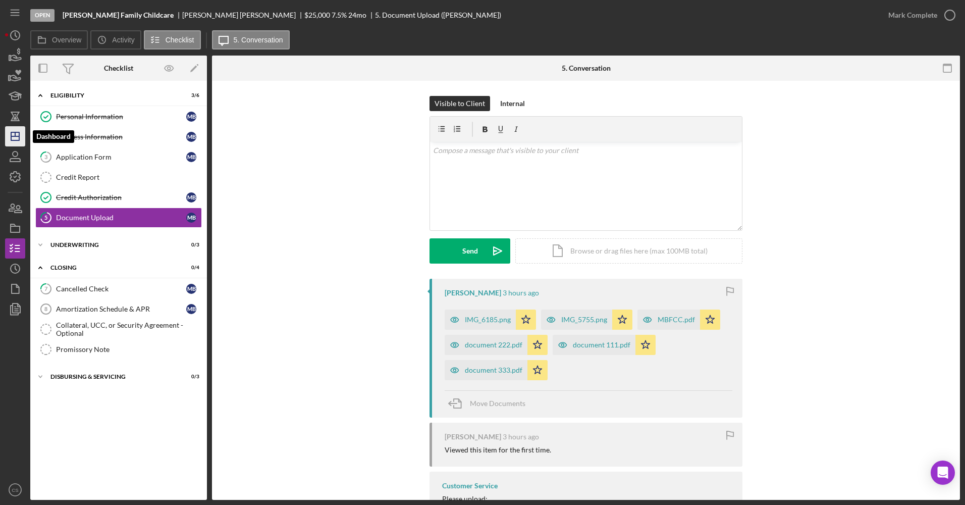
click at [18, 135] on icon "Icon/Dashboard" at bounding box center [15, 136] width 25 height 25
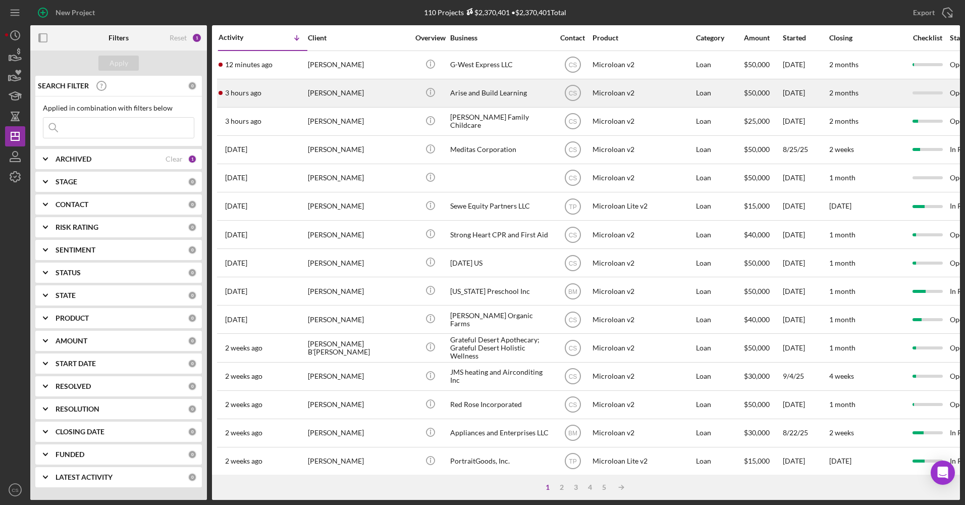
click at [474, 105] on div "Arise and Build Learning" at bounding box center [500, 93] width 101 height 27
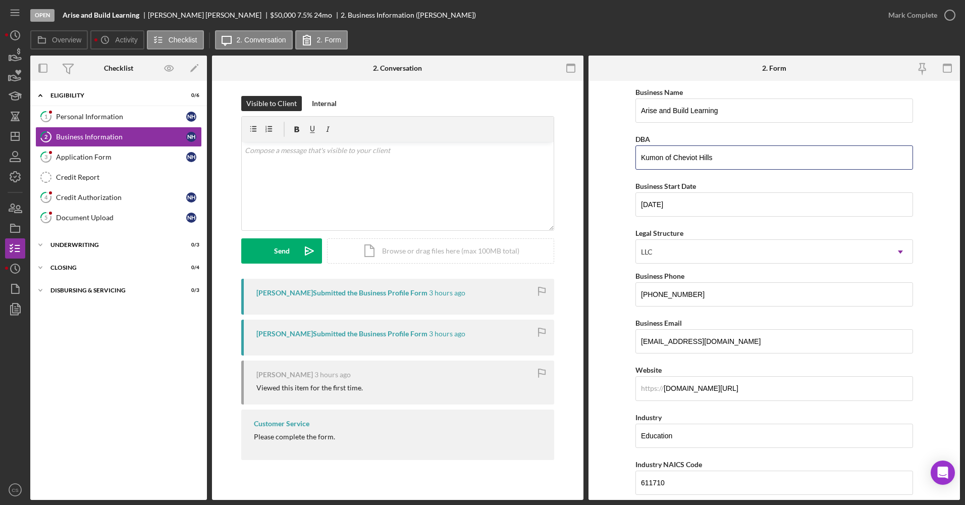
drag, startPoint x: 718, startPoint y: 158, endPoint x: 573, endPoint y: 144, distance: 145.5
click at [573, 144] on div "Overview Internal Workflow Stage Open Icon/Dropdown Arrow Archive (can unarchiv…" at bounding box center [495, 278] width 930 height 444
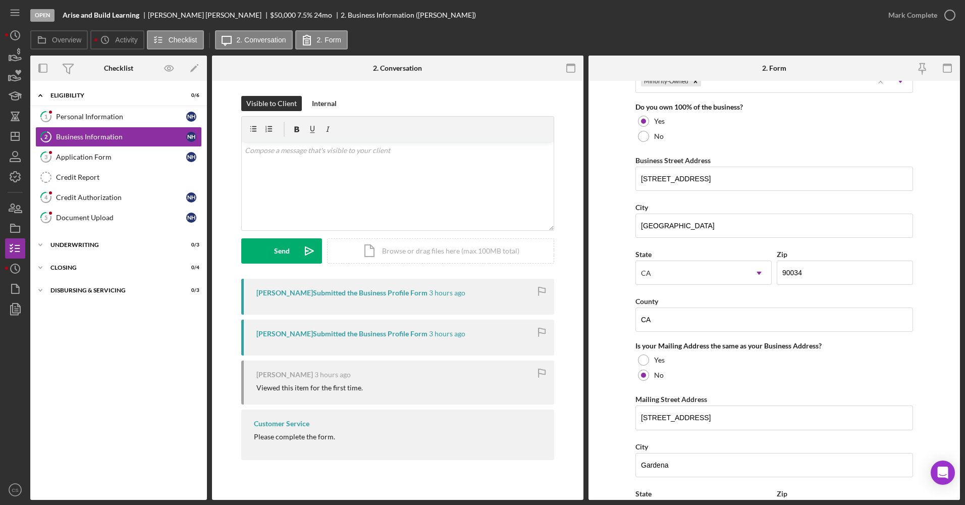
scroll to position [555, 0]
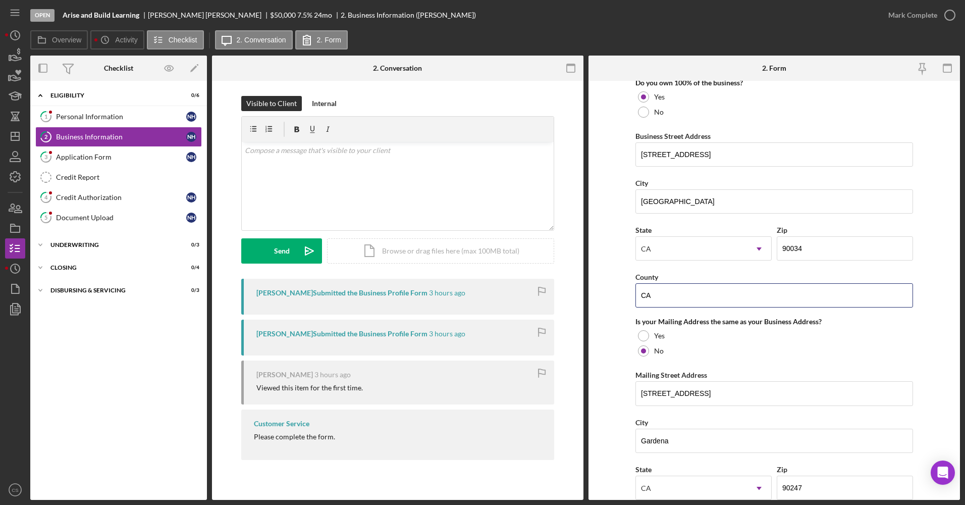
drag, startPoint x: 698, startPoint y: 296, endPoint x: 595, endPoint y: 293, distance: 103.5
click at [595, 293] on form "Business Name Arise and Build Learning DBA Kumon of Cheviot Hills Business Star…" at bounding box center [775, 290] width 372 height 419
type input "Los Angeles"
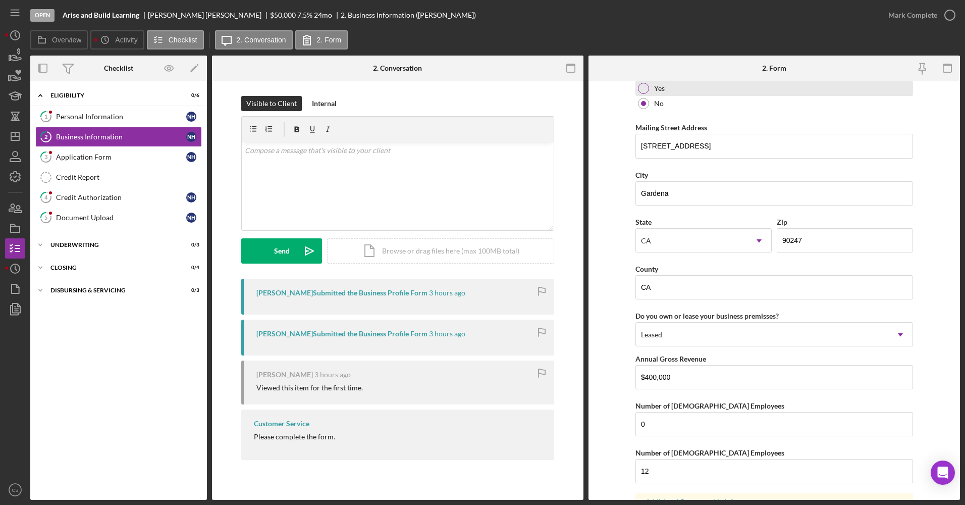
scroll to position [808, 0]
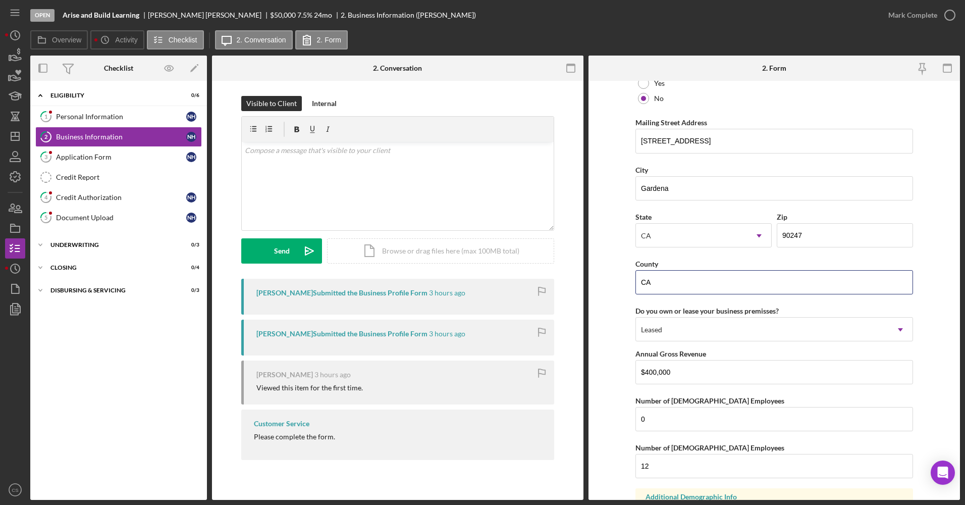
drag, startPoint x: 665, startPoint y: 282, endPoint x: 595, endPoint y: 275, distance: 70.5
click at [595, 275] on form "Business Name Arise and Build Learning DBA Kumon of Cheviot Hills Business Star…" at bounding box center [775, 290] width 372 height 419
type input "los angeles"
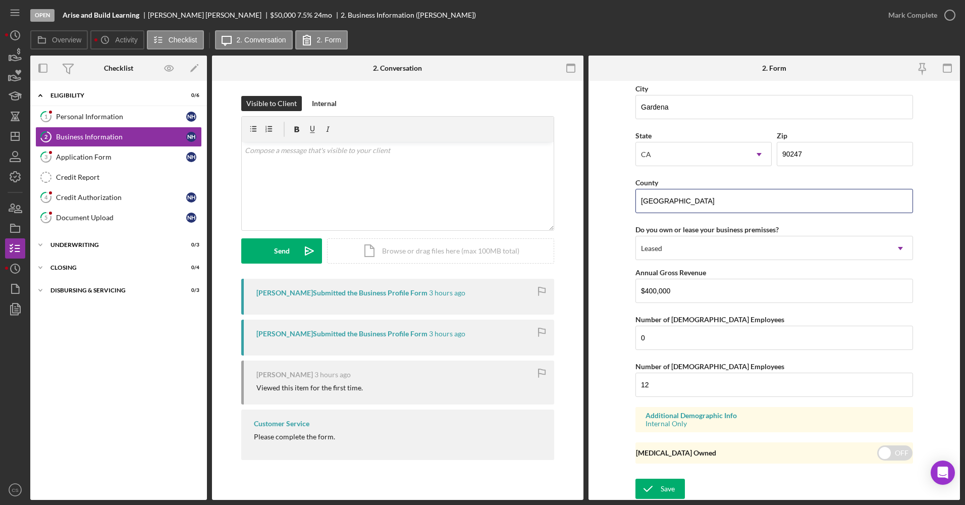
scroll to position [890, 0]
click at [670, 479] on div "Save" at bounding box center [668, 488] width 14 height 20
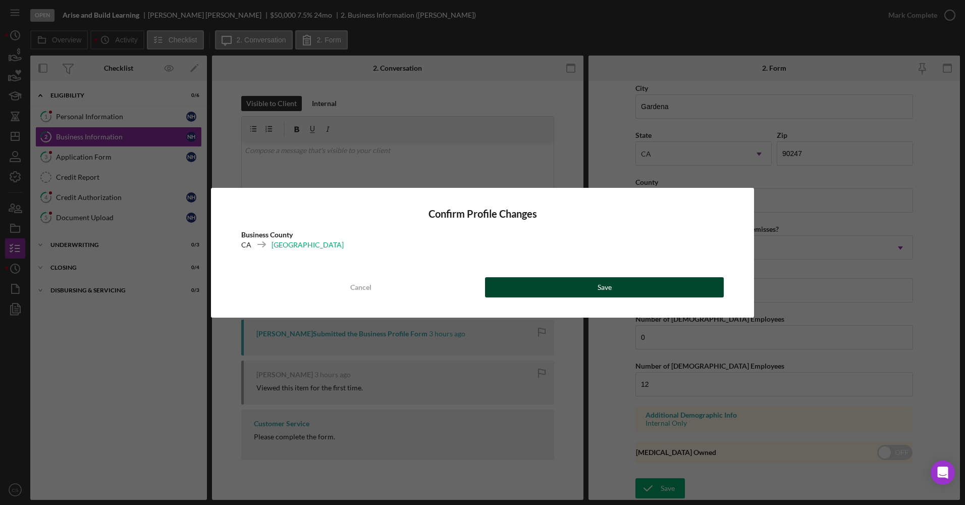
click at [615, 281] on button "Save" at bounding box center [604, 287] width 239 height 20
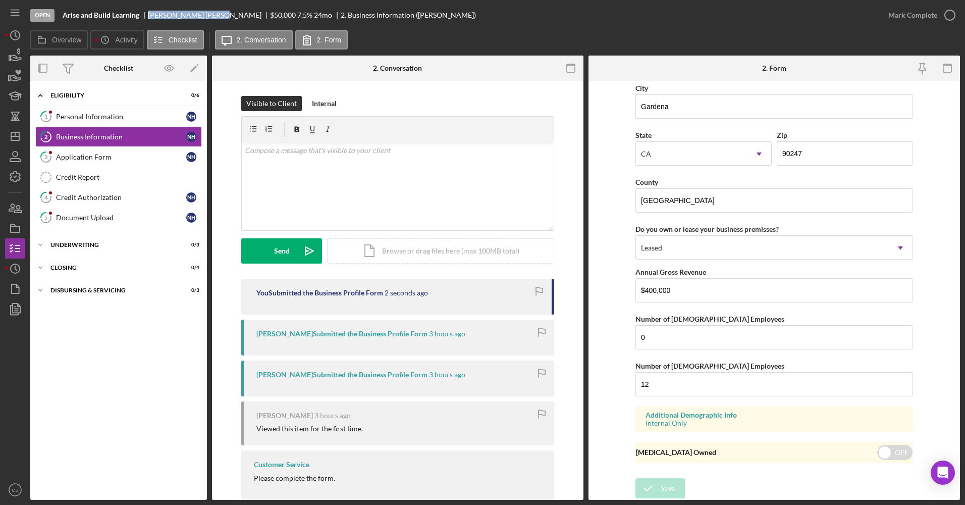
drag, startPoint x: 194, startPoint y: 15, endPoint x: 149, endPoint y: 11, distance: 45.1
click at [149, 11] on div "Nkechi Howell" at bounding box center [209, 15] width 122 height 8
copy div "Nkechi Howell"
drag, startPoint x: 139, startPoint y: 18, endPoint x: 67, endPoint y: 16, distance: 72.7
click at [67, 16] on div "Arise and Build Learning" at bounding box center [105, 15] width 85 height 8
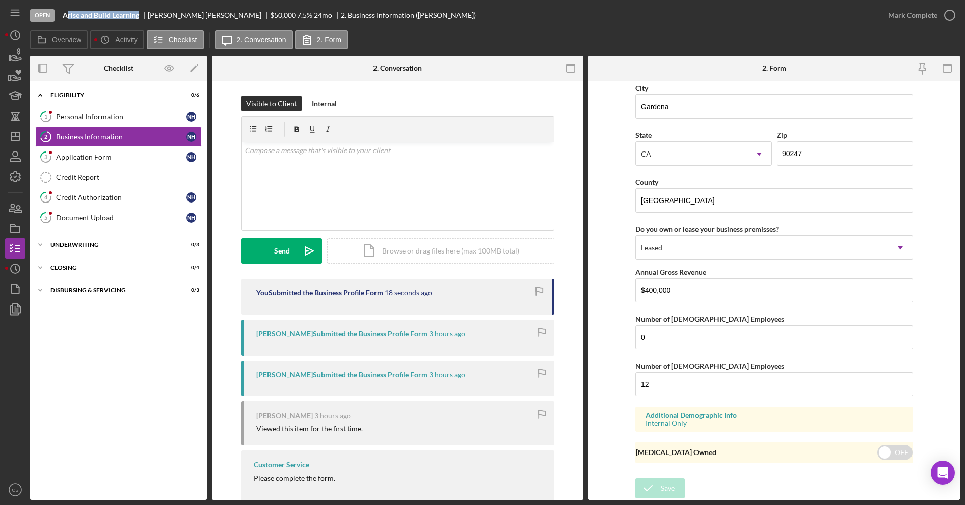
copy b "rise and Build Learning"
click at [156, 111] on link "1 Personal Information N H" at bounding box center [118, 117] width 167 height 20
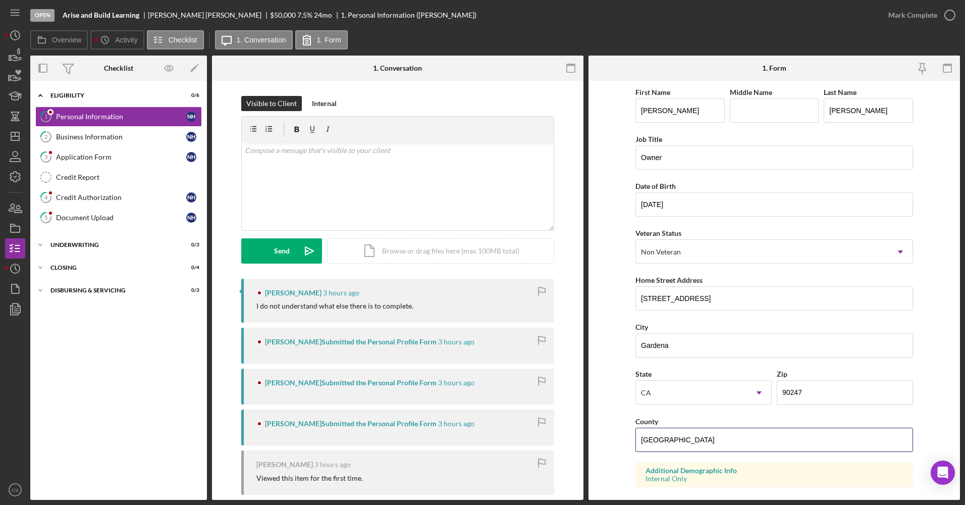
drag, startPoint x: 691, startPoint y: 430, endPoint x: 584, endPoint y: 412, distance: 109.1
click at [584, 412] on div "Overview Internal Workflow Stage Open Icon/Dropdown Arrow Archive (can unarchiv…" at bounding box center [495, 278] width 930 height 444
type input "Los Angeles"
type input "Darlene"
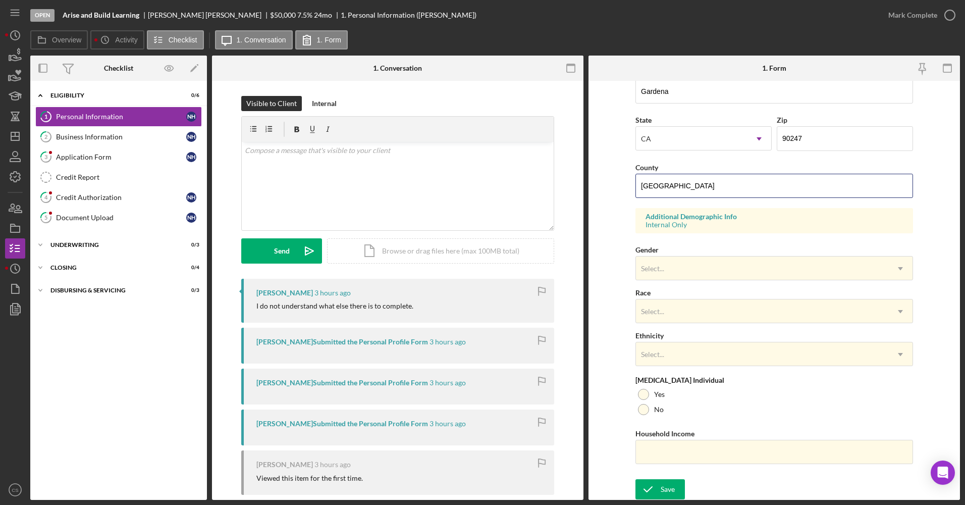
scroll to position [255, 0]
click at [673, 485] on div "Save" at bounding box center [668, 488] width 14 height 20
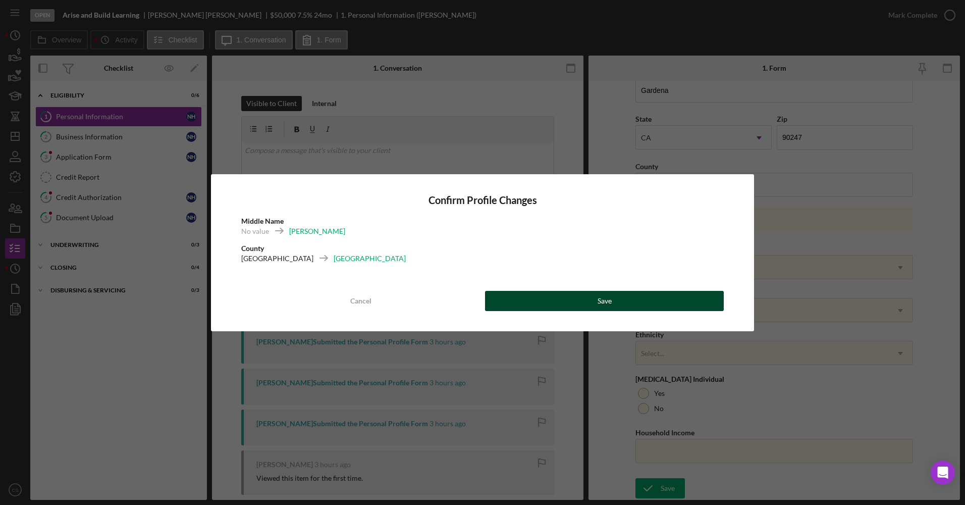
click at [611, 294] on div "Save" at bounding box center [605, 301] width 14 height 20
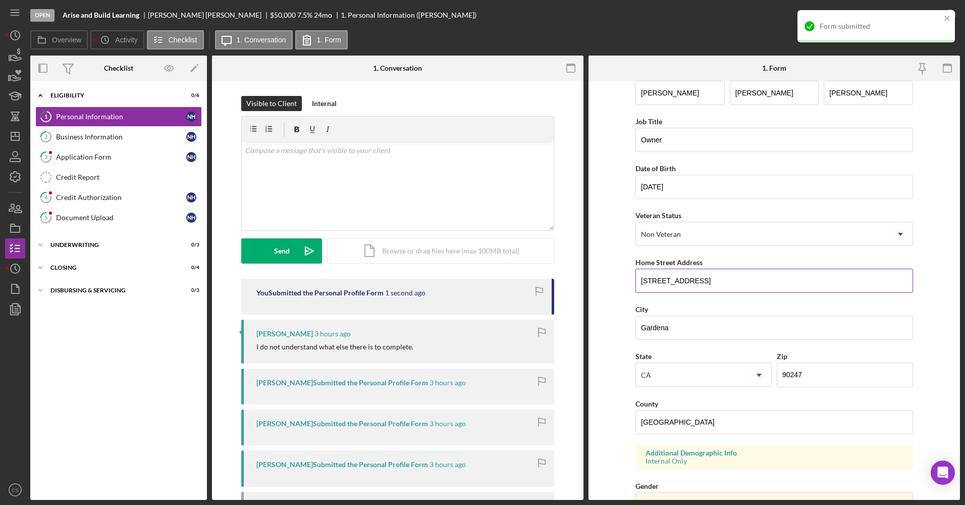
scroll to position [0, 0]
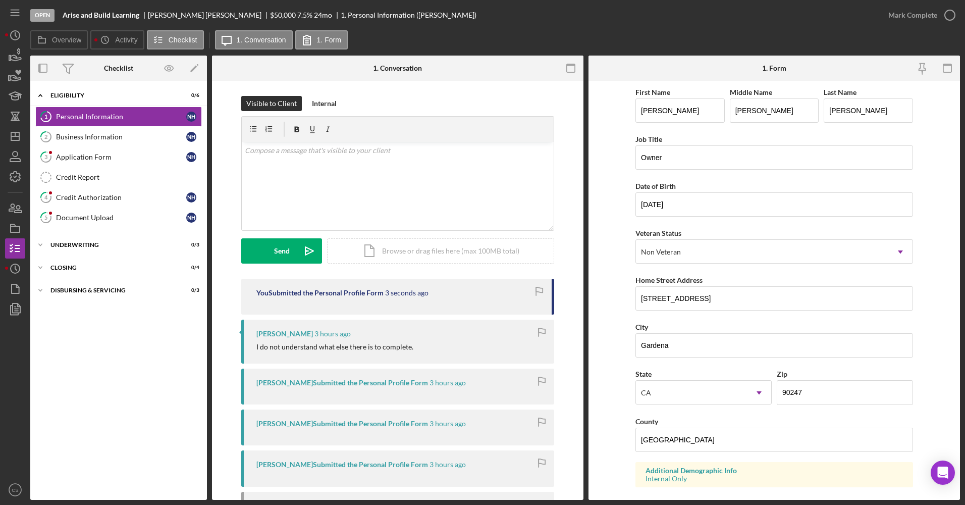
click at [0, 0] on icon "button" at bounding box center [0, 0] width 0 height 0
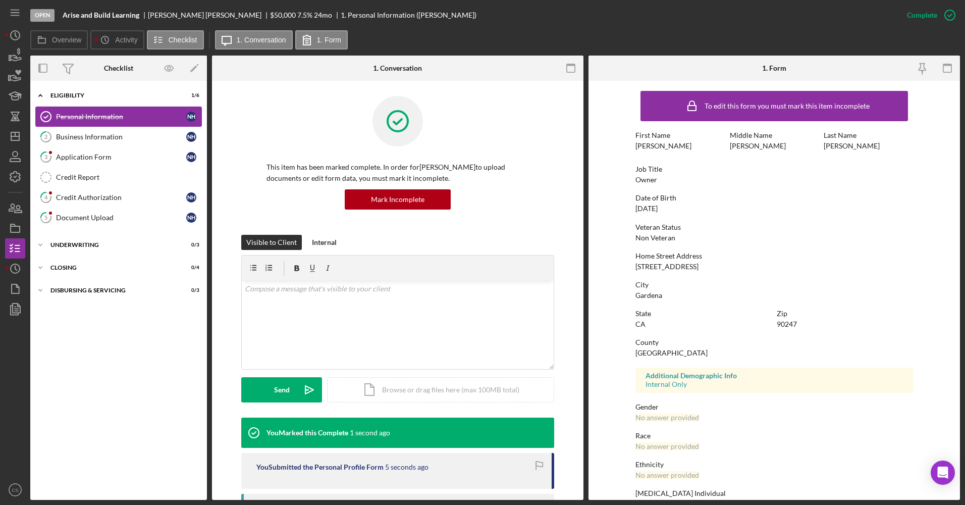
click at [183, 125] on link "Personal Information Personal Information N H" at bounding box center [118, 117] width 167 height 20
click at [176, 134] on div "Business Information" at bounding box center [121, 137] width 130 height 8
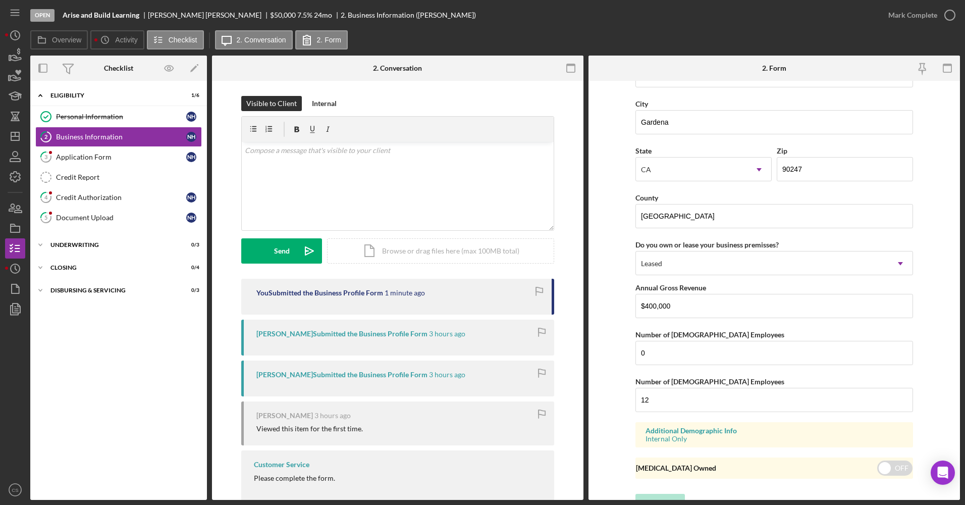
scroll to position [890, 0]
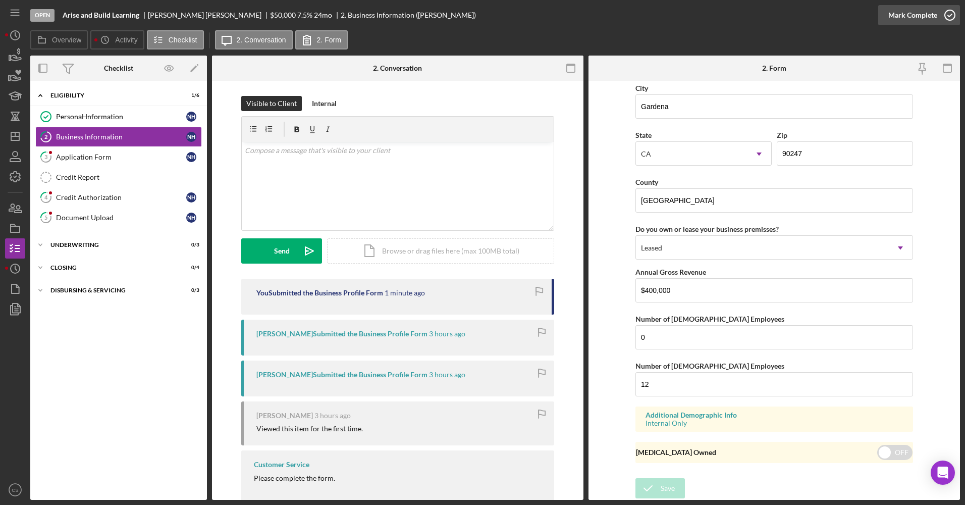
click at [910, 19] on div "Mark Complete" at bounding box center [913, 15] width 49 height 20
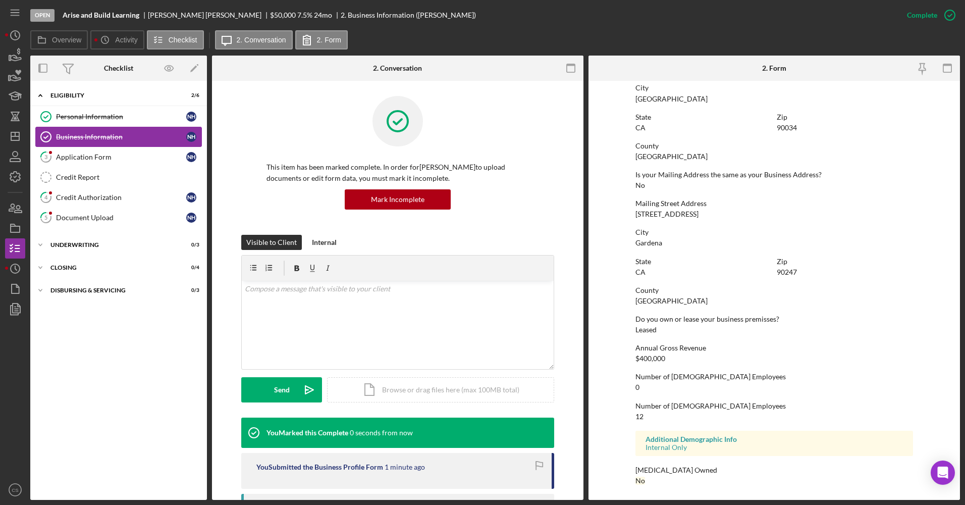
scroll to position [458, 0]
click at [102, 156] on div "Application Form" at bounding box center [121, 157] width 130 height 8
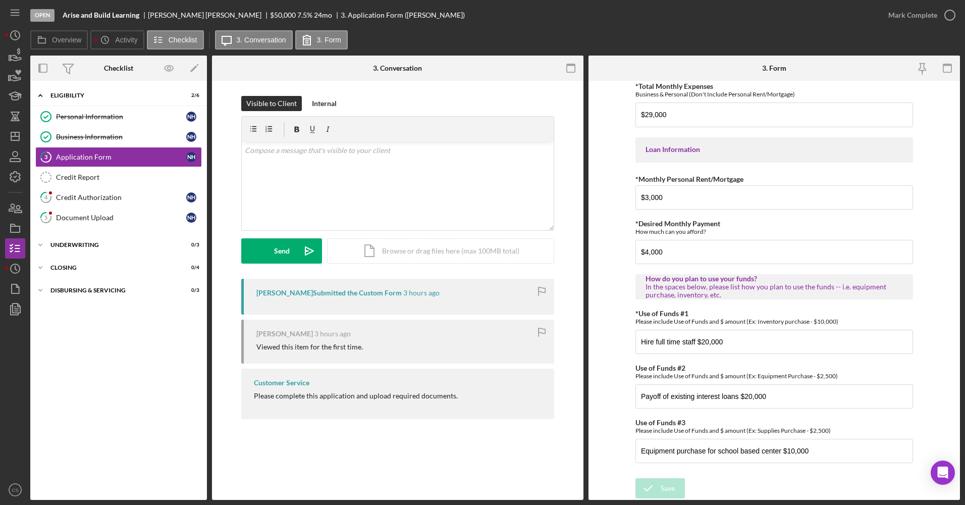
scroll to position [450, 0]
click at [74, 199] on div "Credit Authorization" at bounding box center [121, 197] width 130 height 8
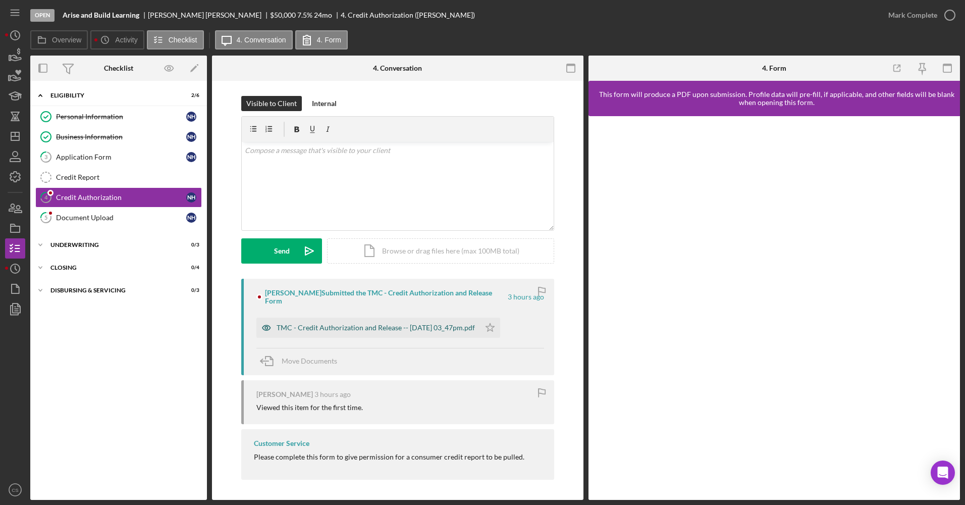
click at [318, 318] on div "TMC - Credit Authorization and Release -- 2025-09-24 03_47pm.pdf" at bounding box center [368, 328] width 224 height 20
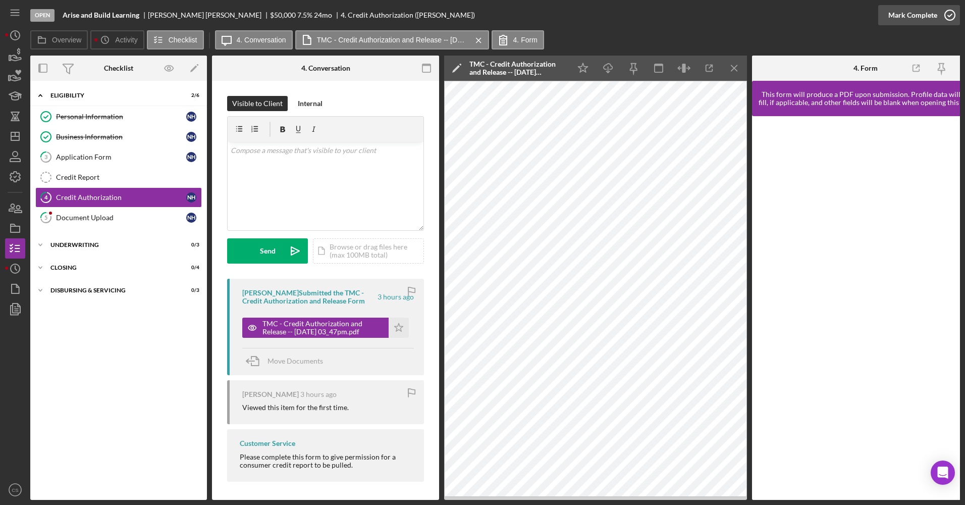
click at [903, 14] on div "Mark Complete" at bounding box center [913, 15] width 49 height 20
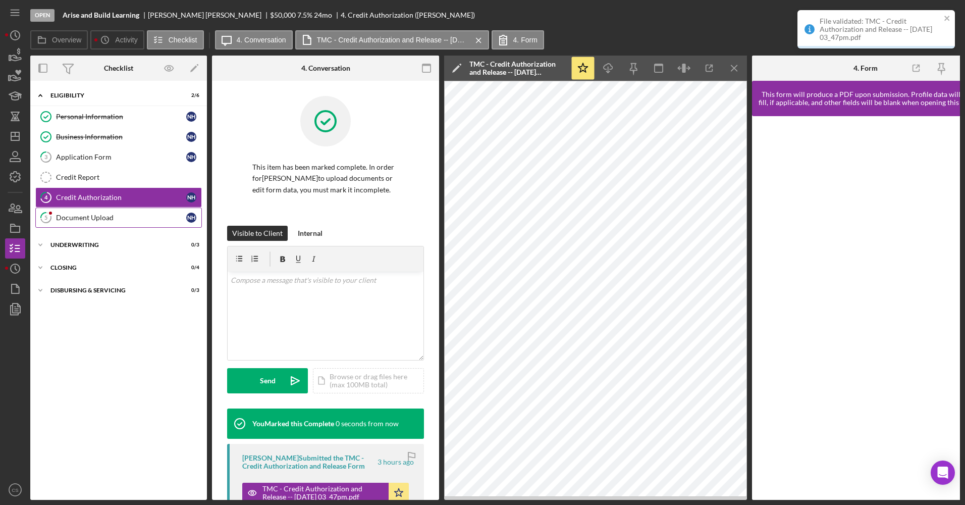
click at [159, 211] on link "5 Document Upload N H" at bounding box center [118, 218] width 167 height 20
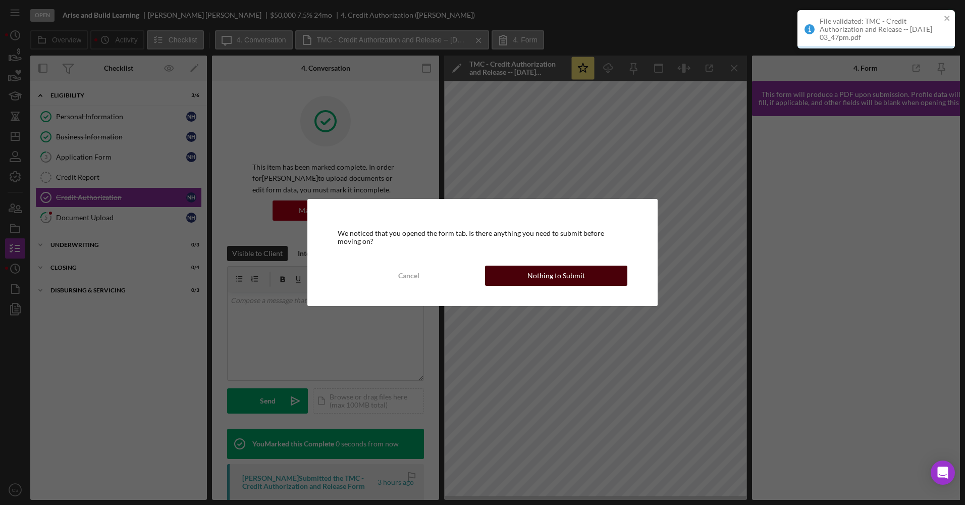
click at [550, 272] on div "Nothing to Submit" at bounding box center [557, 276] width 58 height 20
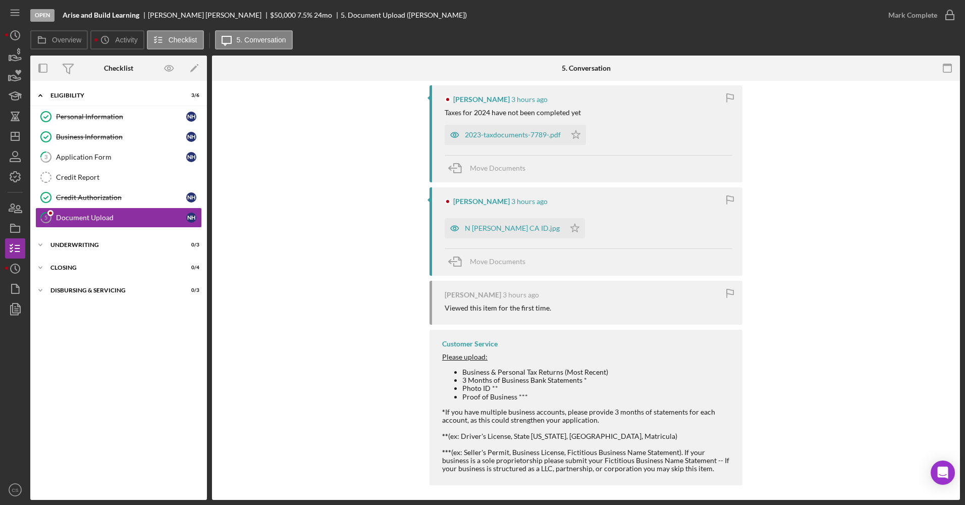
scroll to position [308, 0]
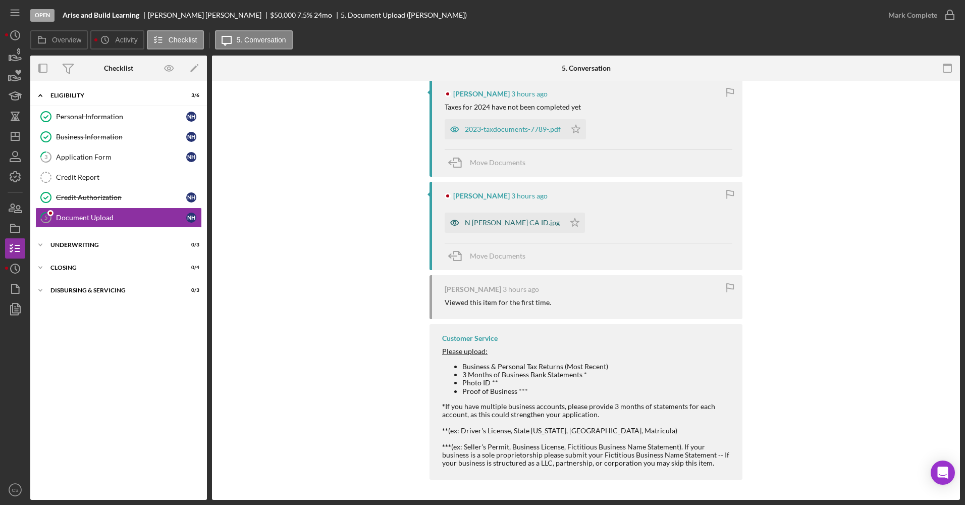
click at [488, 228] on div "N Howell CA ID.jpg" at bounding box center [505, 223] width 120 height 20
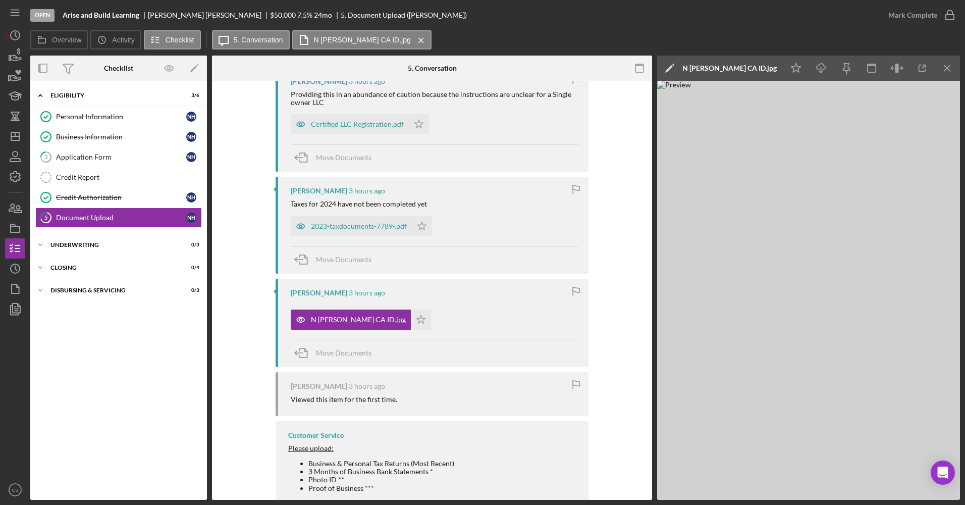
scroll to position [157, 0]
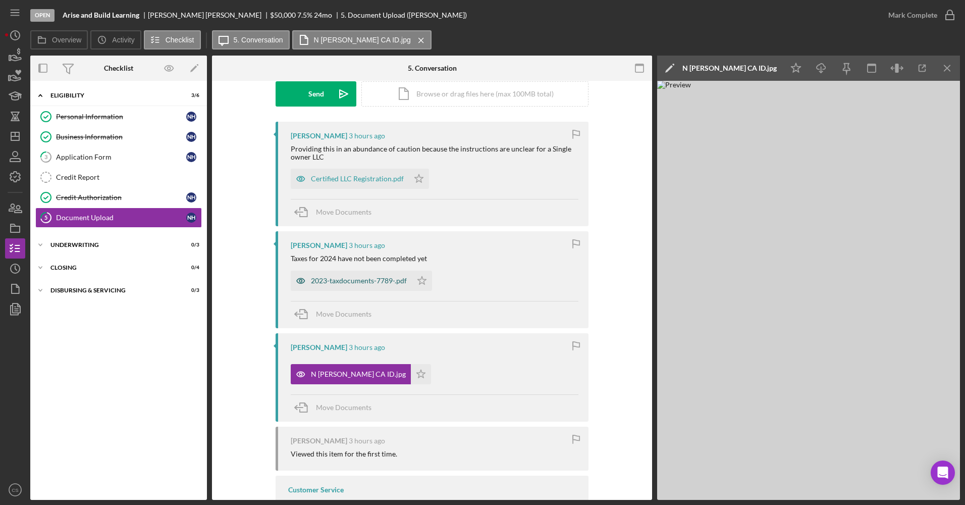
click at [382, 276] on div "2023-taxdocuments-7789-.pdf" at bounding box center [351, 281] width 121 height 20
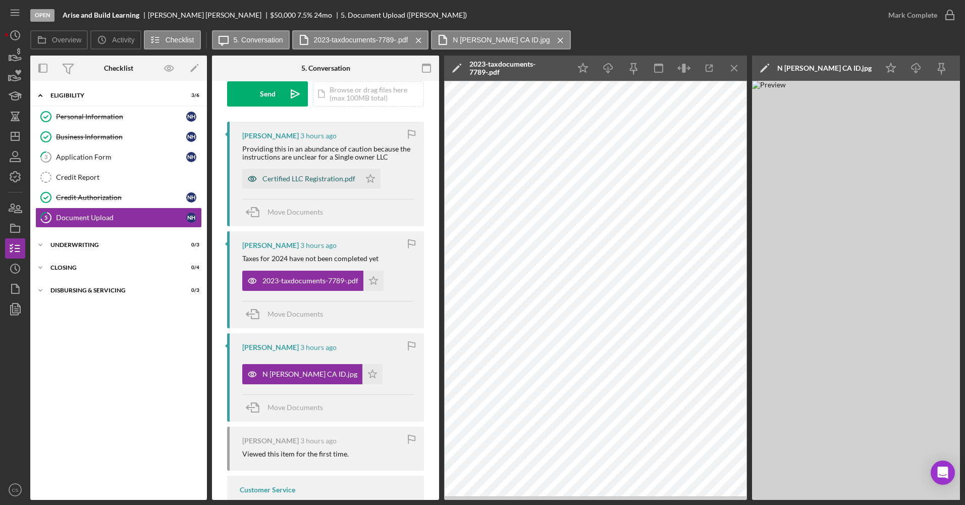
click at [293, 183] on div "Certified LLC Registration.pdf" at bounding box center [309, 179] width 93 height 8
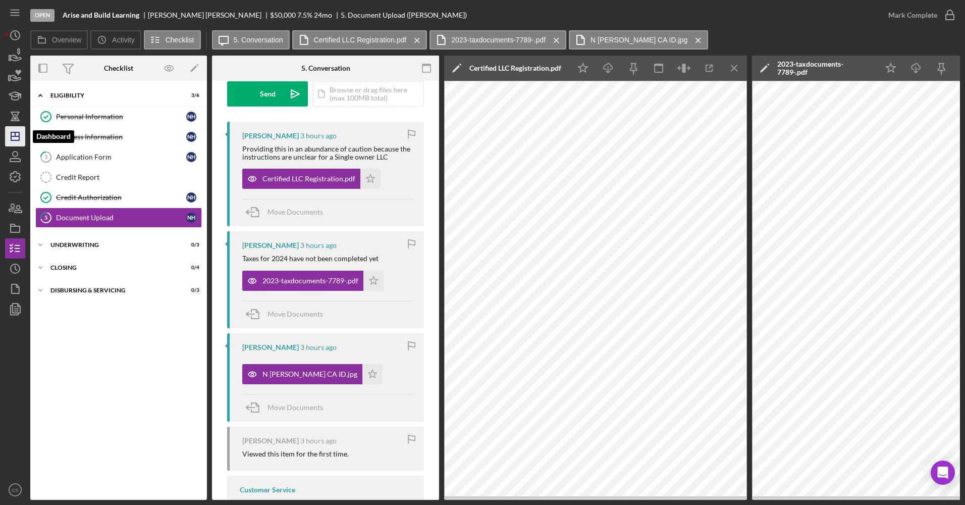
click at [15, 145] on icon "Icon/Dashboard" at bounding box center [15, 136] width 25 height 25
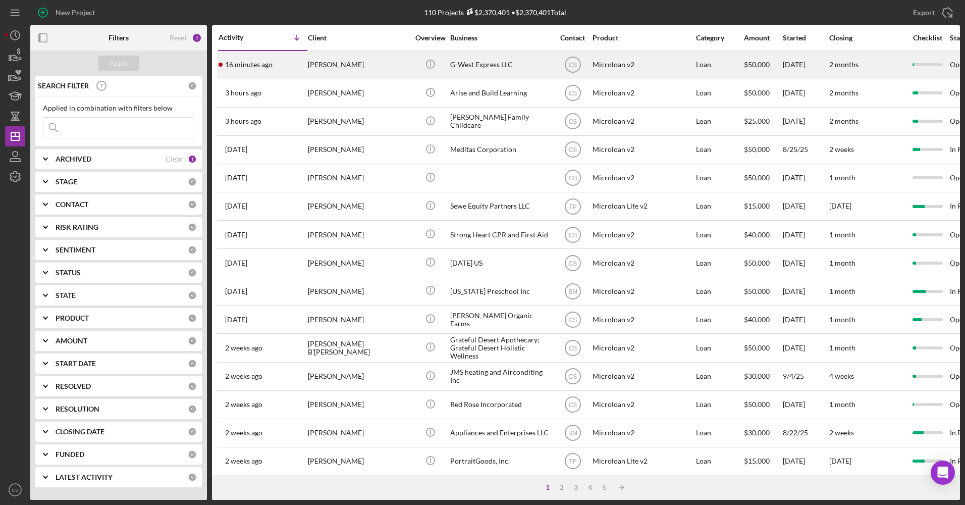
click at [329, 71] on div "[PERSON_NAME]" at bounding box center [358, 64] width 101 height 27
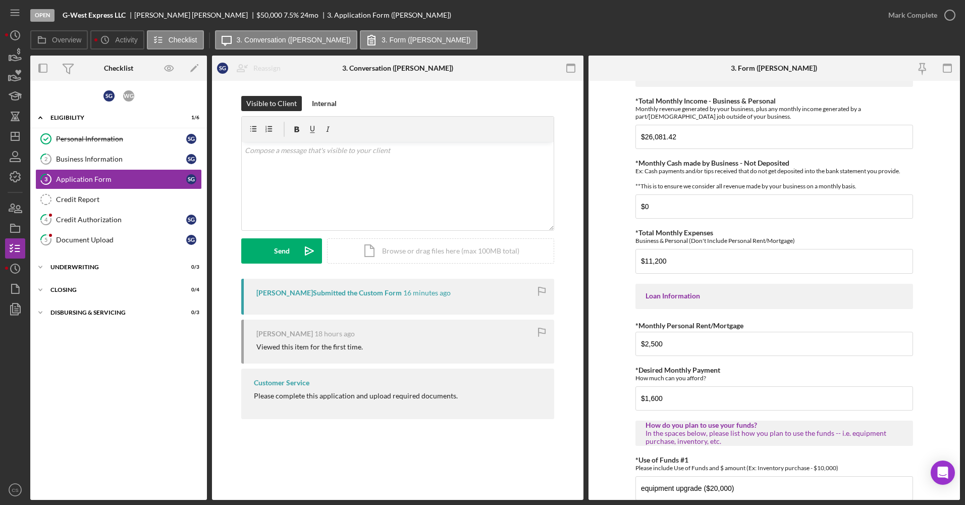
scroll to position [450, 0]
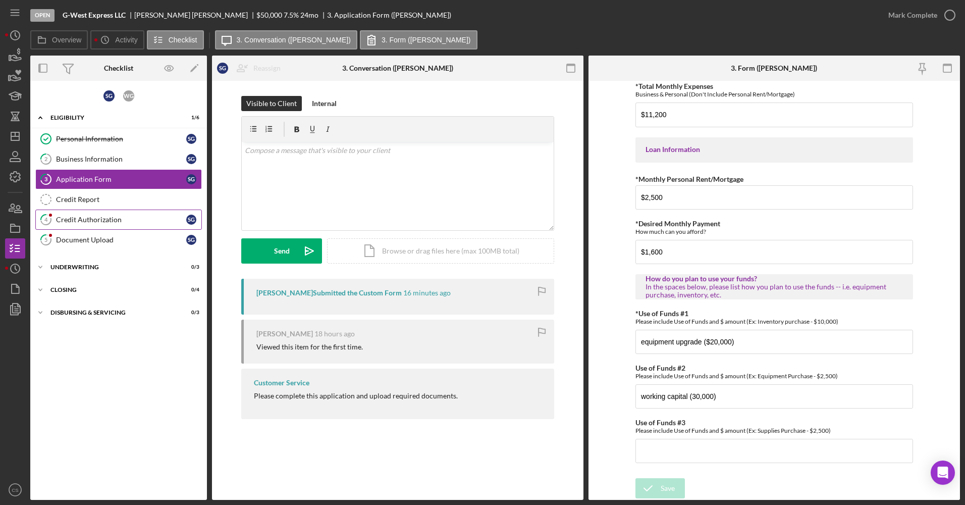
click at [158, 226] on link "4 Credit Authorization S G" at bounding box center [118, 220] width 167 height 20
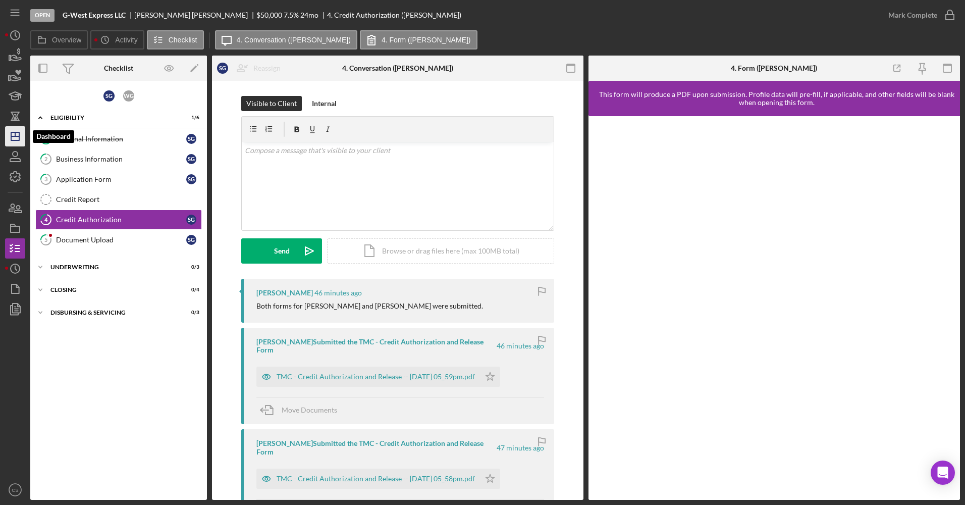
click at [12, 138] on icon "Icon/Dashboard" at bounding box center [15, 136] width 25 height 25
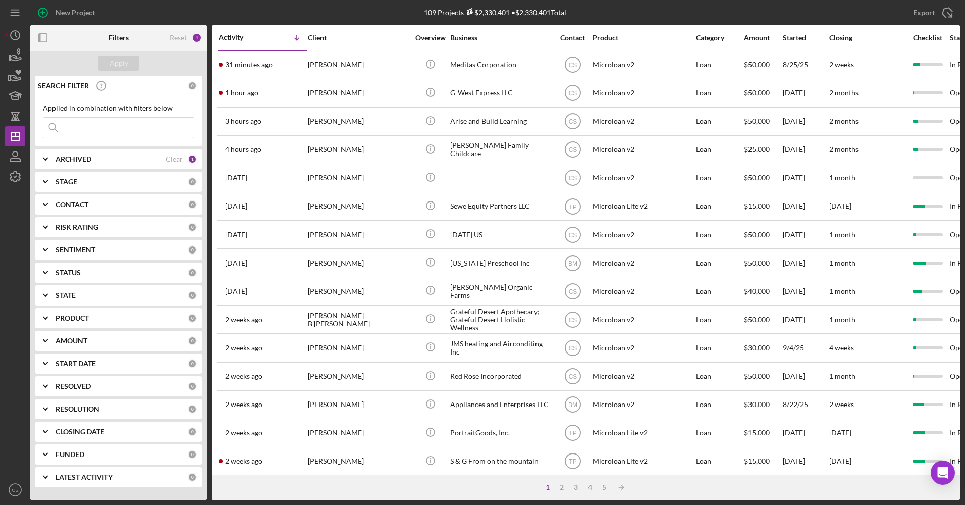
click at [125, 133] on input at bounding box center [118, 128] width 150 height 20
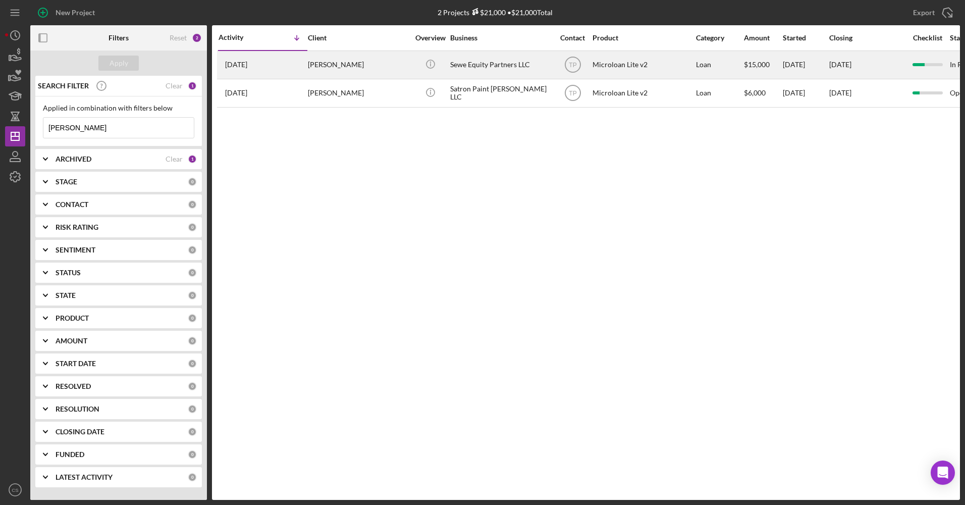
type input "samuel"
click at [478, 70] on div "Sewe Equity Partners LLC" at bounding box center [500, 64] width 101 height 27
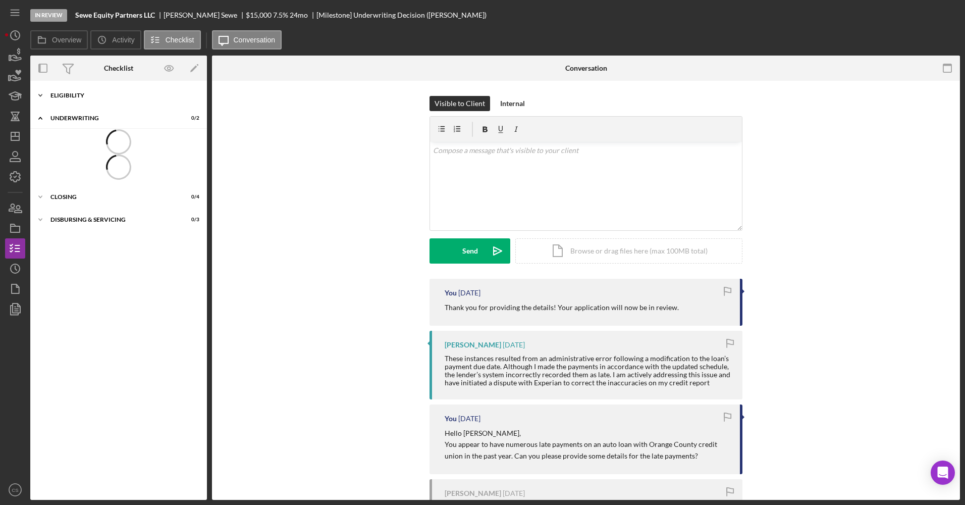
click at [96, 104] on div "Icon/Expander Eligibility 6 / 6" at bounding box center [118, 95] width 177 height 20
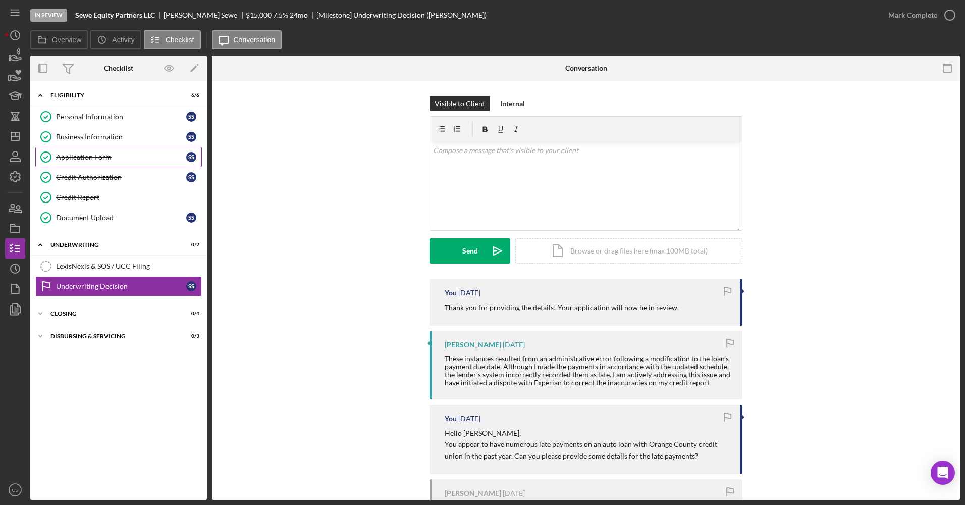
click at [117, 157] on div "Application Form" at bounding box center [121, 157] width 130 height 8
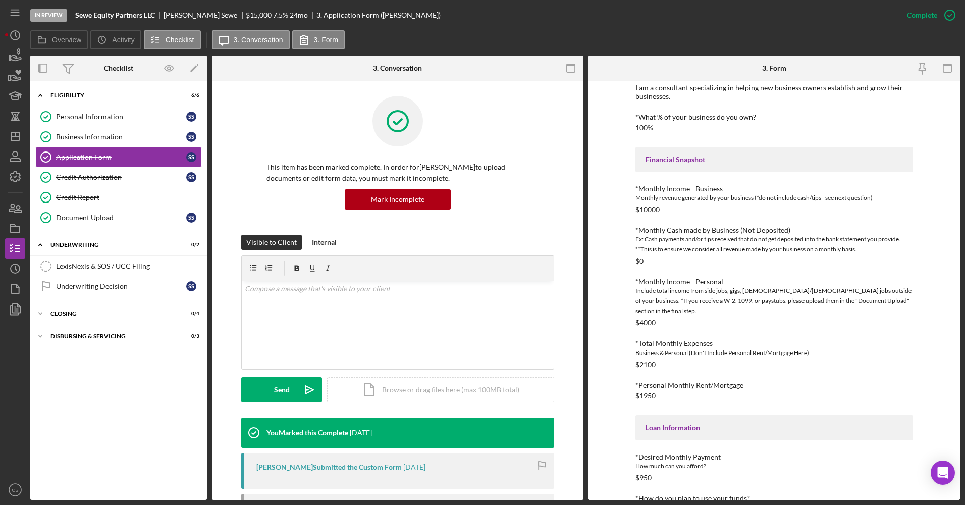
scroll to position [233, 0]
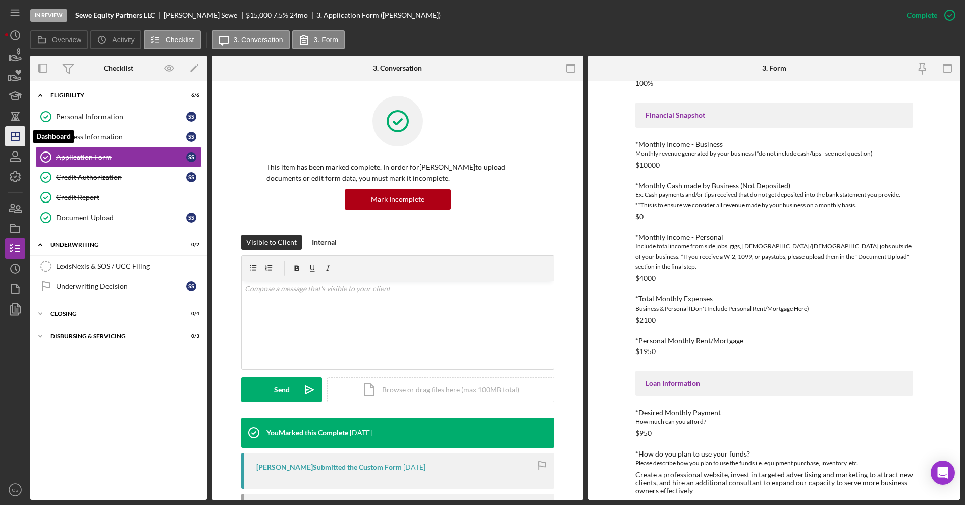
click at [8, 132] on icon "Icon/Dashboard" at bounding box center [15, 136] width 25 height 25
